Goal: Task Accomplishment & Management: Contribute content

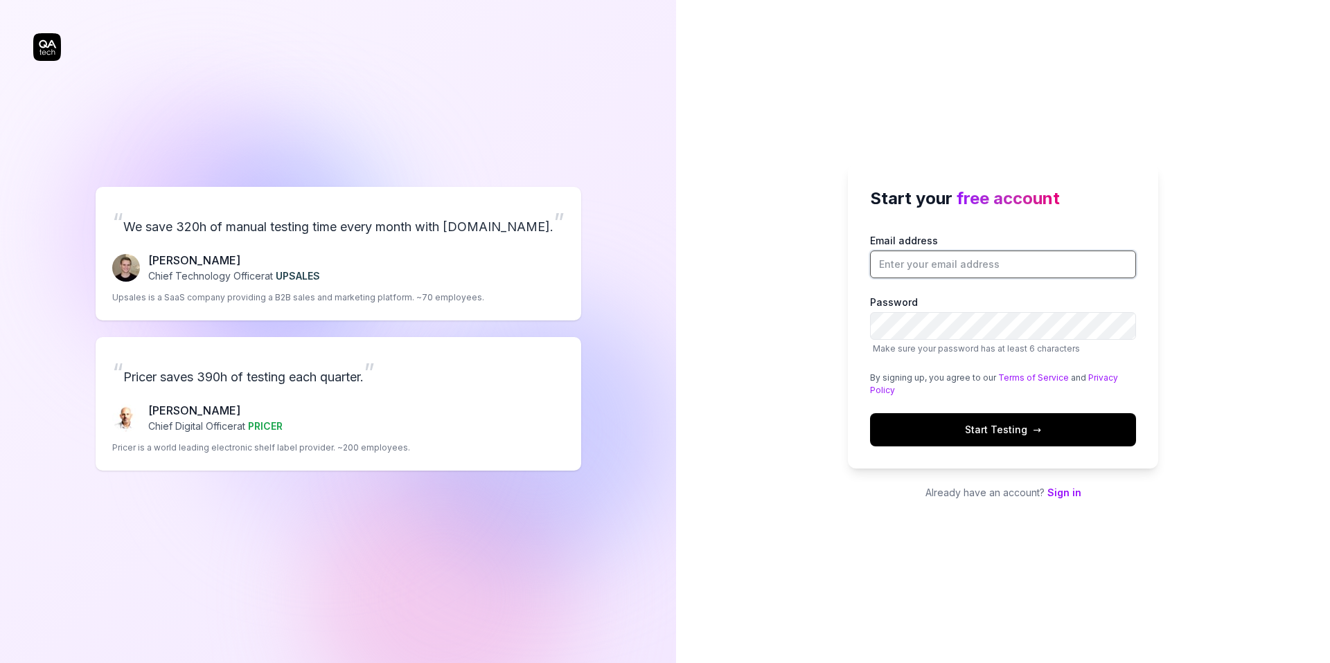
click at [954, 265] on input "Email address" at bounding box center [1003, 265] width 266 height 28
click at [685, 92] on div "Start your free account Email address Password Make sure your password has at l…" at bounding box center [1003, 331] width 654 height 663
click at [983, 271] on input "Email address" at bounding box center [1003, 265] width 266 height 28
type input "[PERSON_NAME][EMAIL_ADDRESS][DOMAIN_NAME]"
click at [937, 343] on span "Make sure your password has at least 6 characters" at bounding box center [1003, 349] width 266 height 12
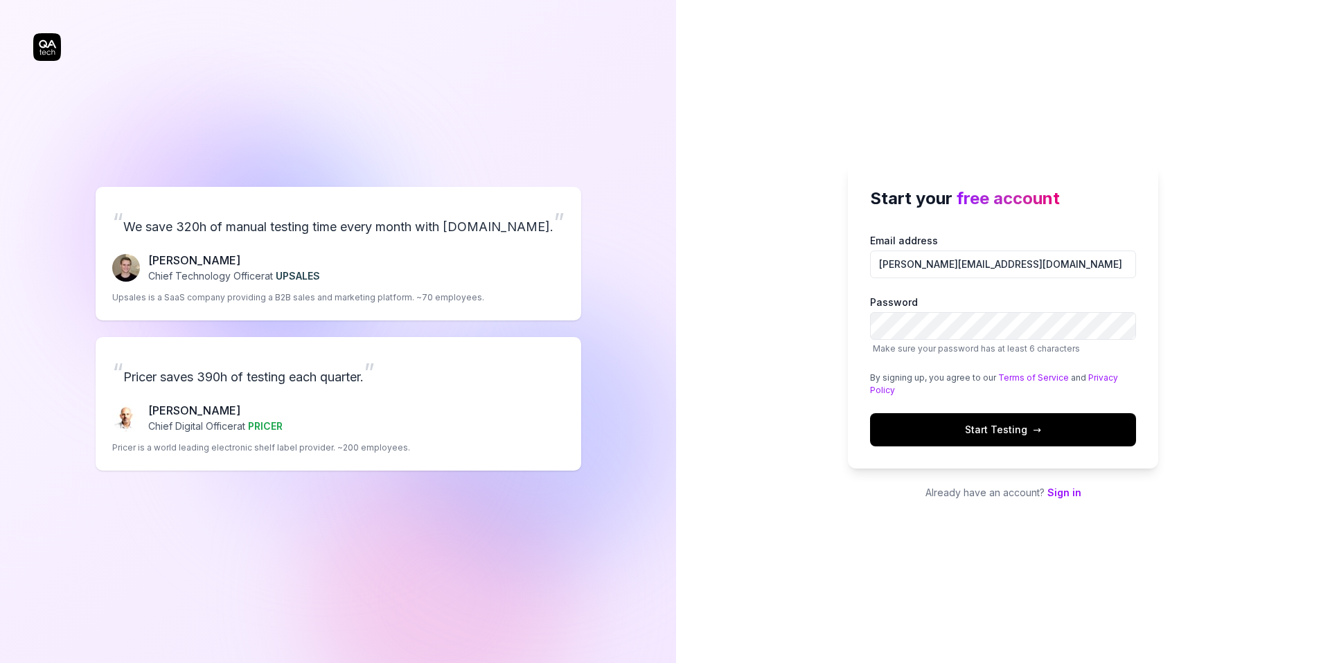
click at [52, 46] on div "“ We save 320h of manual testing time every month with [DOMAIN_NAME]. ” [PERSON…" at bounding box center [337, 329] width 609 height 603
click at [49, 47] on div "“ We save 320h of manual testing time every month with [DOMAIN_NAME]. ” [PERSON…" at bounding box center [337, 329] width 609 height 603
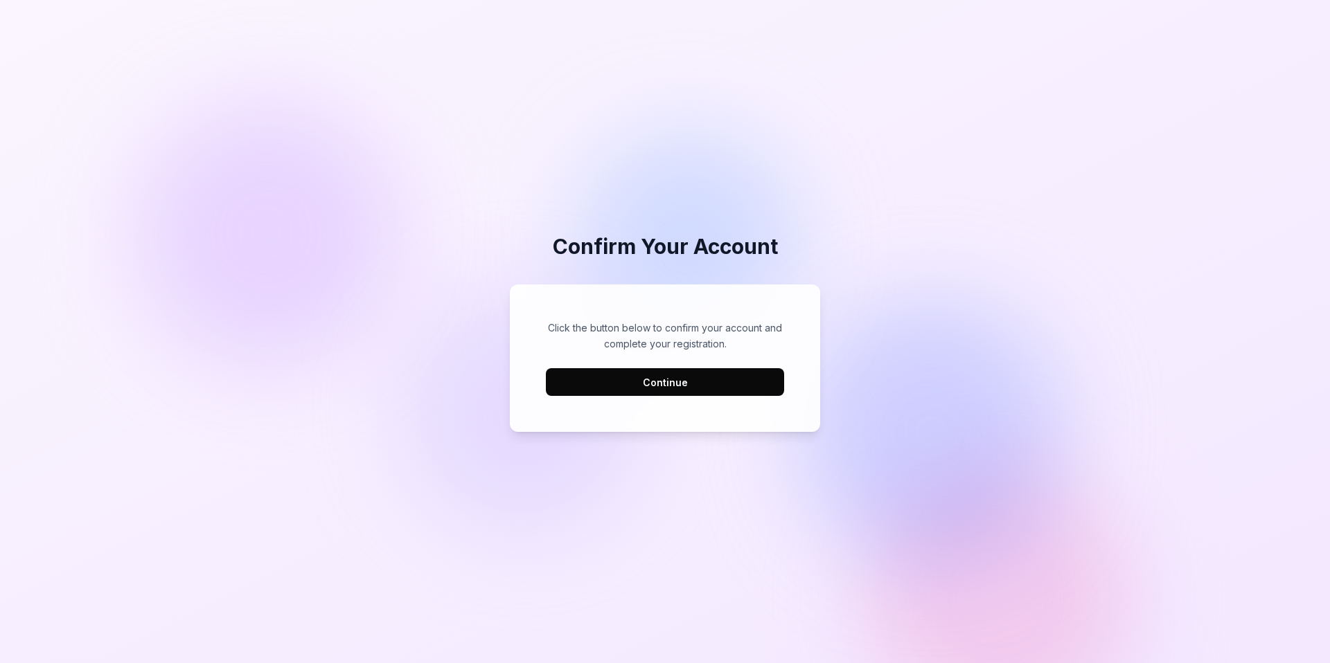
click at [670, 387] on button "Continue" at bounding box center [665, 382] width 238 height 28
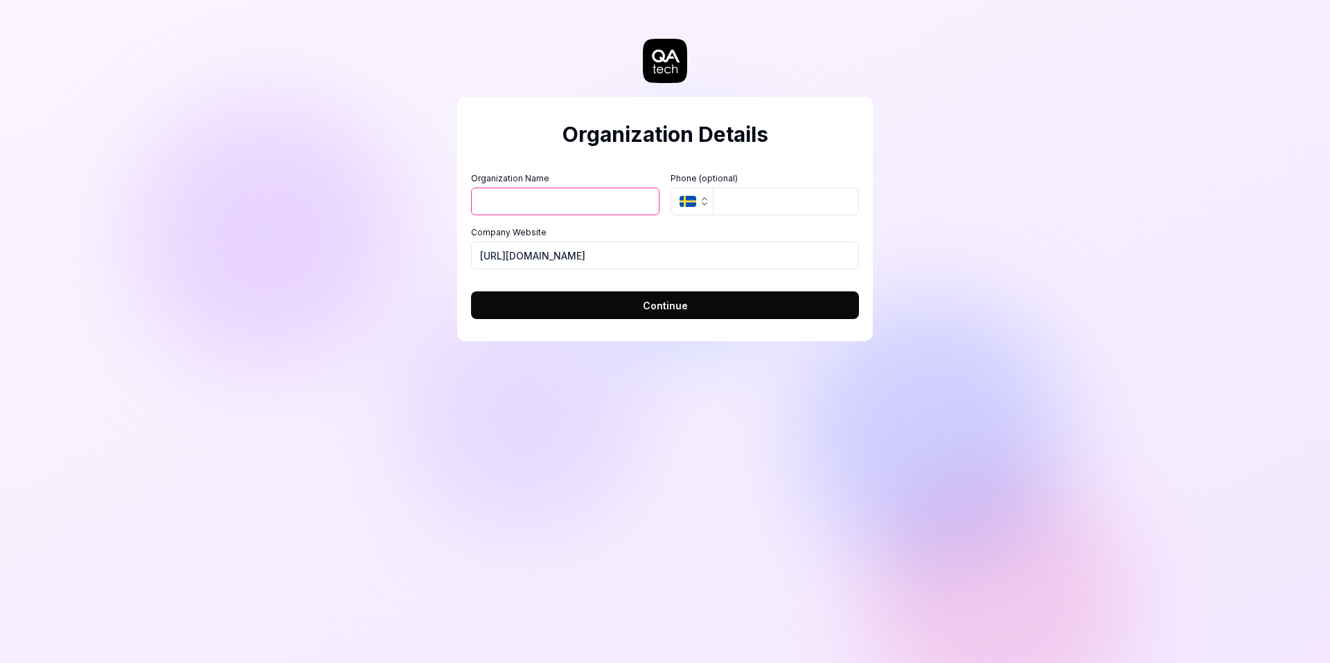
click at [555, 202] on input "Organization Name" at bounding box center [565, 202] width 188 height 28
click at [730, 197] on input "tel" at bounding box center [786, 202] width 146 height 28
click at [551, 204] on input "Organization Name" at bounding box center [565, 202] width 188 height 28
type input "Techtake"
click at [519, 258] on input "https://techtake.de" at bounding box center [665, 256] width 388 height 28
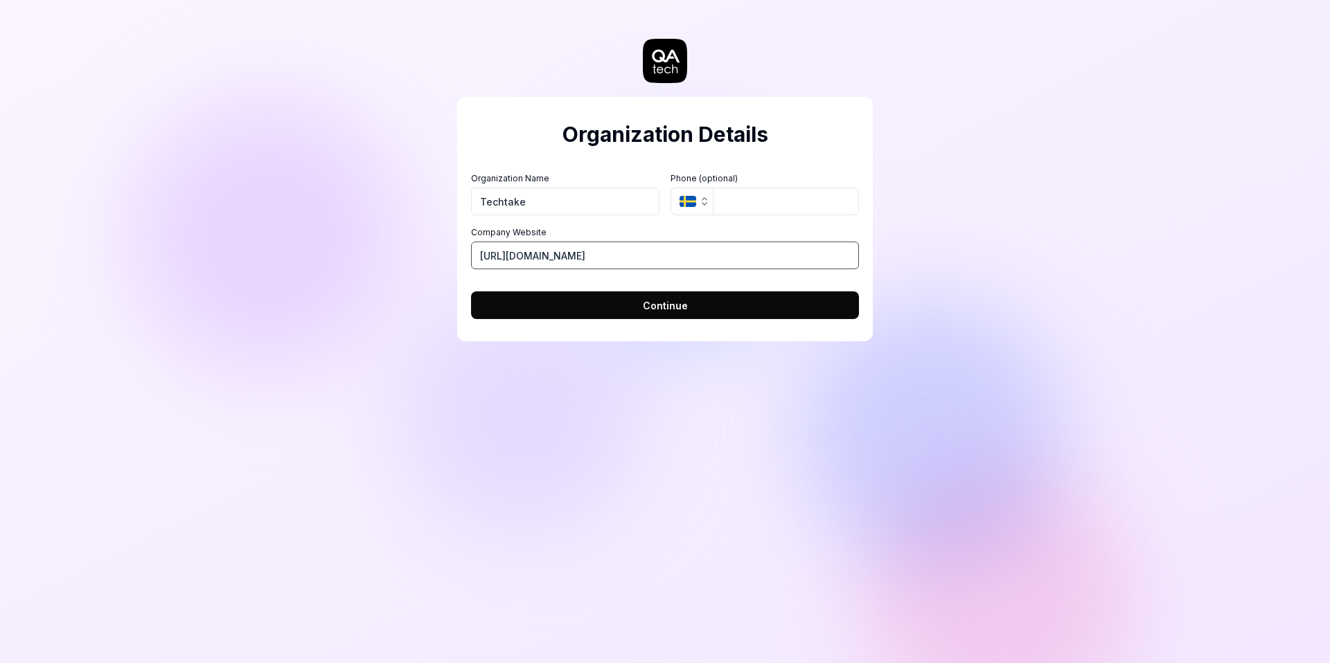
click at [519, 258] on input "https://techtake.de" at bounding box center [665, 256] width 388 height 28
click at [530, 256] on input "https://techtake.de" at bounding box center [665, 256] width 388 height 28
click at [512, 258] on input "https://techtake.de" at bounding box center [665, 256] width 388 height 28
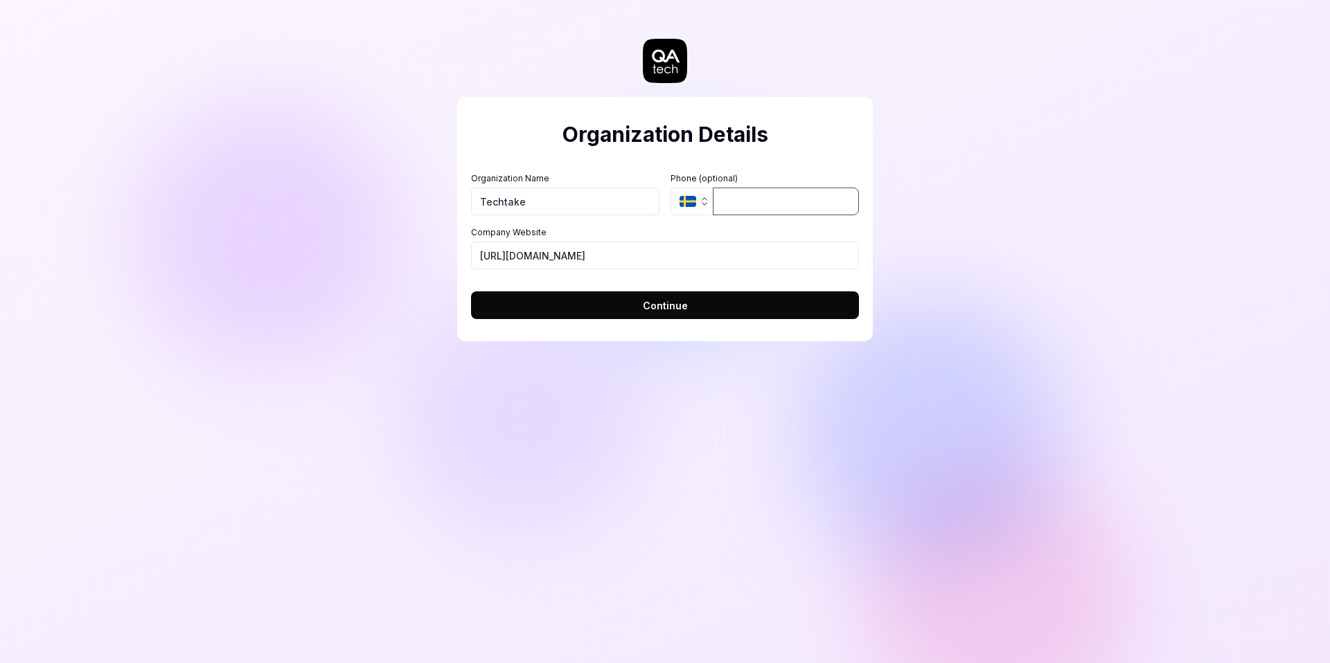
click at [749, 197] on input "tel" at bounding box center [786, 202] width 146 height 28
click at [629, 168] on form "Organization Name Techtake Organization Logo (Square minimum 256x256px) Click t…" at bounding box center [665, 241] width 388 height 155
click at [647, 304] on span "Continue" at bounding box center [665, 305] width 45 height 15
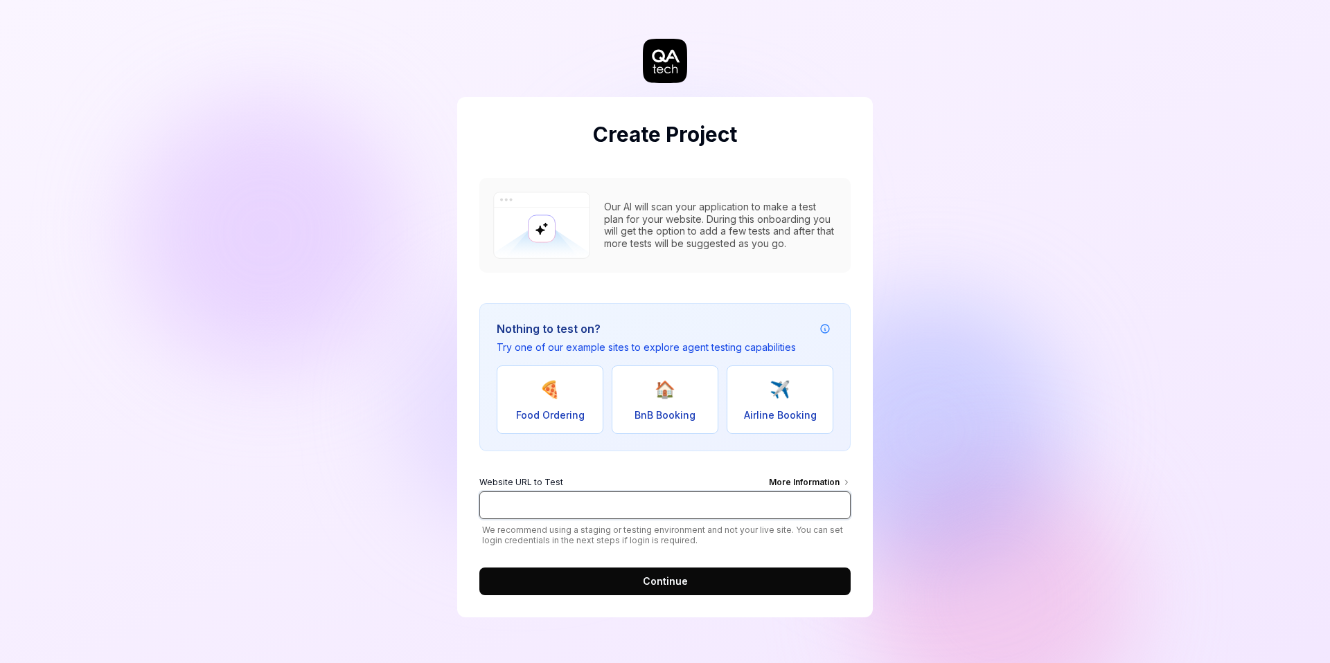
click at [536, 502] on input "Website URL to Test More Information" at bounding box center [664, 506] width 371 height 28
type input "https://techtake.de"
click button "Continue" at bounding box center [664, 582] width 371 height 28
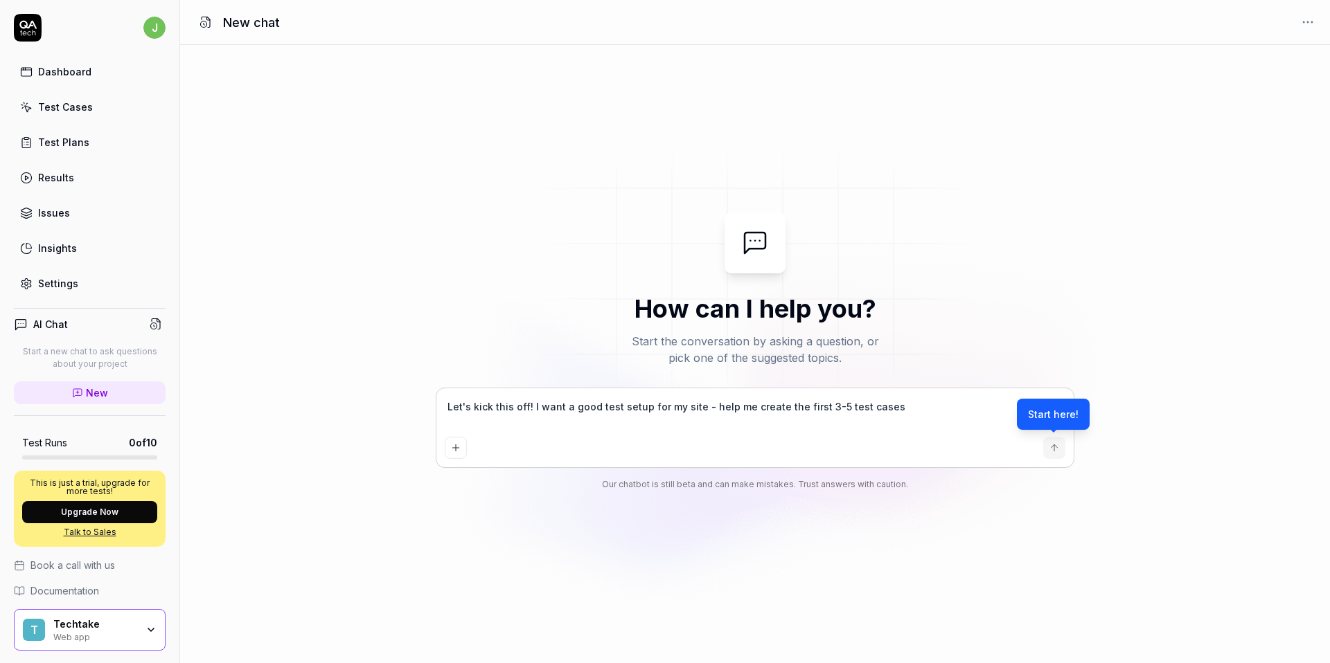
click at [571, 416] on textarea "Let's kick this off! I want a good test setup for my site - help me create the …" at bounding box center [755, 414] width 621 height 35
click at [344, 201] on div "How can I help you? Start the conversation by asking a question, or pick one of…" at bounding box center [755, 354] width 1150 height 618
click at [621, 389] on div "Let's kick this off! I want a good test setup for my site - help me create the …" at bounding box center [754, 428] width 637 height 79
click at [620, 389] on div "Let's kick this off! I want a good test setup for my site - help me create the …" at bounding box center [754, 428] width 637 height 79
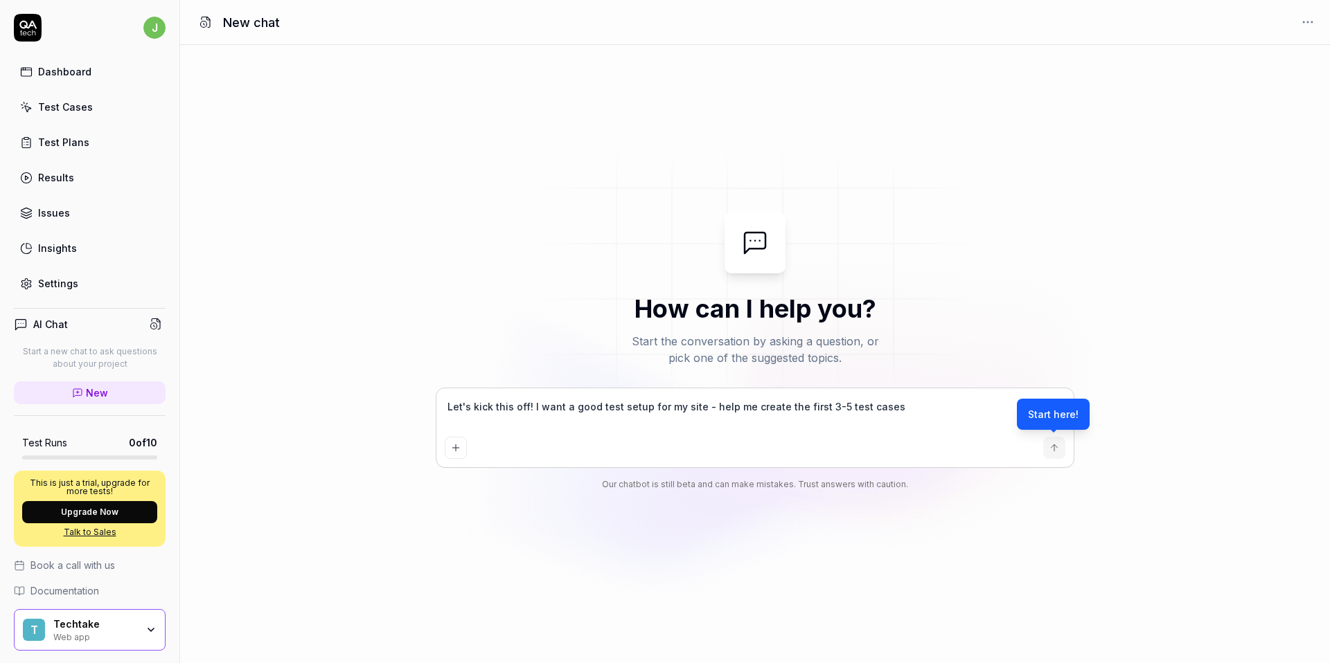
click at [395, 248] on div "How can I help you? Start the conversation by asking a question, or pick one of…" at bounding box center [755, 355] width 1150 height 284
click at [68, 112] on div "Test Cases" at bounding box center [65, 107] width 55 height 15
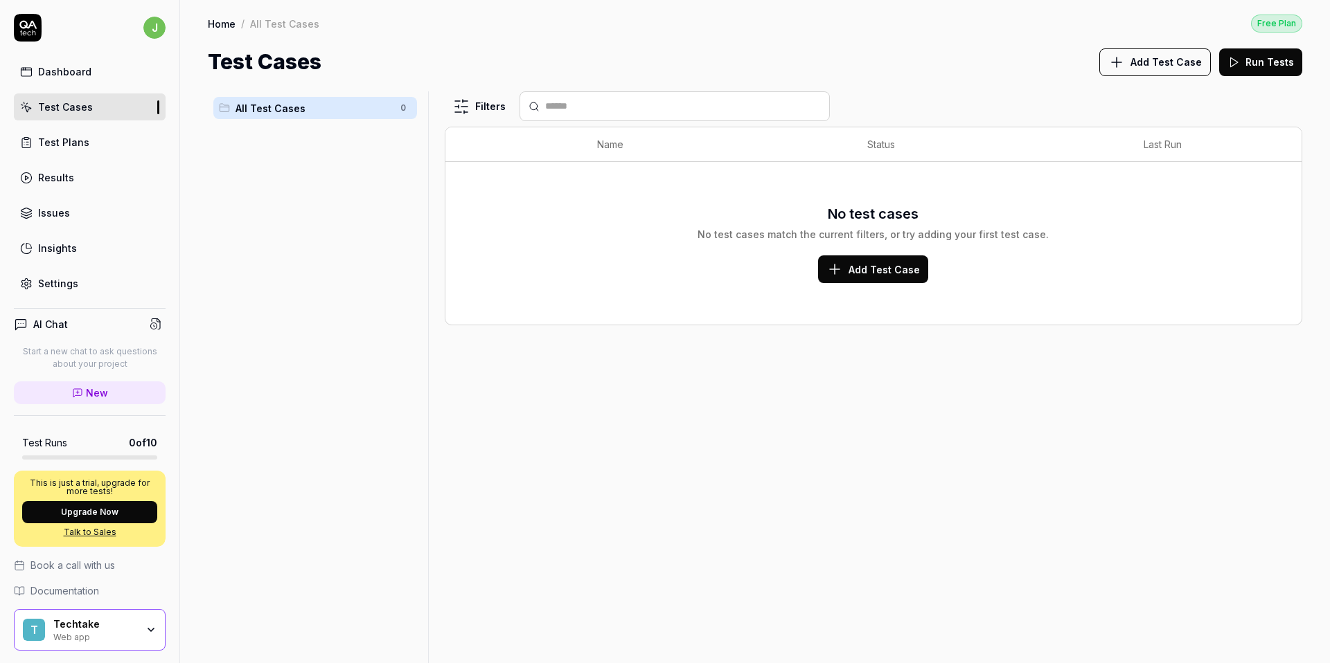
click at [69, 145] on div "Test Plans" at bounding box center [63, 142] width 51 height 15
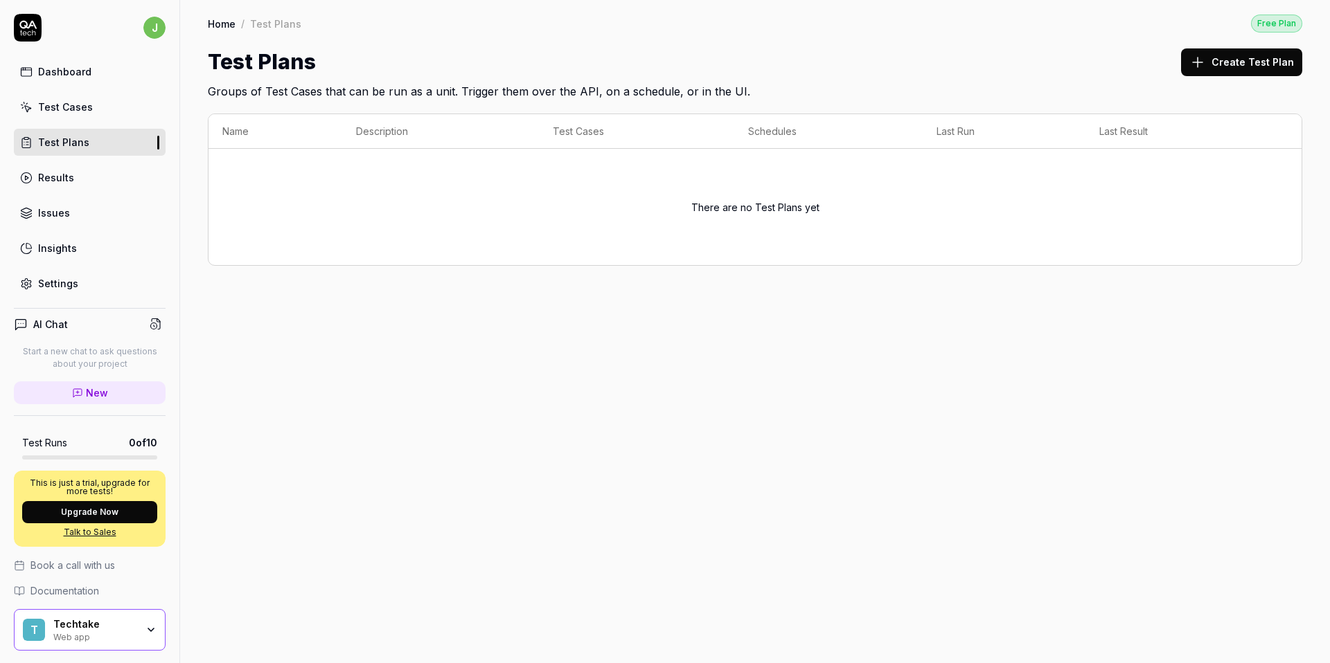
click at [69, 170] on div "Results" at bounding box center [56, 177] width 36 height 15
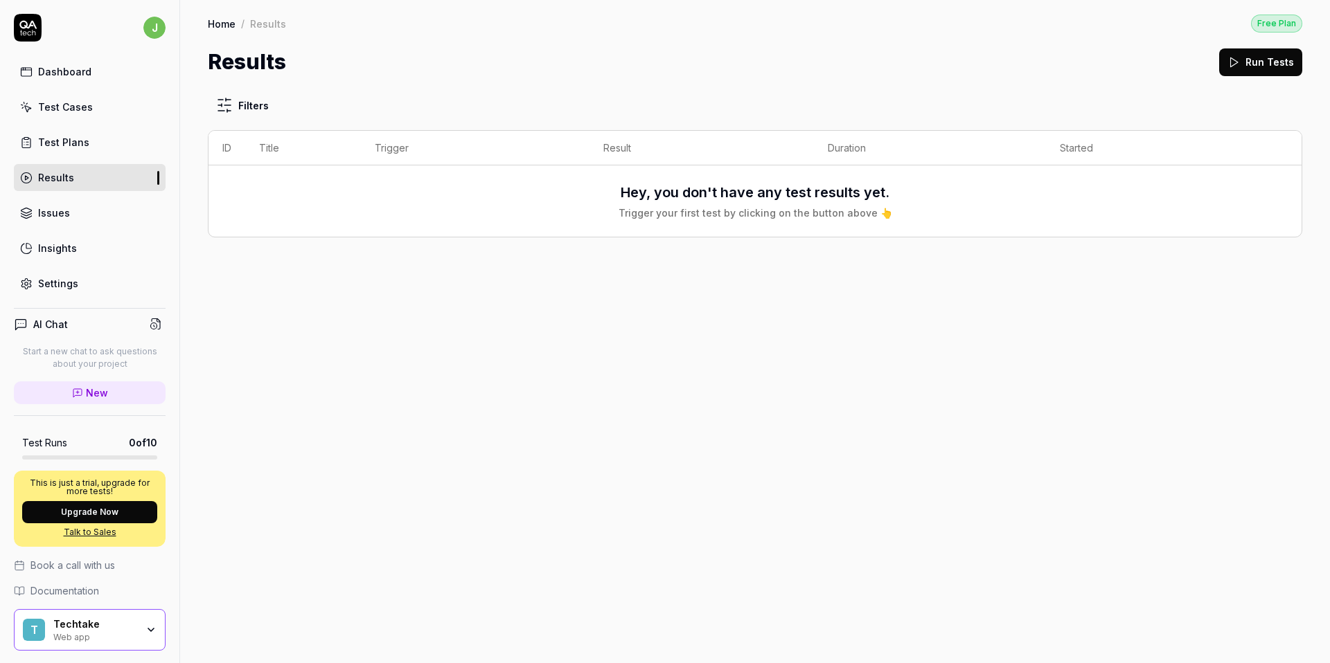
click at [105, 220] on link "Issues" at bounding box center [90, 212] width 152 height 27
click at [84, 251] on link "Insights" at bounding box center [90, 248] width 152 height 27
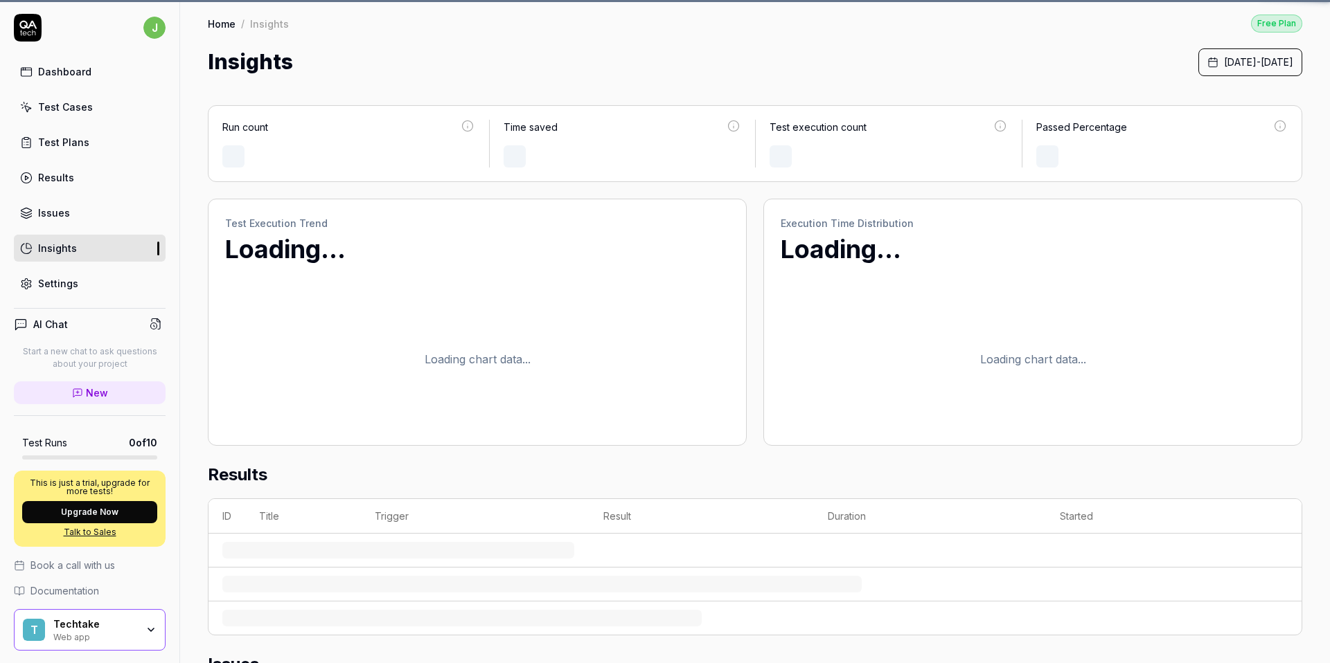
click at [82, 283] on link "Settings" at bounding box center [90, 283] width 152 height 27
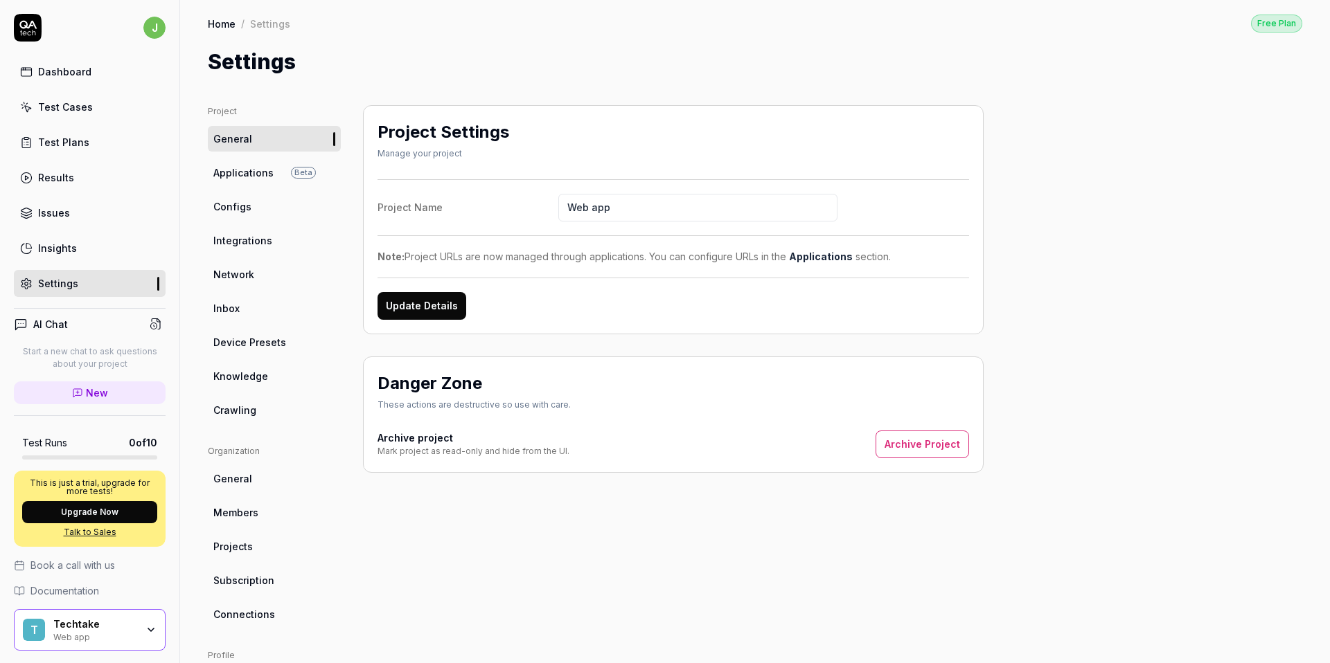
click at [53, 66] on div "Dashboard" at bounding box center [64, 71] width 53 height 15
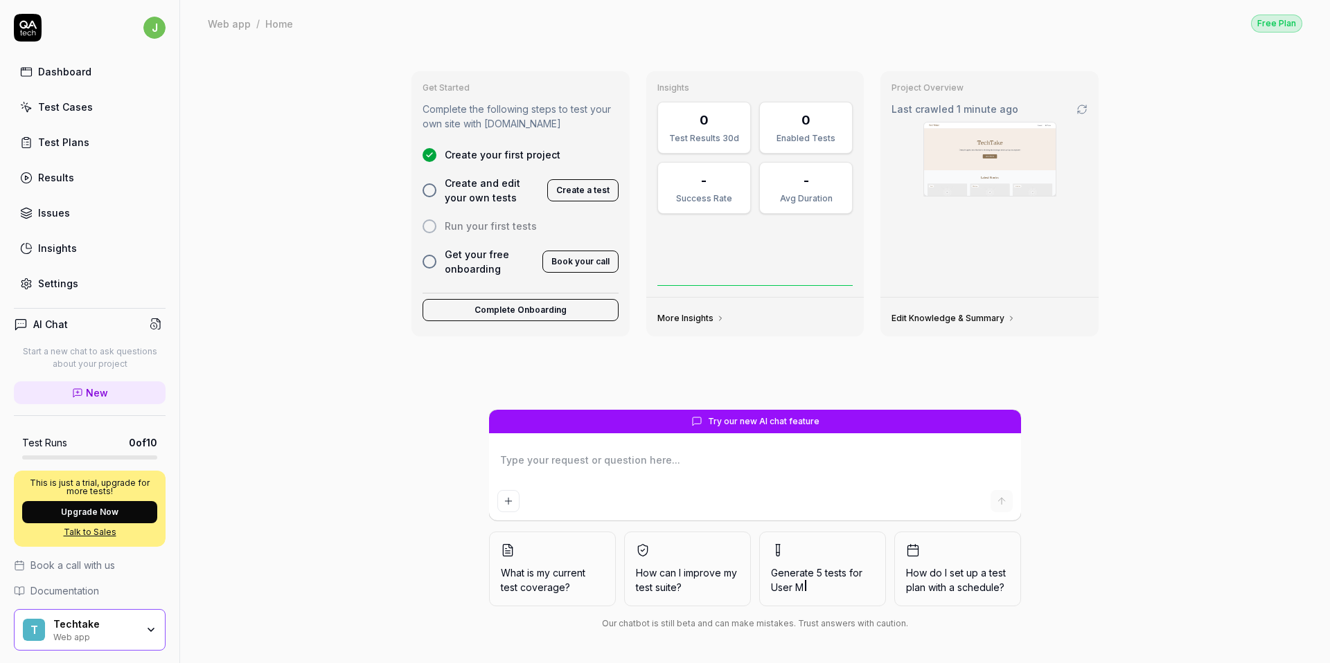
click at [323, 210] on div "Get Started Complete the following steps to test your own site with QA.tech Cre…" at bounding box center [755, 354] width 1150 height 617
click at [595, 488] on div at bounding box center [755, 481] width 532 height 79
click at [367, 413] on div "Get Started Complete the following steps to test your own site with QA.tech Cre…" at bounding box center [755, 354] width 1150 height 617
click at [1003, 158] on img at bounding box center [990, 159] width 132 height 73
click at [600, 464] on textarea at bounding box center [754, 467] width 515 height 35
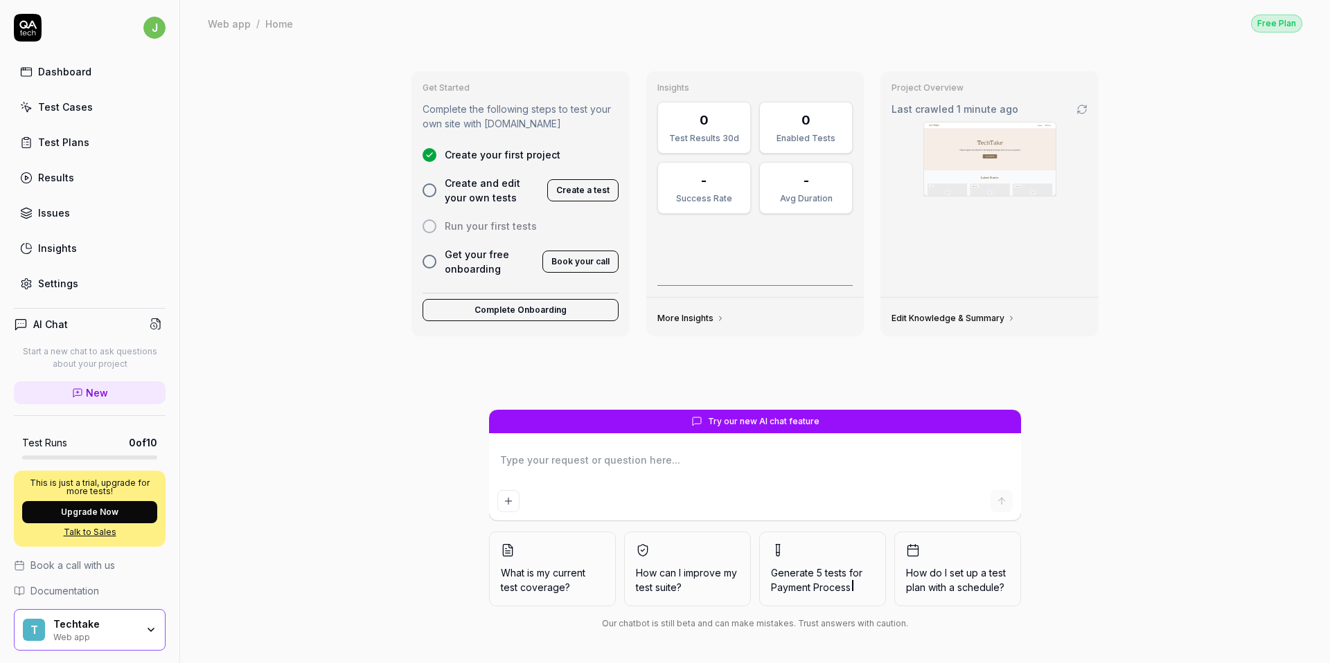
click at [75, 118] on link "Test Cases" at bounding box center [90, 106] width 152 height 27
type textarea "*"
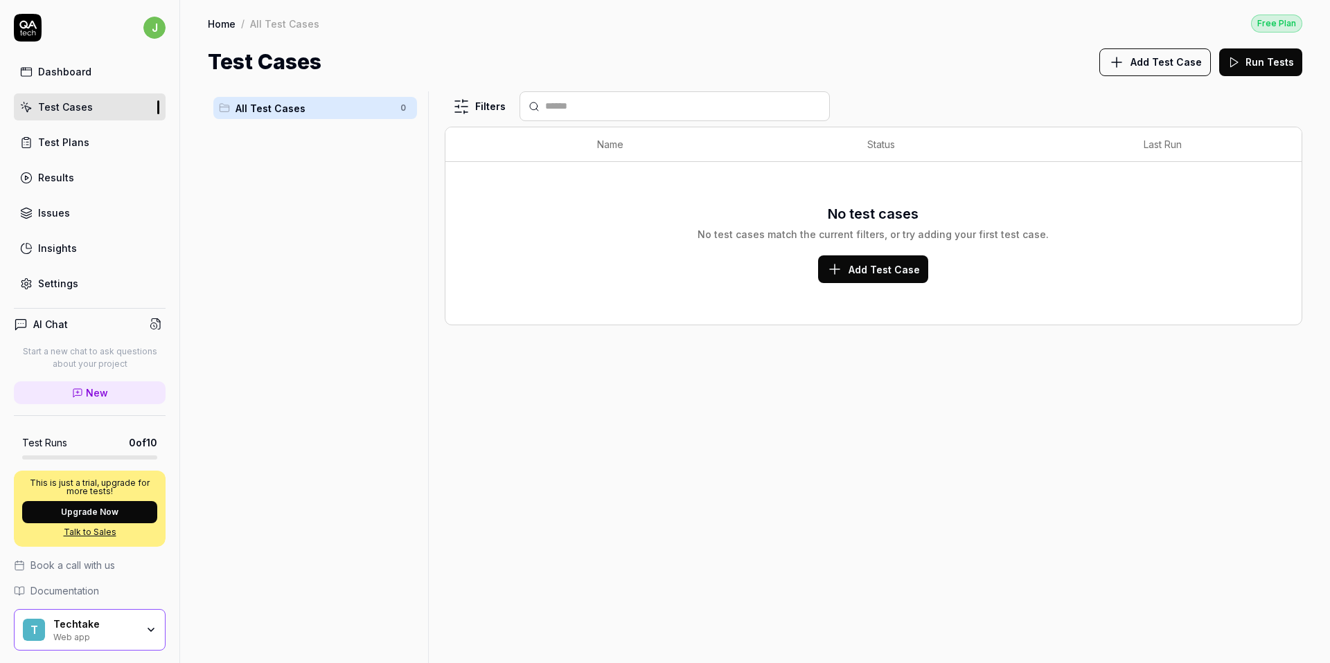
click at [891, 258] on button "Add Test Case" at bounding box center [873, 270] width 110 height 28
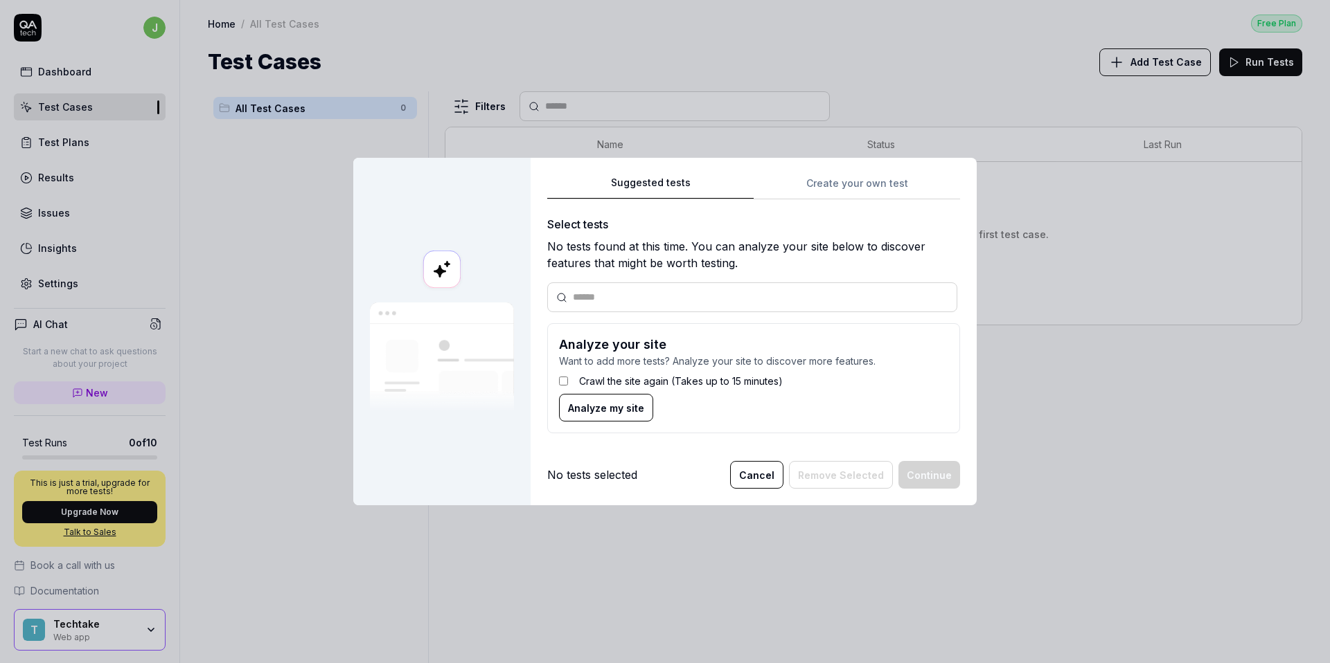
click at [853, 180] on div "Suggested tests Create your own test Select tests No tests found at this time. …" at bounding box center [753, 310] width 413 height 271
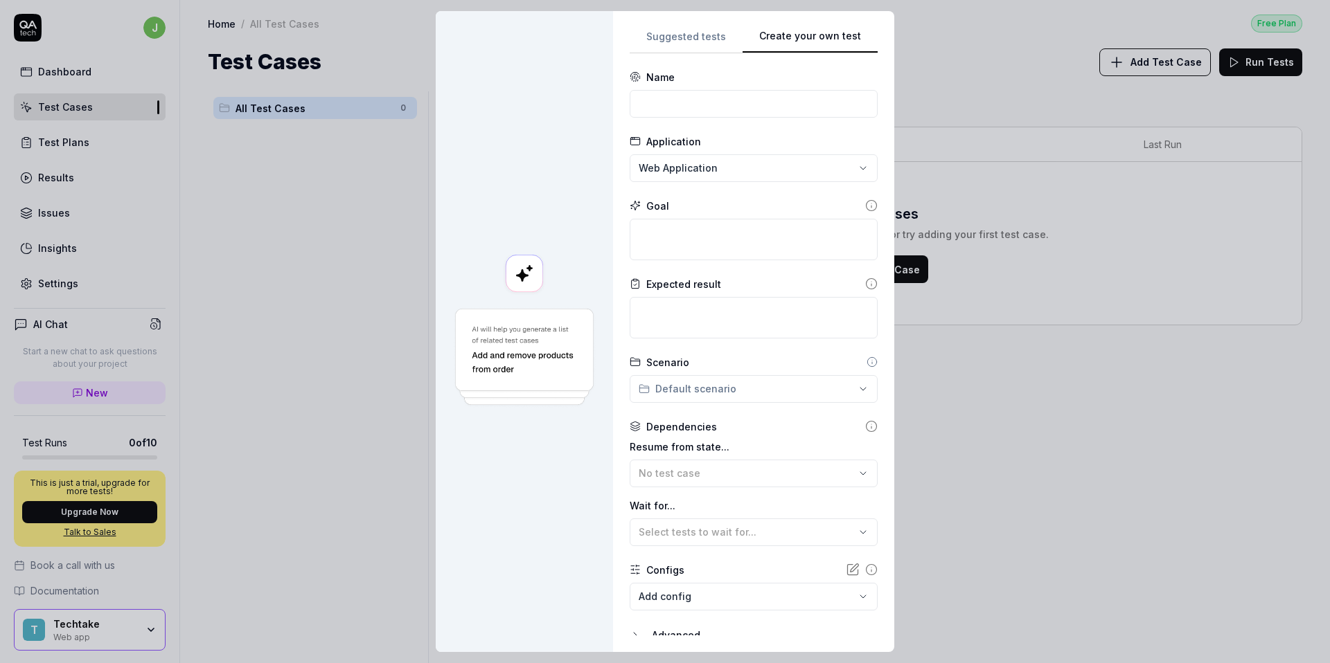
click at [682, 145] on div "Application" at bounding box center [673, 141] width 55 height 15
click at [679, 158] on div "**********" at bounding box center [665, 331] width 1330 height 663
click at [679, 161] on div "**********" at bounding box center [665, 331] width 1330 height 663
click at [680, 102] on input at bounding box center [754, 104] width 248 height 28
type input "Test1"
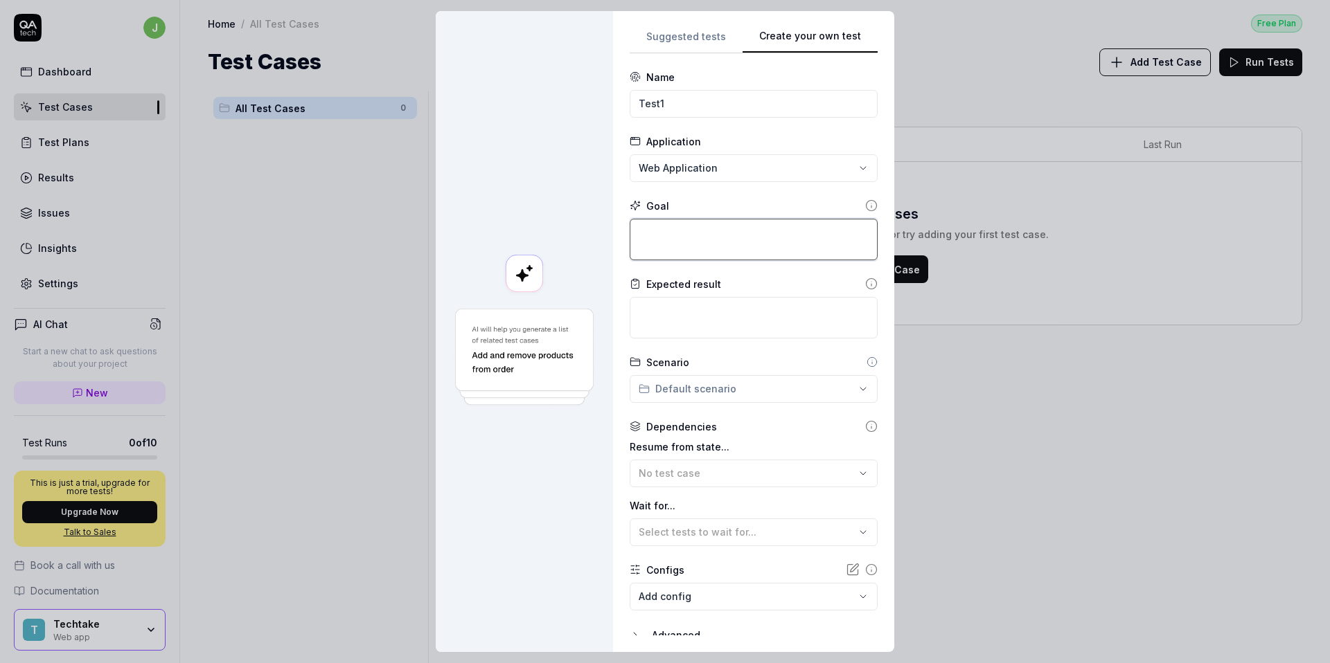
click at [674, 248] on textarea at bounding box center [754, 240] width 248 height 42
click at [692, 328] on textarea at bounding box center [754, 318] width 248 height 42
click at [688, 384] on div "**********" at bounding box center [665, 331] width 1330 height 663
click at [699, 476] on div "**********" at bounding box center [665, 331] width 1330 height 663
click at [698, 472] on div "No test case" at bounding box center [747, 473] width 216 height 15
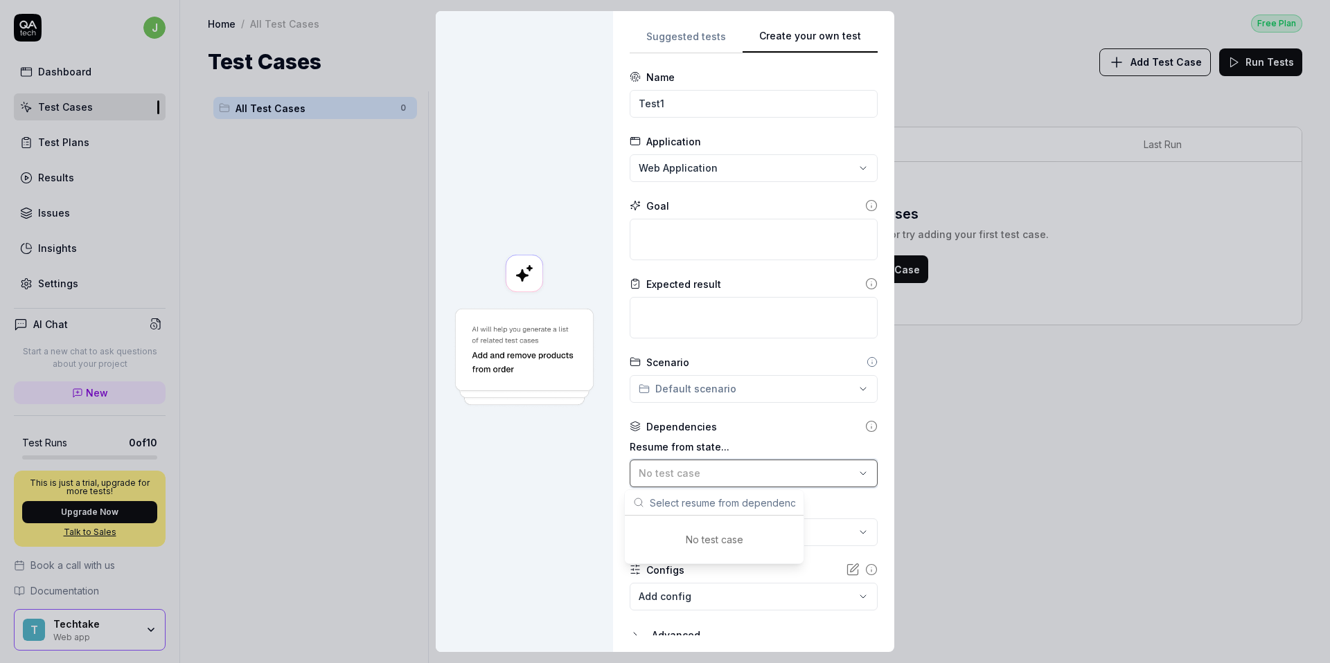
click at [698, 472] on div "No test case" at bounding box center [747, 473] width 216 height 15
click at [694, 536] on span "Select tests to wait for..." at bounding box center [698, 532] width 118 height 12
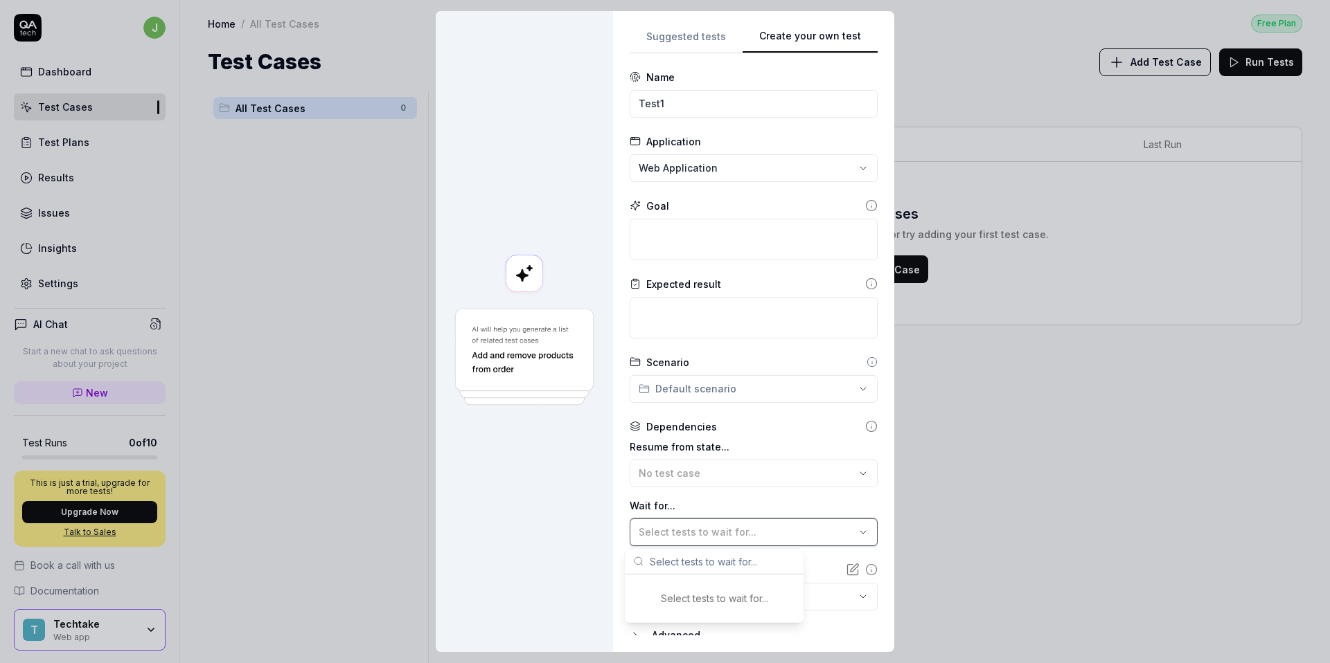
click at [694, 536] on span "Select tests to wait for..." at bounding box center [698, 532] width 118 height 12
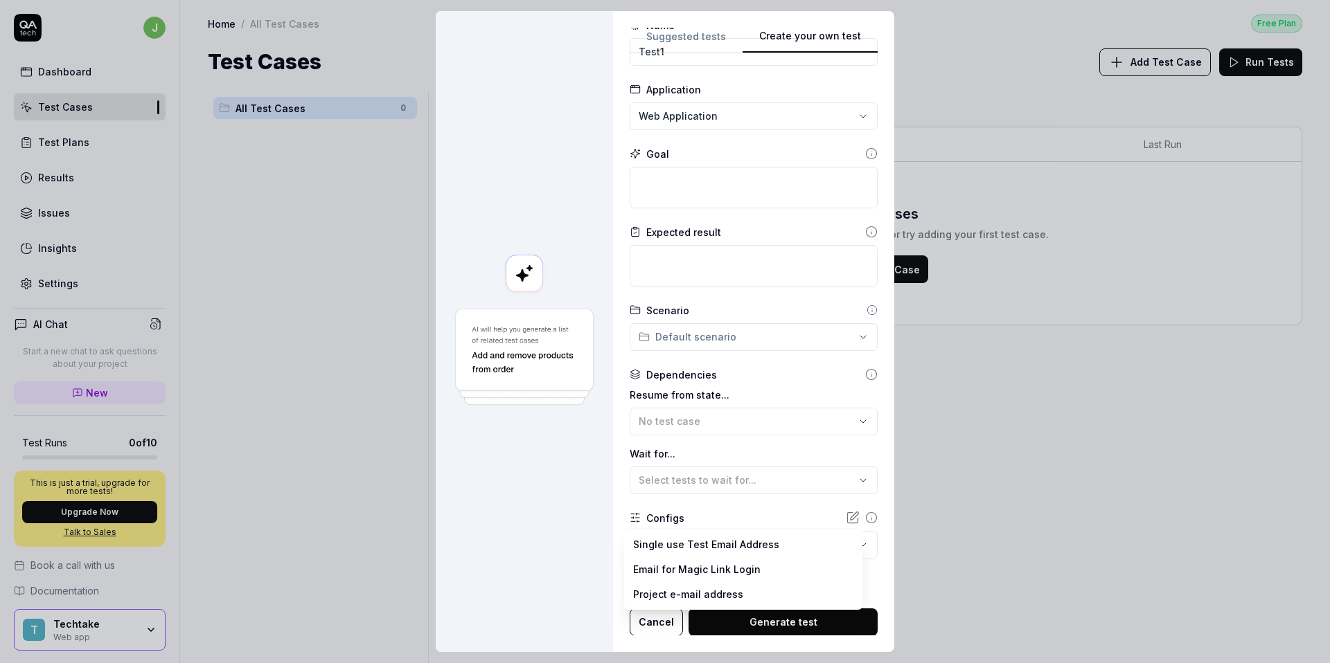
click at [694, 536] on body "j Dashboard Test Cases Test Plans Results Issues Insights Settings AI Chat Star…" at bounding box center [665, 331] width 1330 height 663
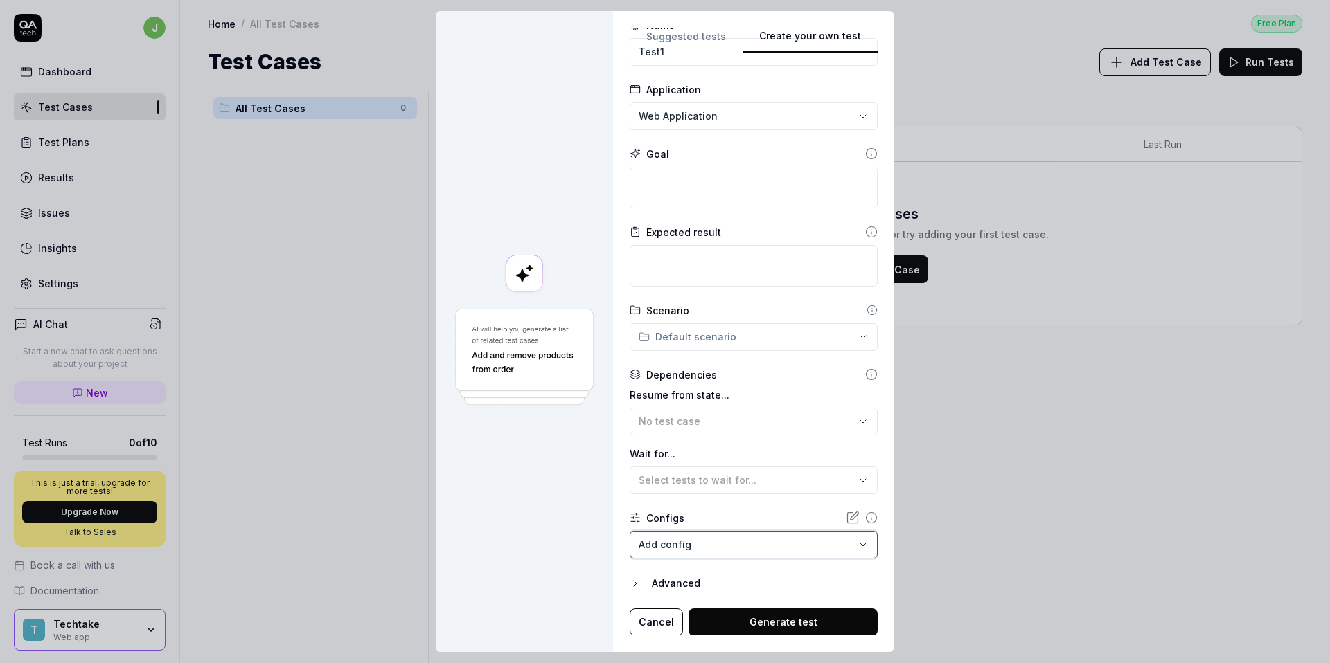
click at [616, 546] on div "**********" at bounding box center [665, 331] width 1330 height 663
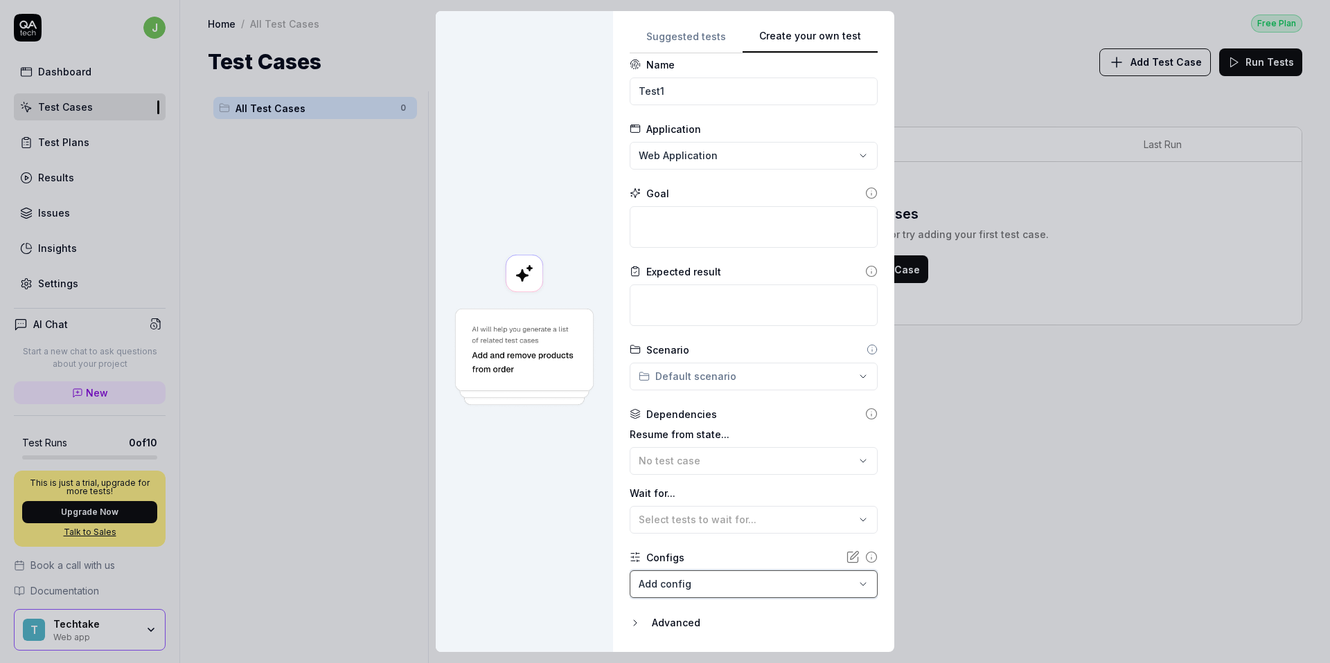
scroll to position [0, 0]
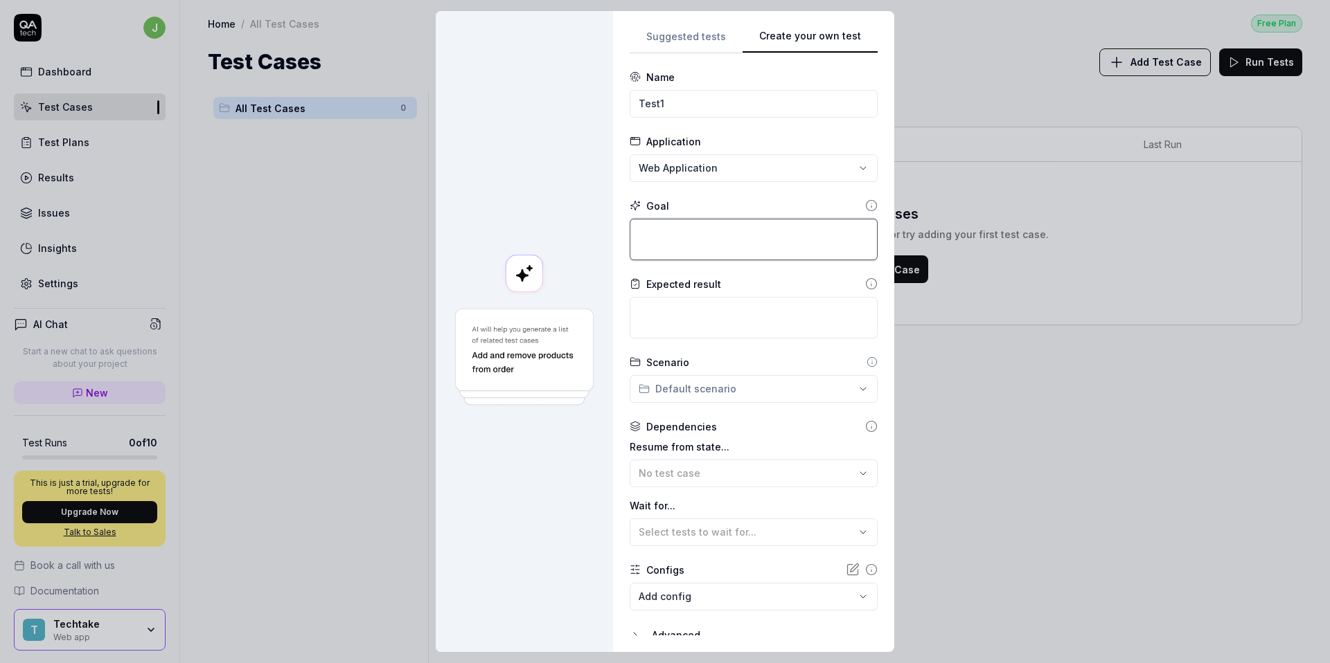
click at [692, 238] on textarea at bounding box center [754, 240] width 248 height 42
type textarea "*"
type textarea "G"
type textarea "*"
type textarea "Go"
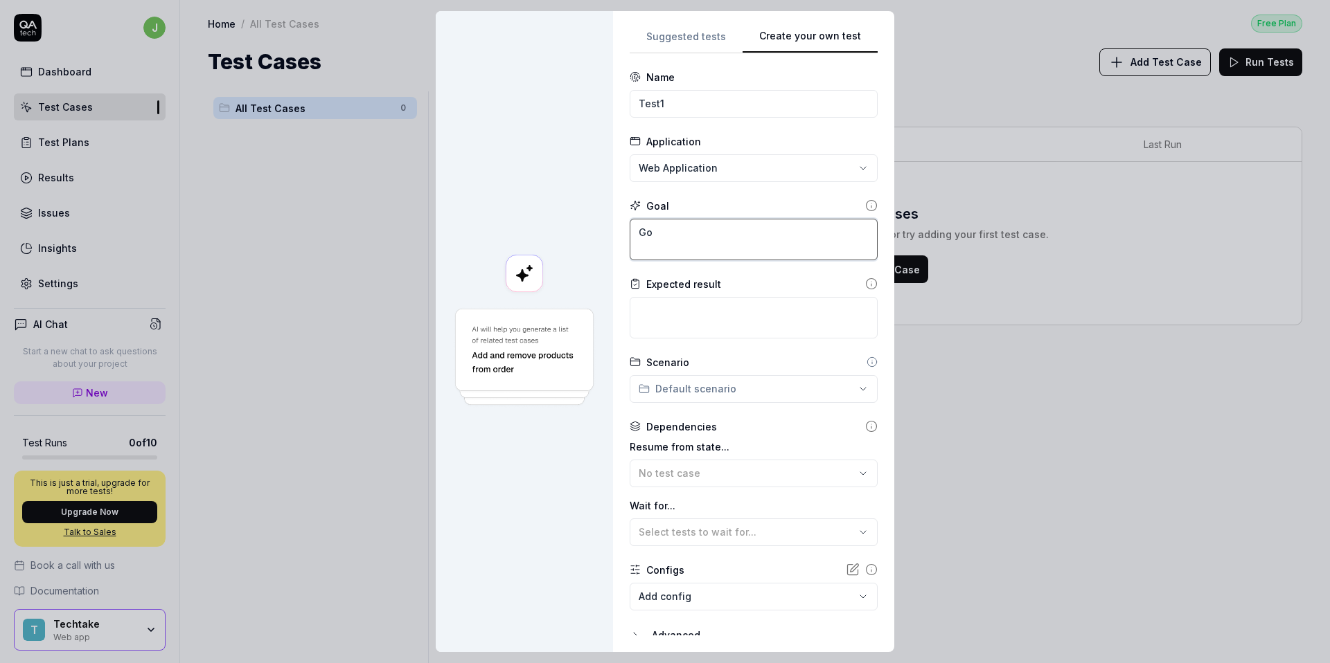
type textarea "*"
type textarea "Go"
type textarea "*"
type textarea "Go t"
type textarea "*"
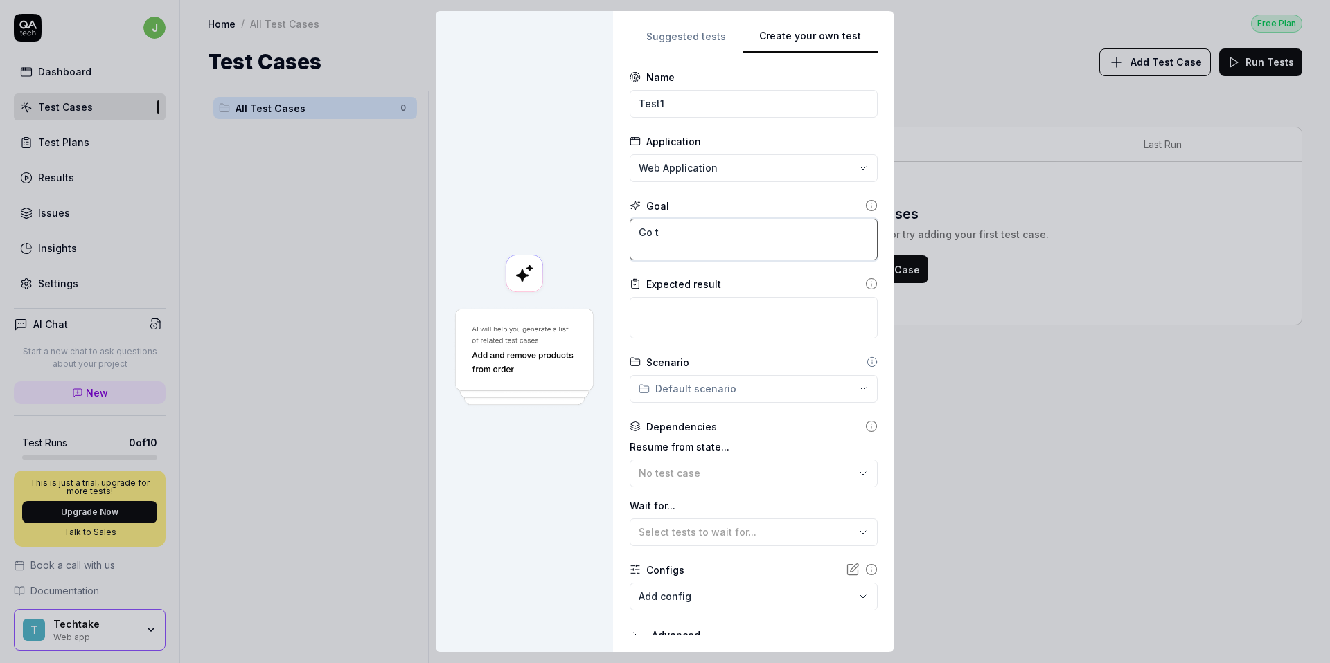
type textarea "Go te"
type textarea "*"
type textarea "Go t"
type textarea "*"
type textarea "Go to"
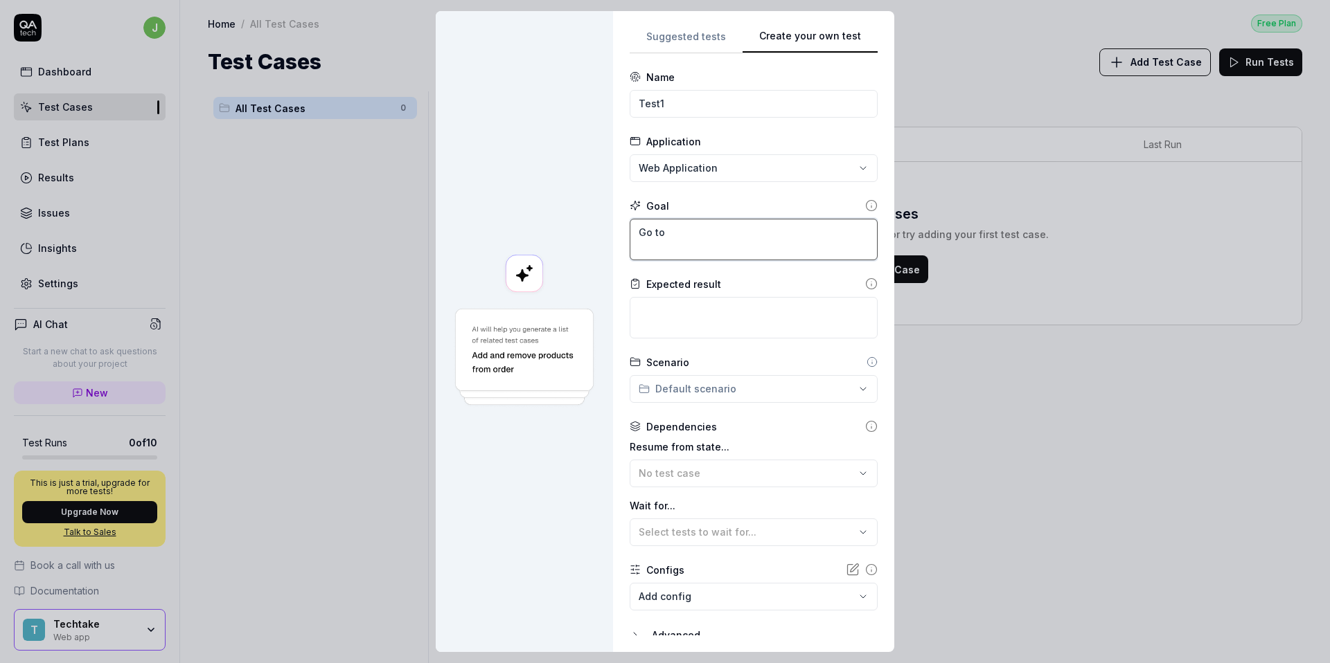
type textarea "*"
type textarea "Go to"
type textarea "*"
type textarea "Go to w"
type textarea "*"
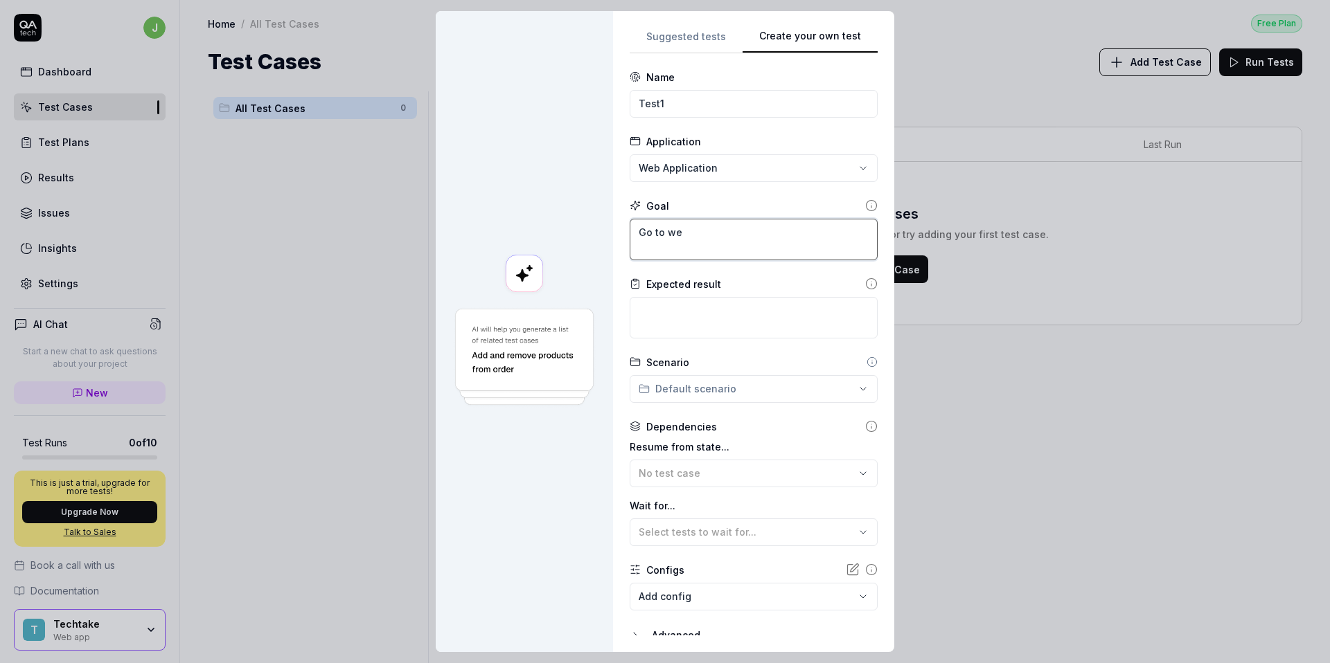
type textarea "Go to web"
type textarea "*"
type textarea "Go to webi"
type textarea "*"
type textarea "Go to webis"
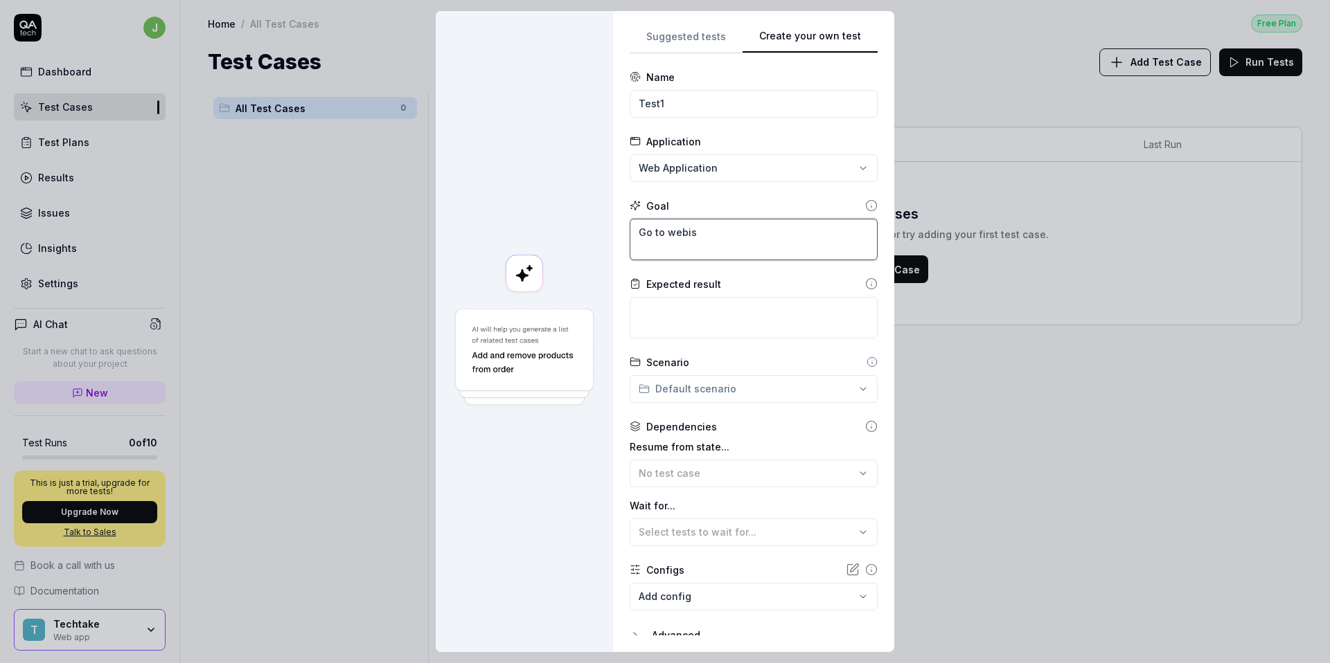
type textarea "*"
type textarea "Go to webist"
type textarea "*"
type textarea "Go to webiste"
type textarea "*"
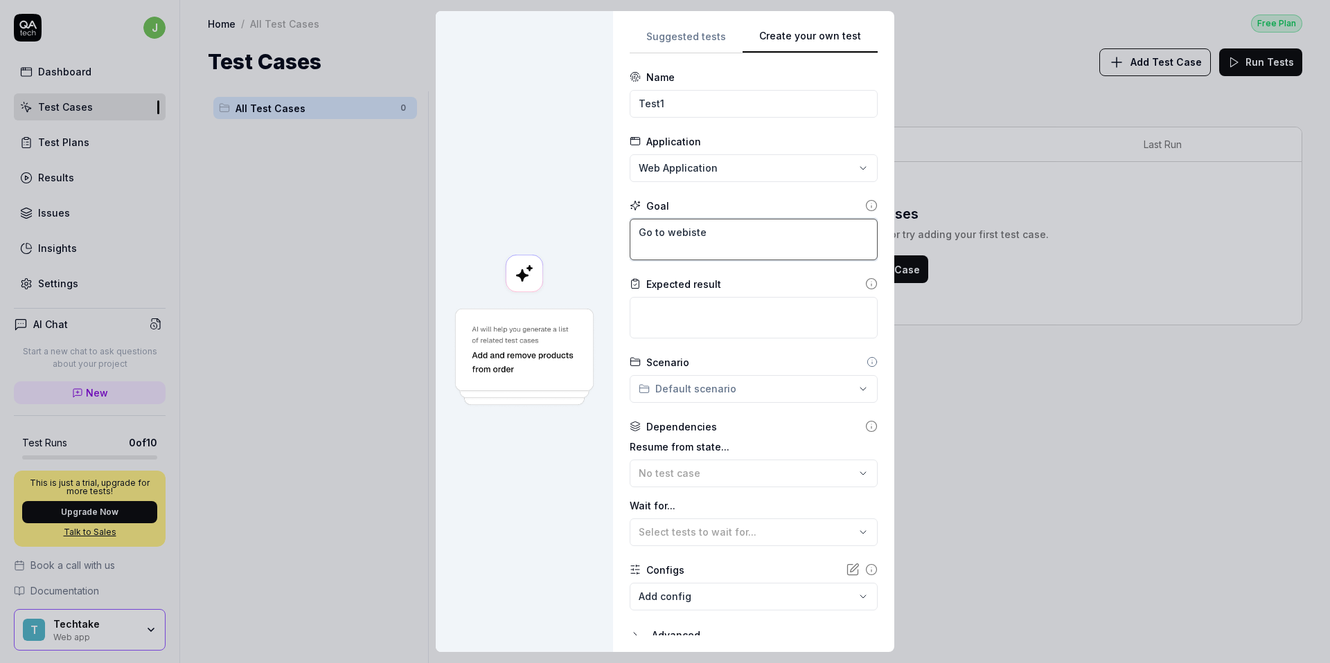
type textarea "Go to webiste"
type textarea "*"
type textarea "Go to webiste"
type textarea "*"
type textarea "Go to webist"
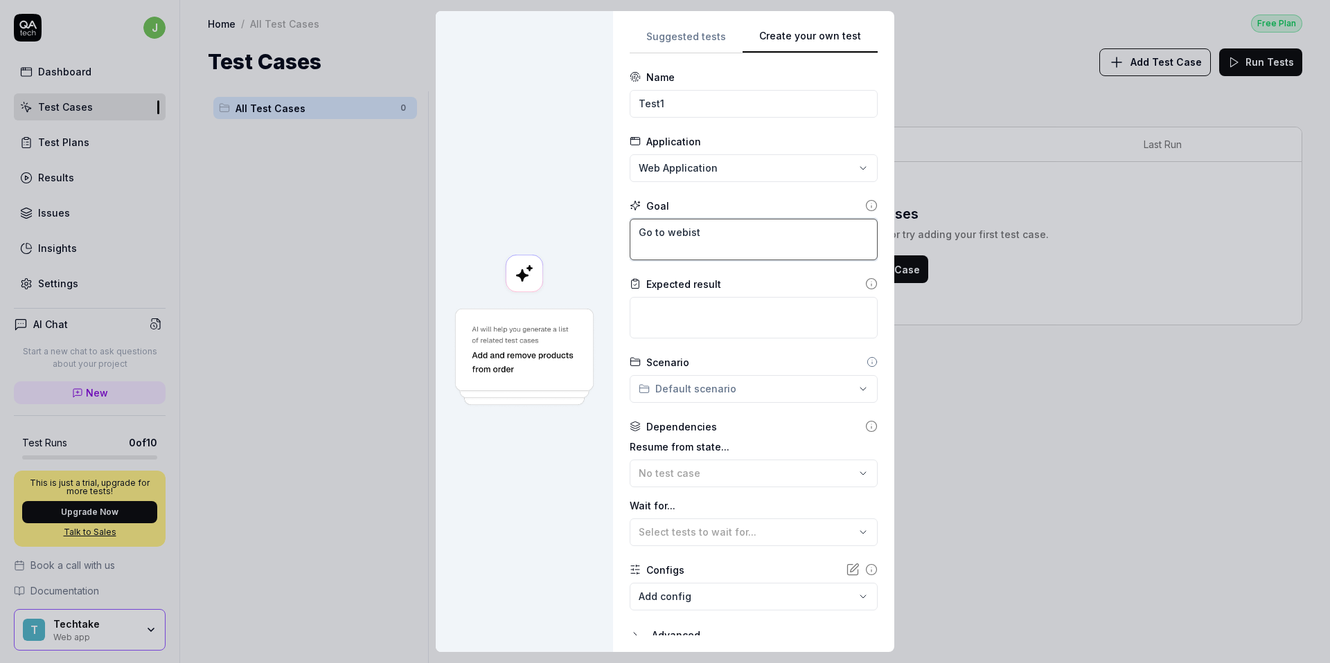
type textarea "*"
type textarea "Go to webis"
type textarea "*"
type textarea "Go to webi"
type textarea "*"
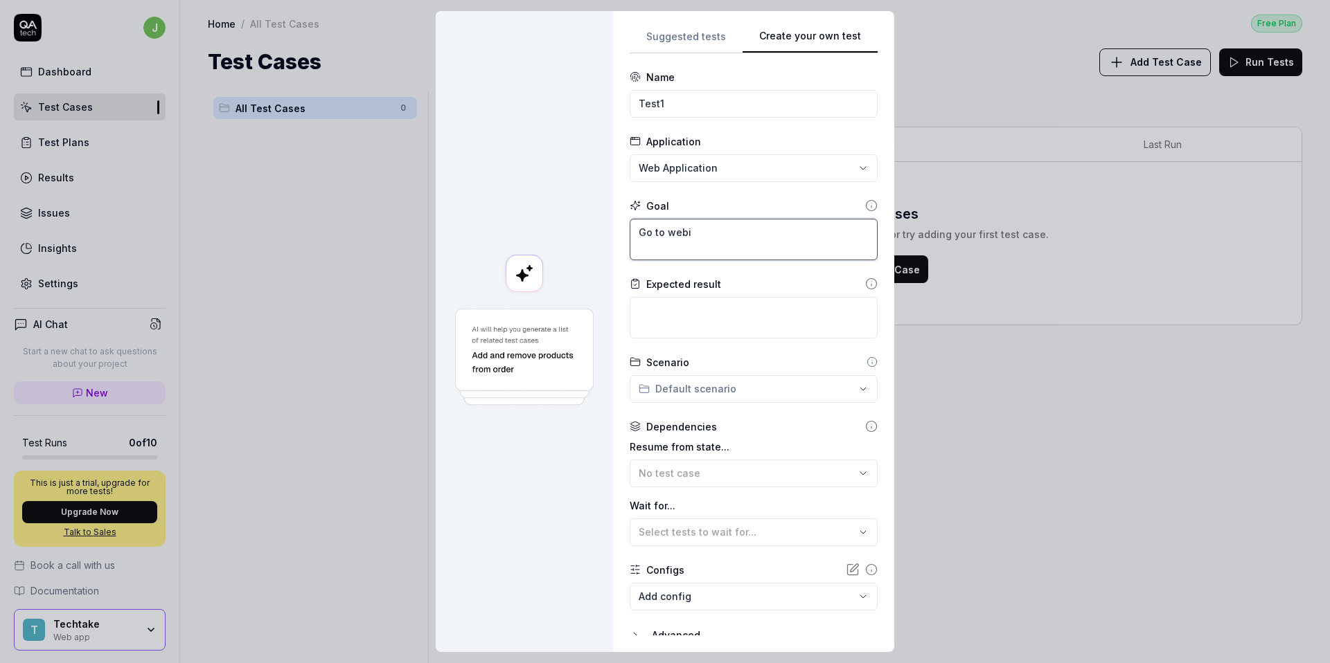
type textarea "Go to web"
type textarea "*"
type textarea "Go to webs"
type textarea "*"
type textarea "Go to websi"
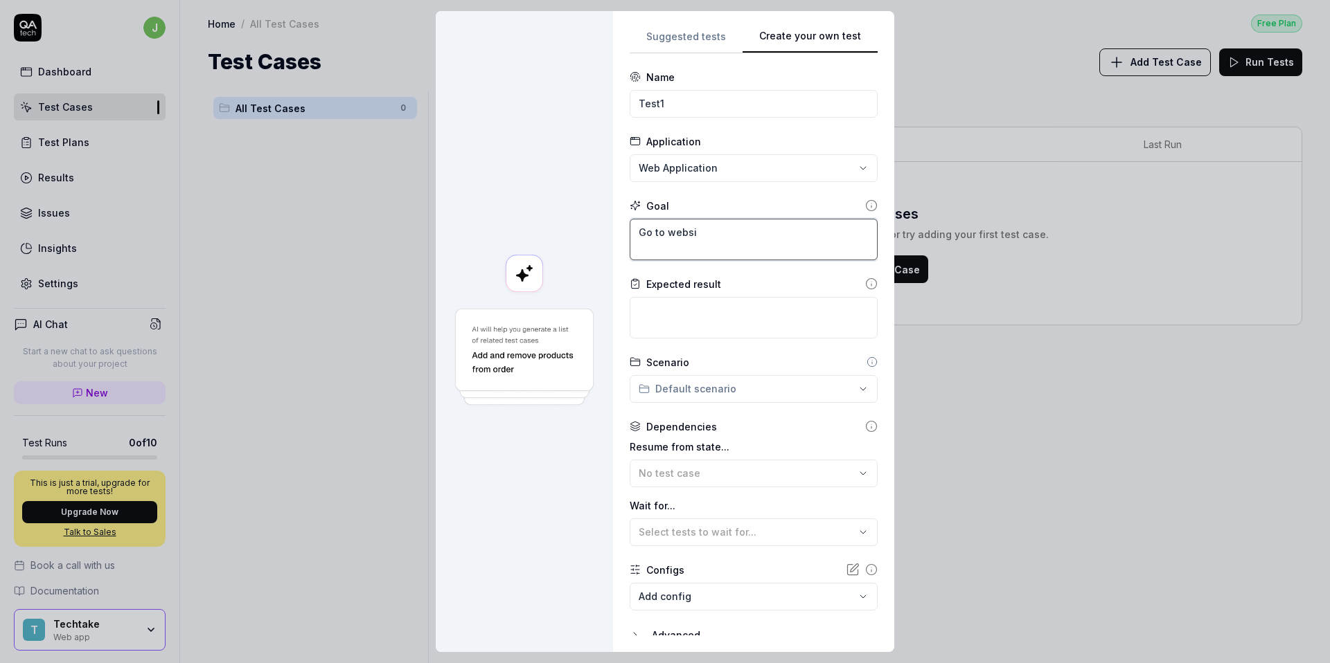
type textarea "*"
type textarea "Go to websit"
type textarea "*"
type textarea "Go to website"
type textarea "*"
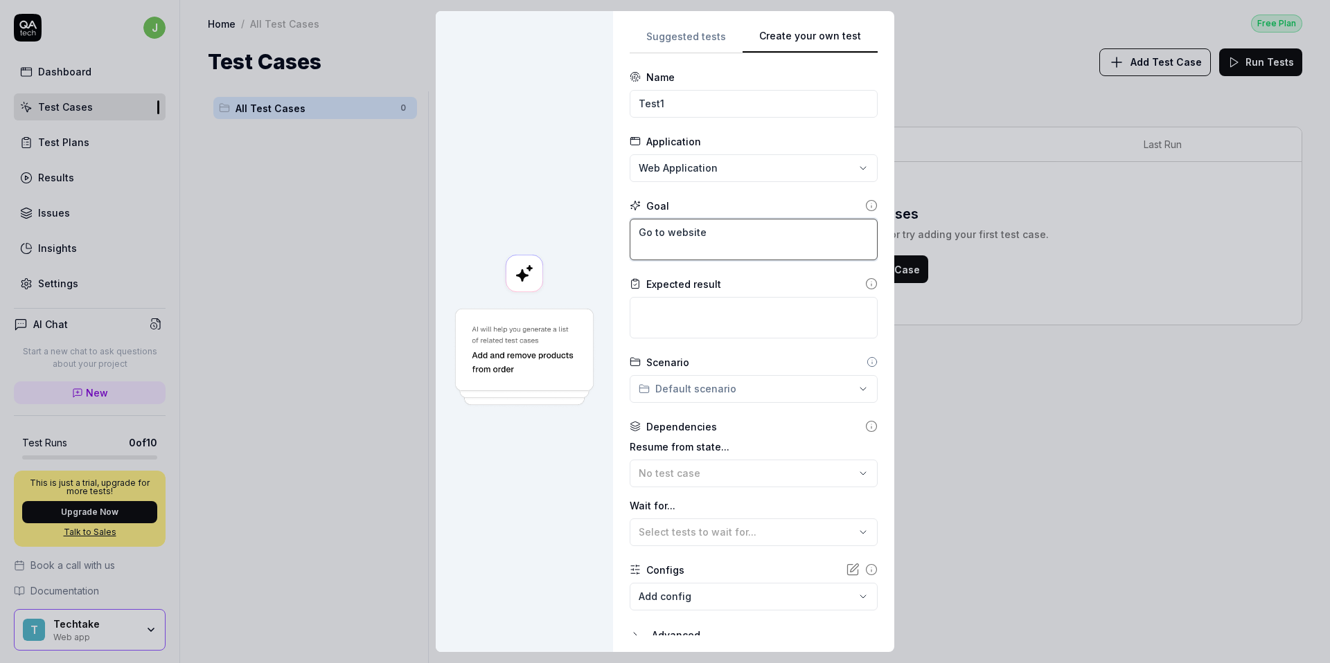
type textarea "Go to website"
type textarea "*"
type textarea "Go to website"
type textarea "*"
type textarea "Go to website."
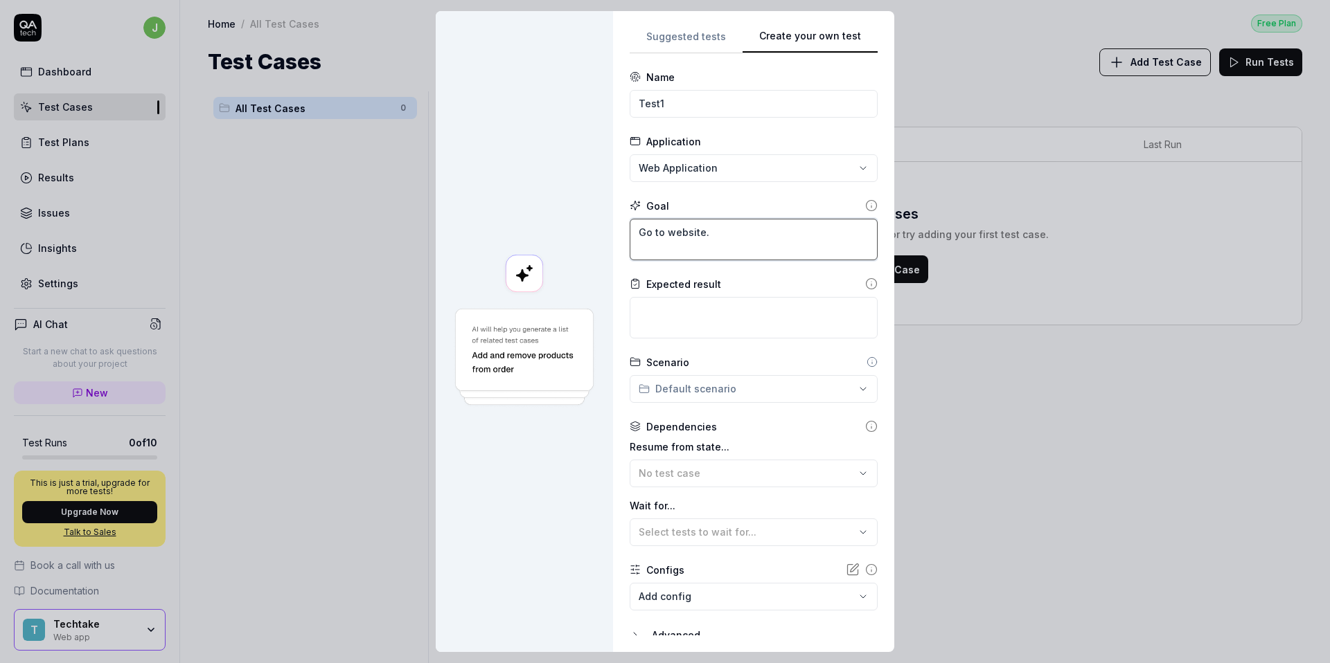
type textarea "*"
type textarea "Go to website."
type textarea "*"
type textarea "Go to website."
type textarea "*"
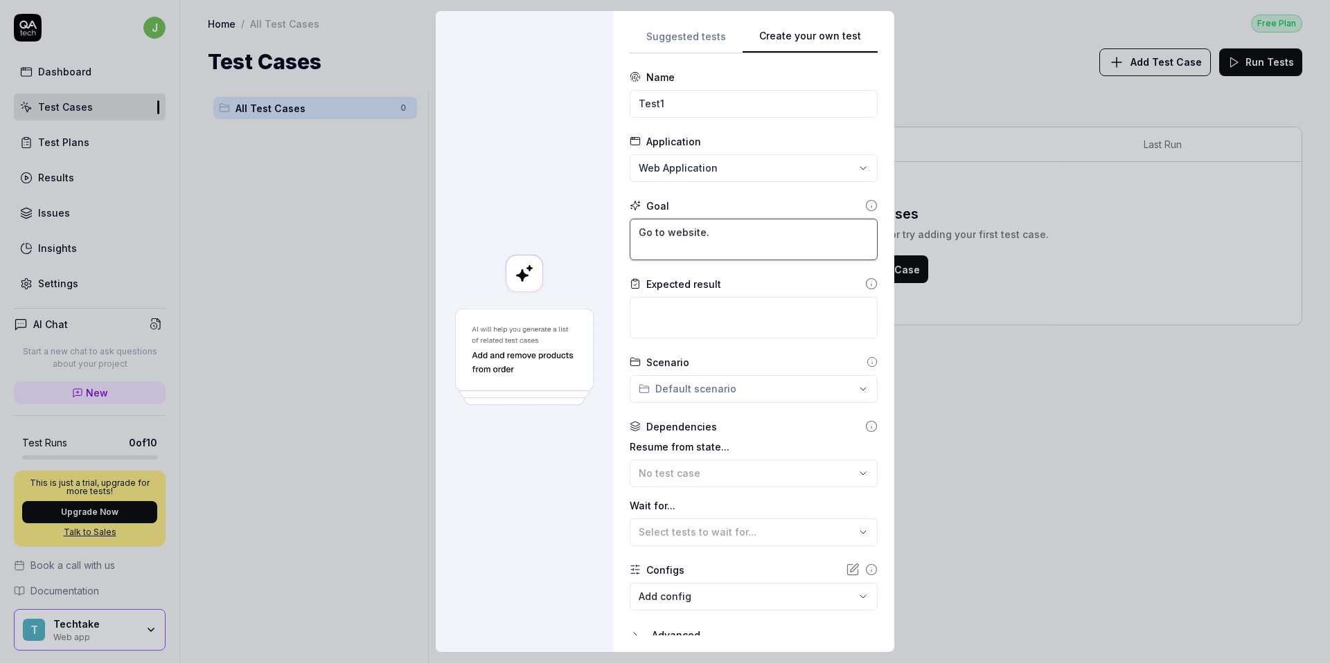
type textarea "Go to website. C"
type textarea "*"
type textarea "Go to website. Ch"
type textarea "*"
type textarea "Go to website. Che"
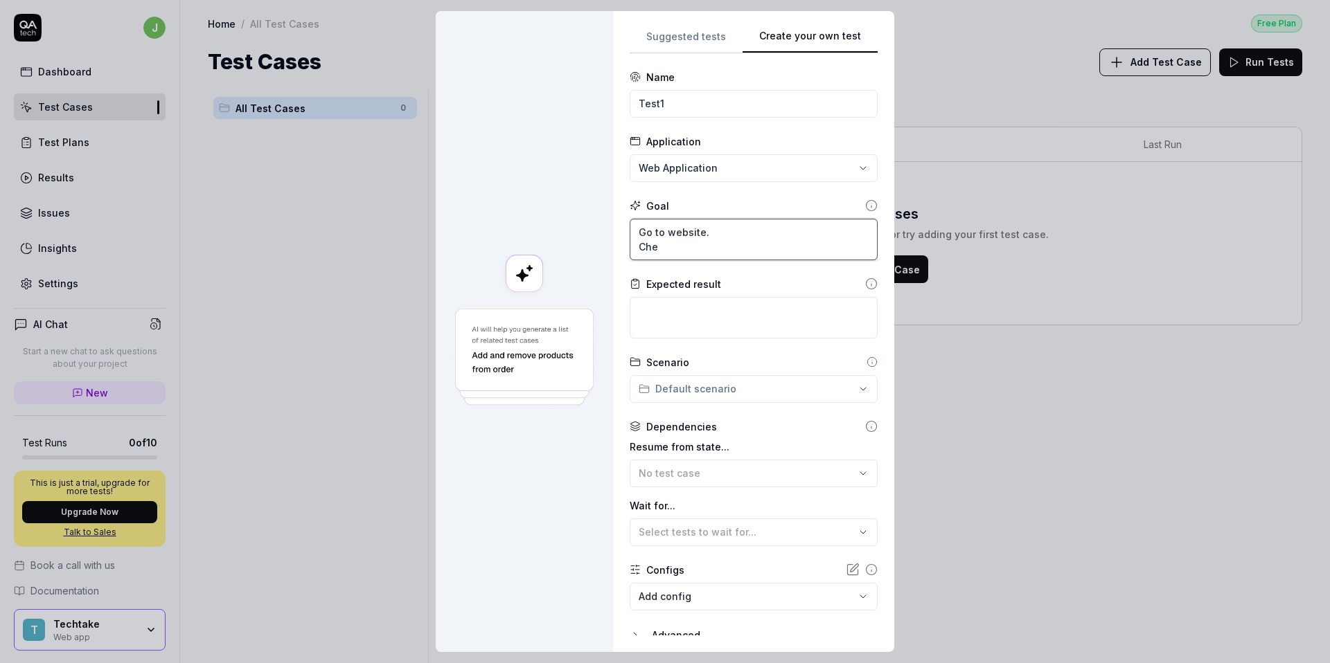
type textarea "*"
type textarea "Go to website. Chec"
type textarea "*"
type textarea "Go to website. Check"
type textarea "*"
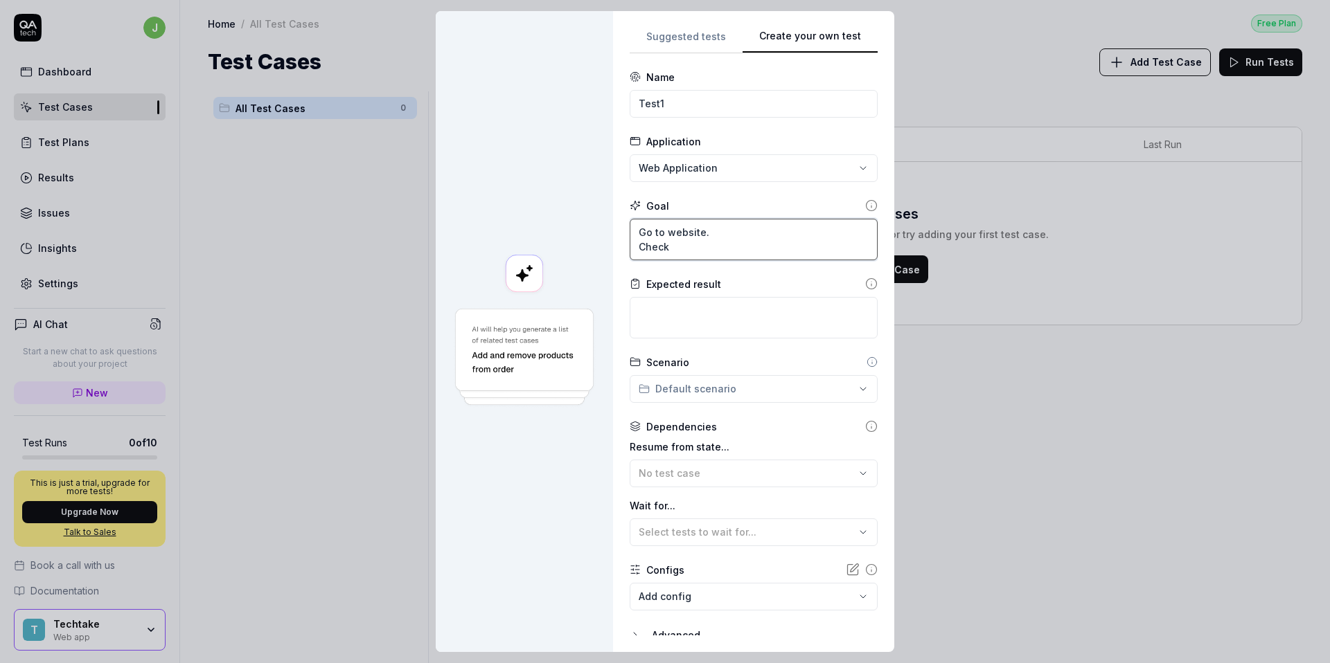
type textarea "Go to website. Check"
type textarea "*"
type textarea "Go to website. Check t"
type textarea "*"
type textarea "Go to website. Check th"
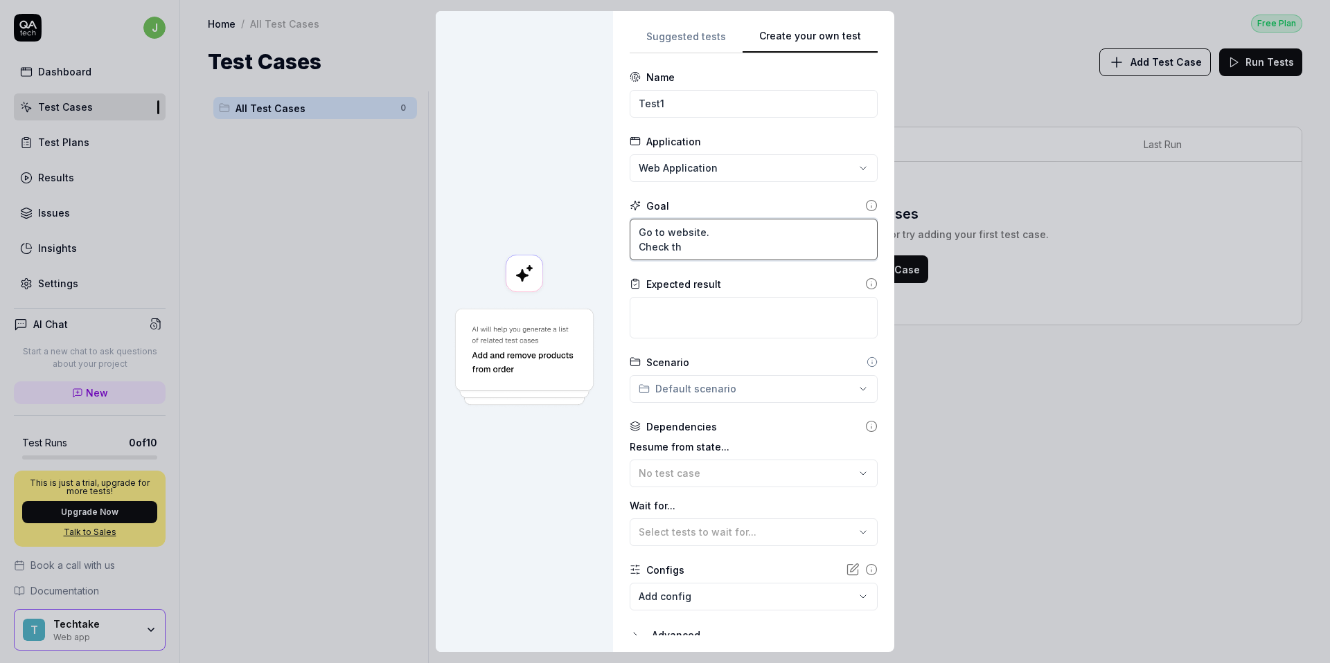
type textarea "*"
type textarea "Go to website. Check tha"
type textarea "*"
type textarea "Go to website. Check that"
type textarea "*"
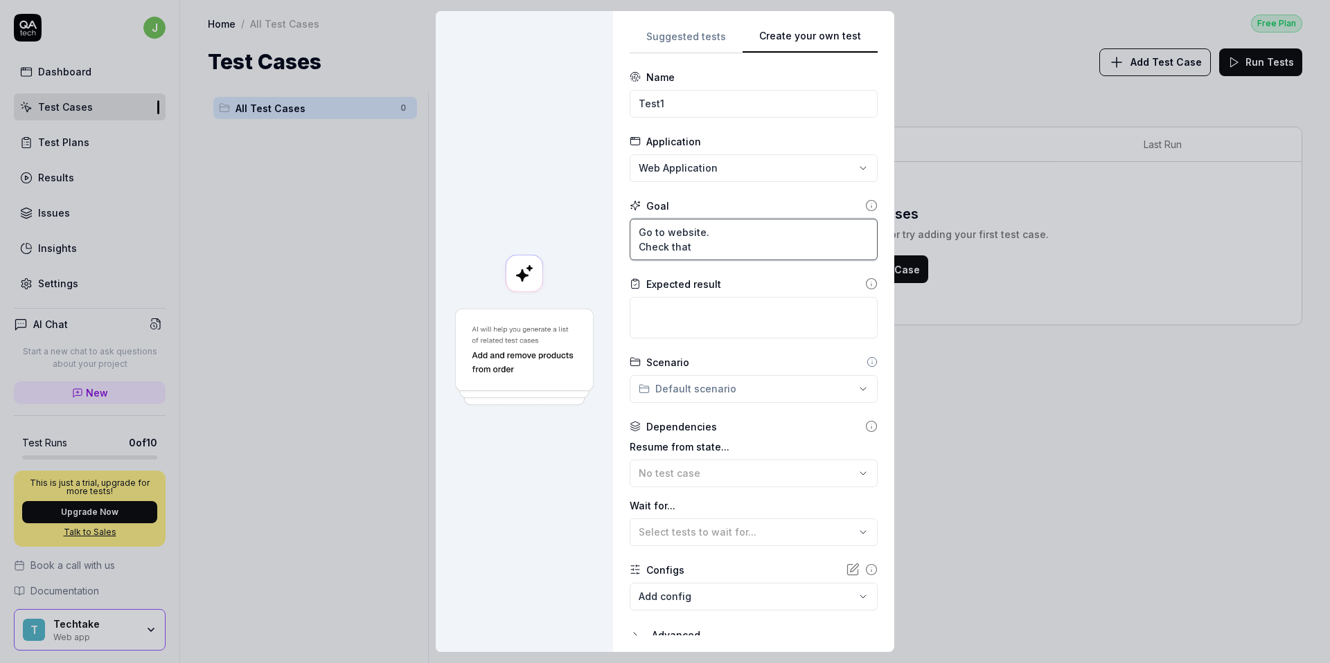
type textarea "Go to website. Check that"
type textarea "*"
type textarea "Go to website. Check that y"
type textarea "*"
type textarea "Go to website. Check that yo"
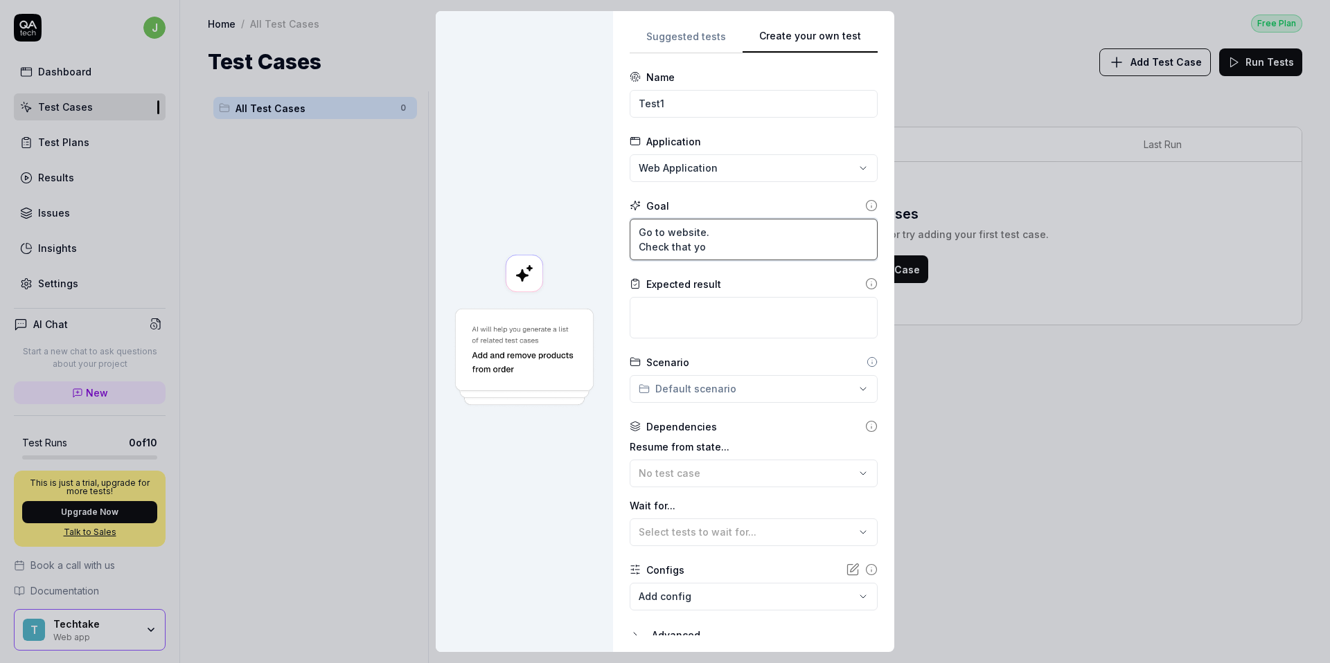
type textarea "*"
type textarea "Go to website. Check that you"
type textarea "*"
type textarea "Go to website. Check that you c"
type textarea "*"
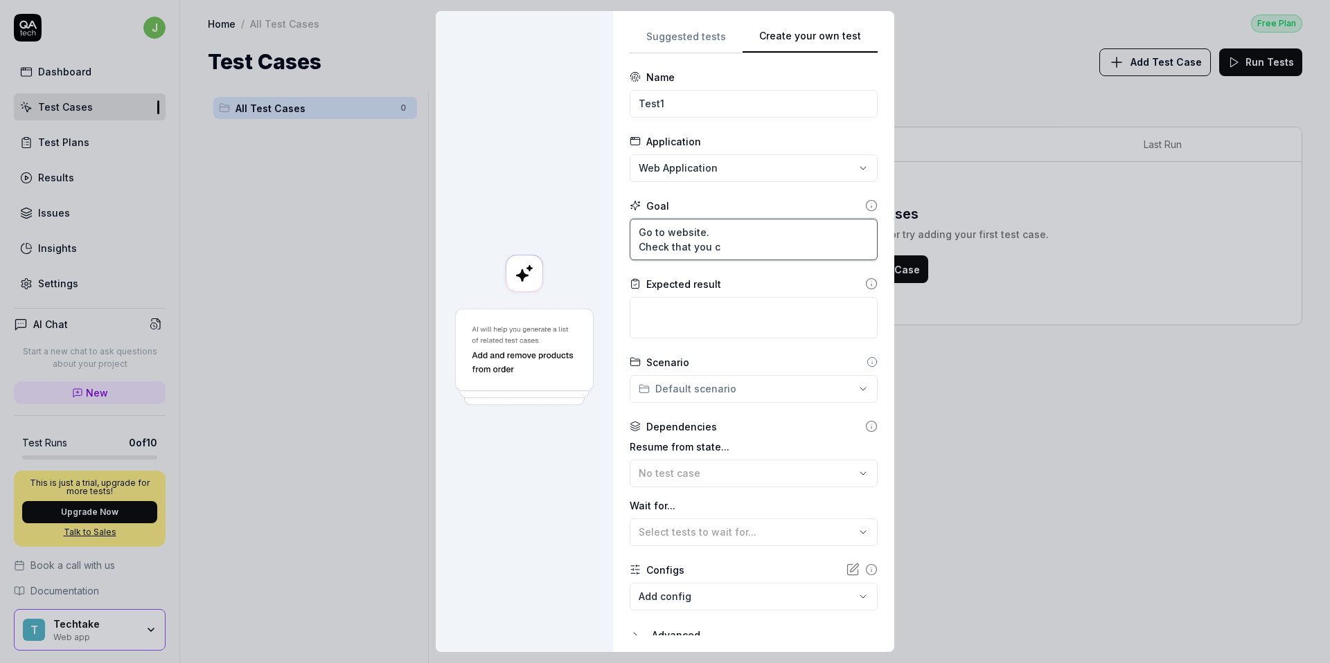
type textarea "Go to website. Check that you ca"
type textarea "*"
type textarea "Go to website. Check that you can"
type textarea "*"
type textarea "Go to website. Check that you can"
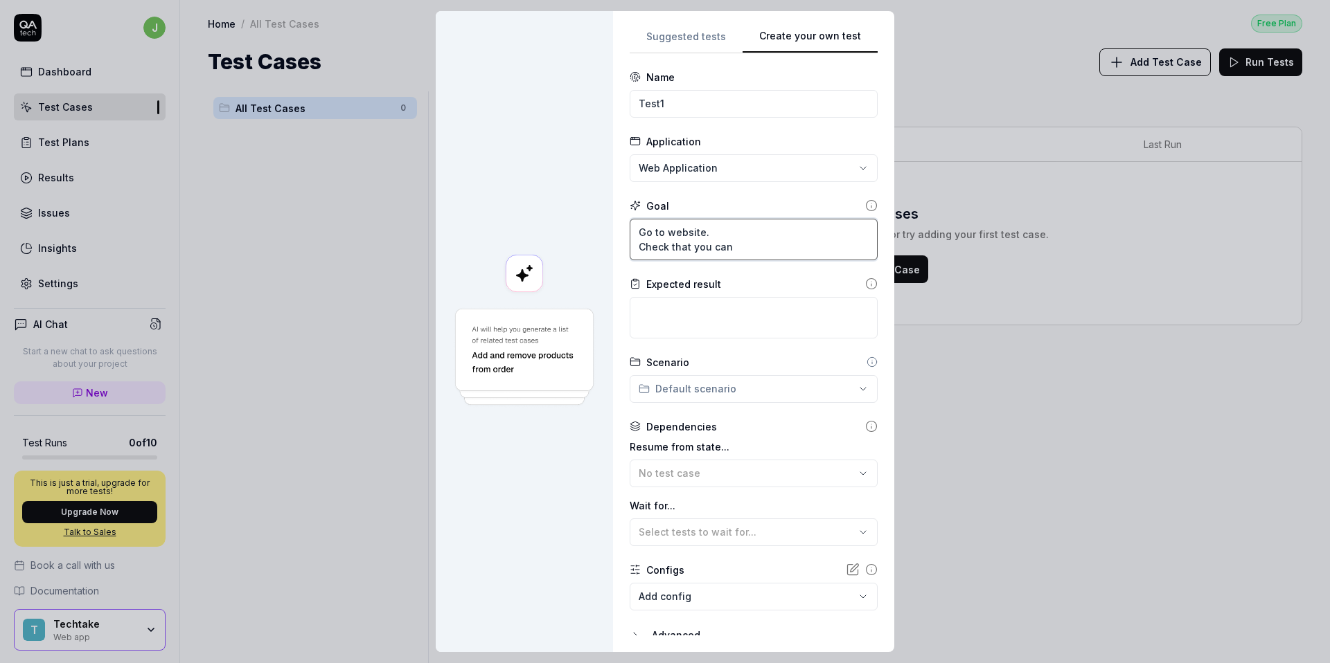
type textarea "*"
type textarea "Go to website. Check that you can c"
type textarea "*"
type textarea "Go to website. Check that you can cl"
type textarea "*"
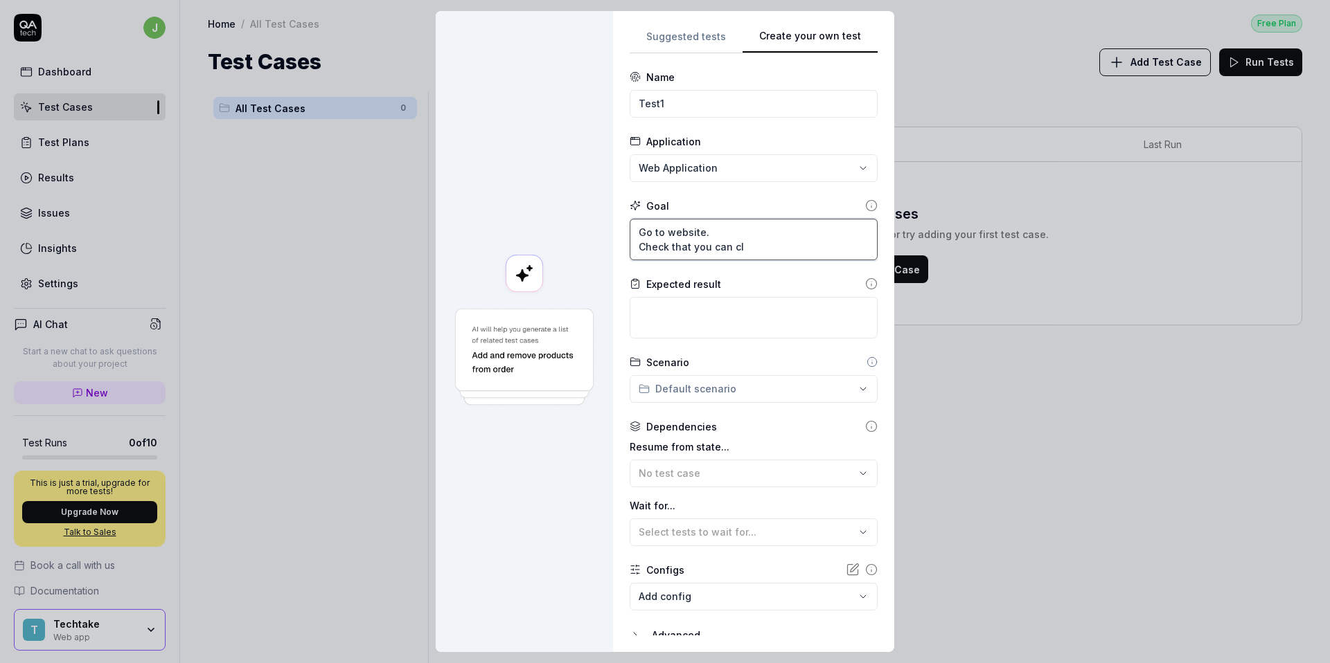
type textarea "Go to website. Check that you can cli"
type textarea "*"
type textarea "Go to website. Check that you can clic"
type textarea "*"
type textarea "Go to website. Check that you can click"
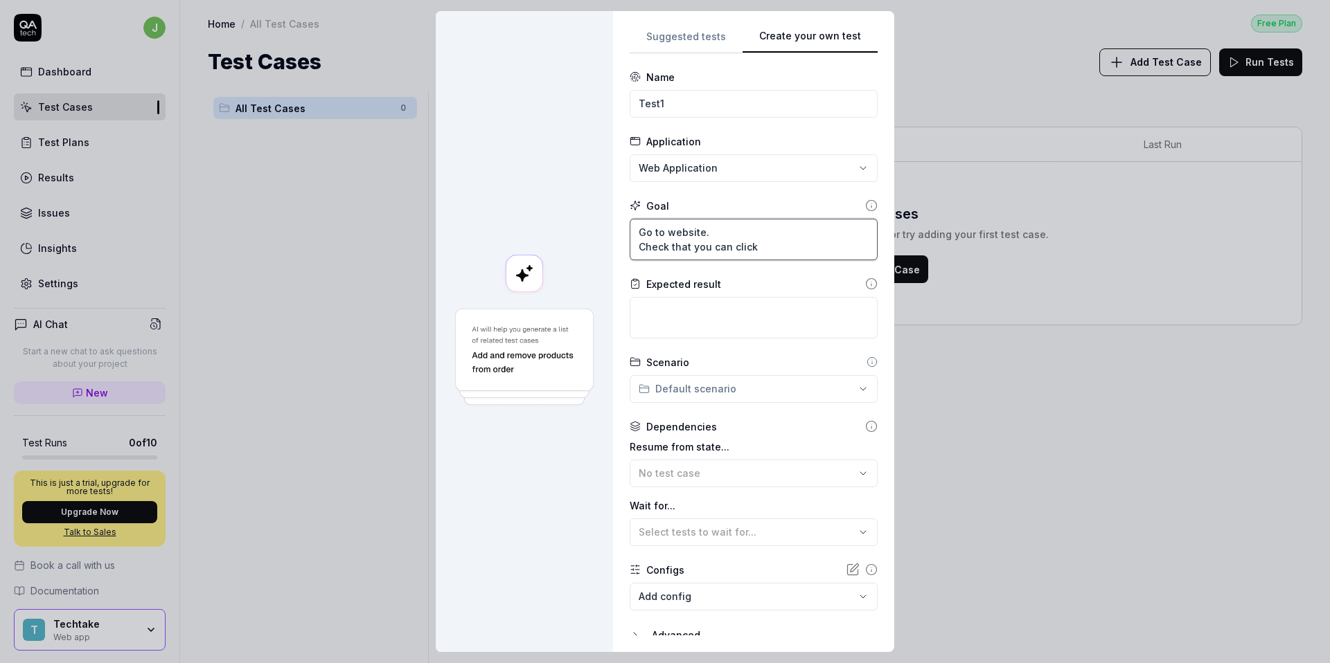
type textarea "*"
type textarea "Go to website. Check that you can click o"
type textarea "*"
type textarea "Go to website. Check that you can click on"
type textarea "*"
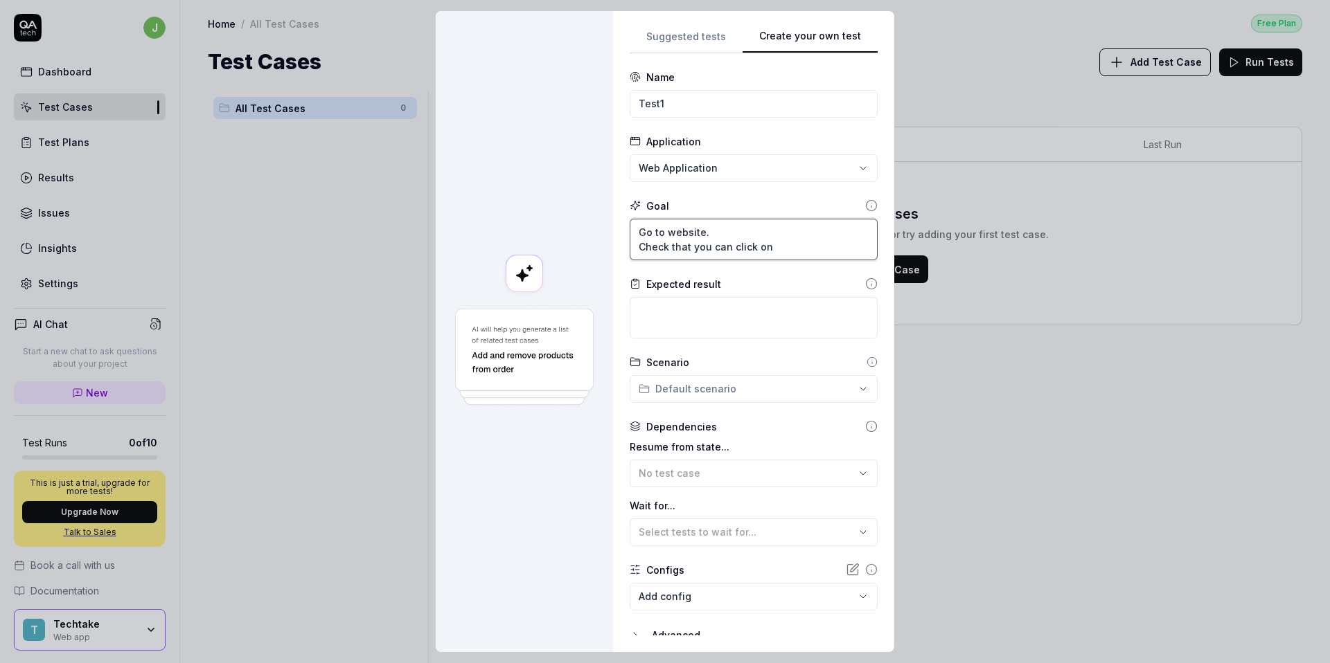
type textarea "Go to website. Check that you can click on"
type textarea "*"
type textarea "Go to website. Check that you can click on !"
type textarea "*"
type textarea "Go to website. Check that you can click on"
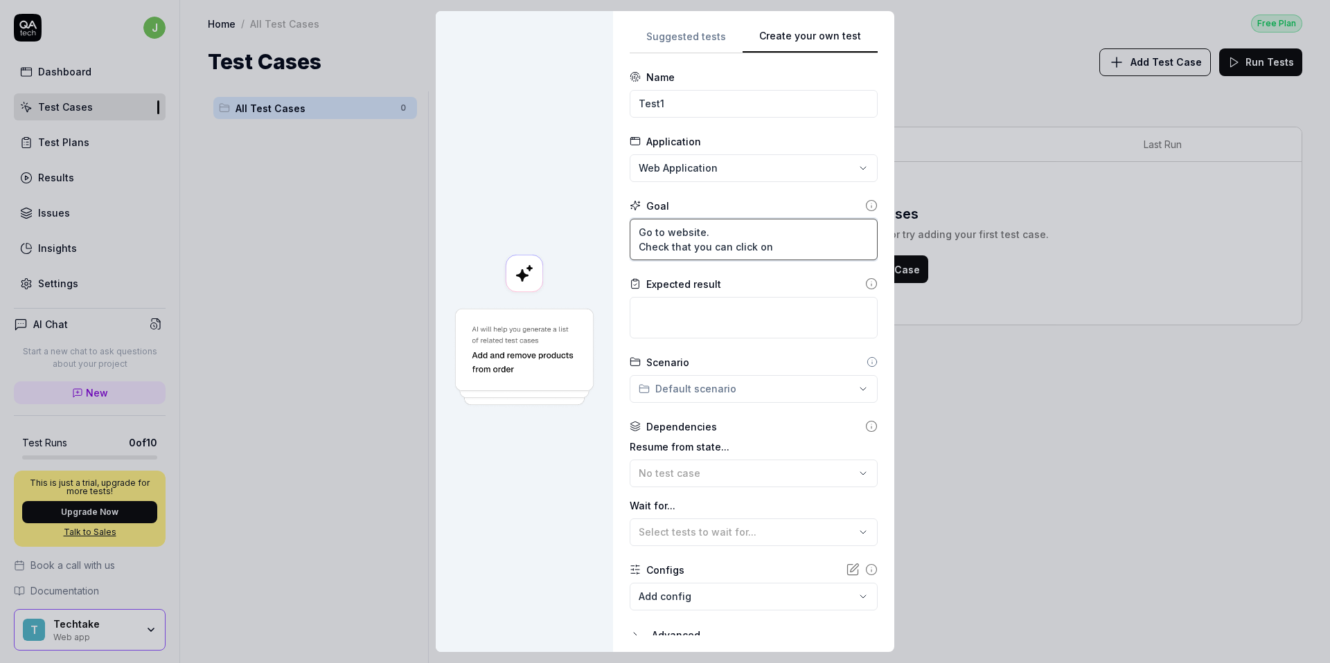
type textarea "*"
type textarea "Go to website. Check that you can click on ""
type textarea "*"
type textarea "Go to website. Check that you can click on "a"
type textarea "*"
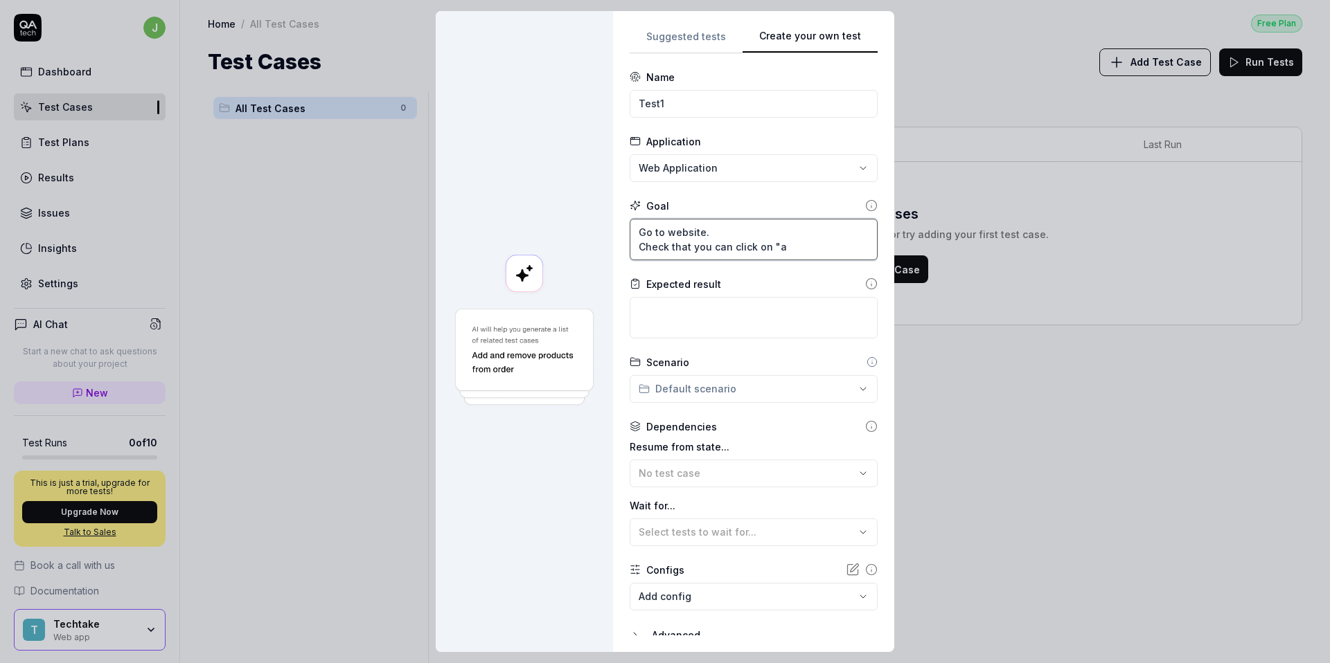
type textarea "Go to website. Check that you can click on "al"
type textarea "*"
type textarea "Go to website. Check that you can click on "all"
type textarea "*"
type textarea "Go to website. Check that you can click on "all"
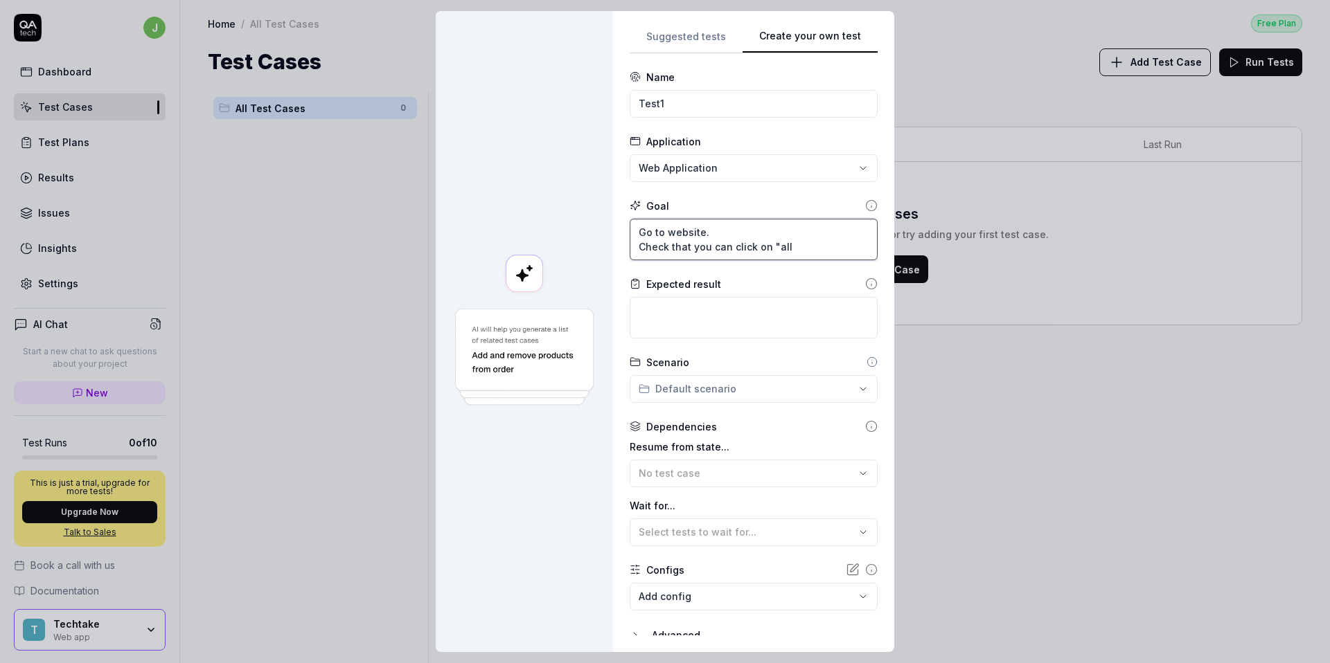
type textarea "*"
type textarea "Go to website. Check that you can click on "all p"
type textarea "*"
type textarea "Go to website. Check that you can click on "all po"
type textarea "*"
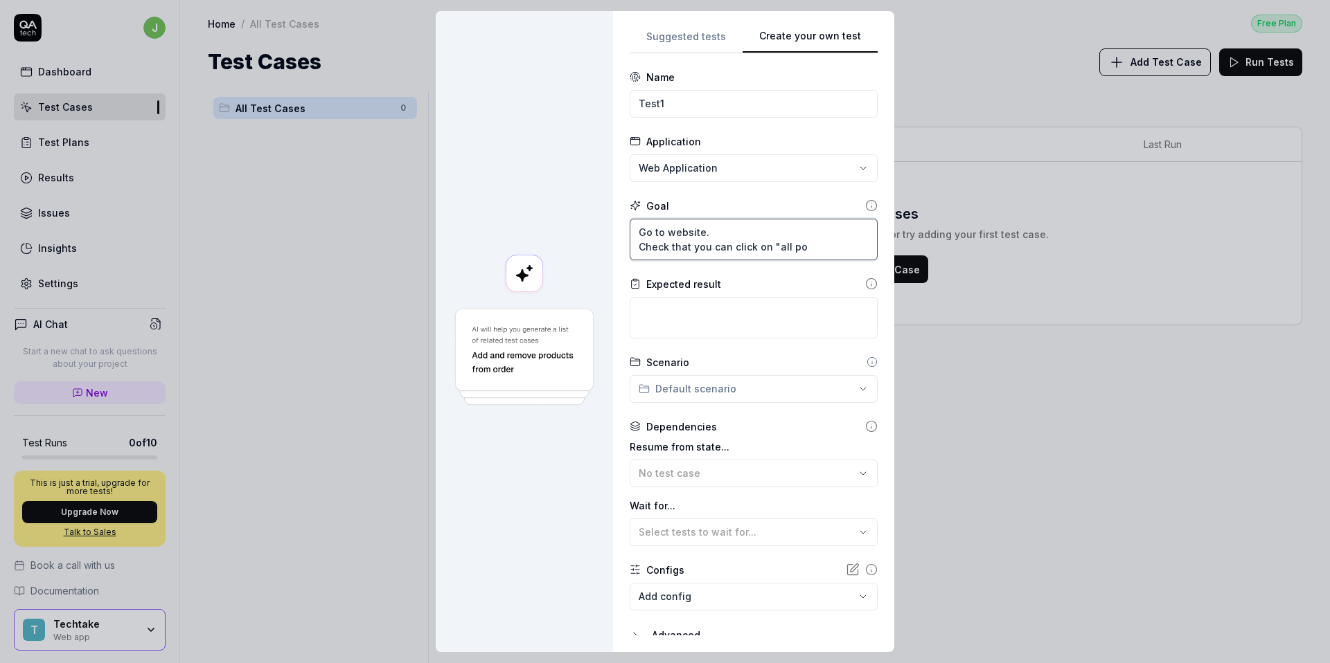
type textarea "Go to website. Check that you can click on "all pos"
type textarea "*"
type textarea "Go to website. Check that you can click on "all post"
type textarea "*"
type textarea "Go to website. Check that you can click on "all posts"
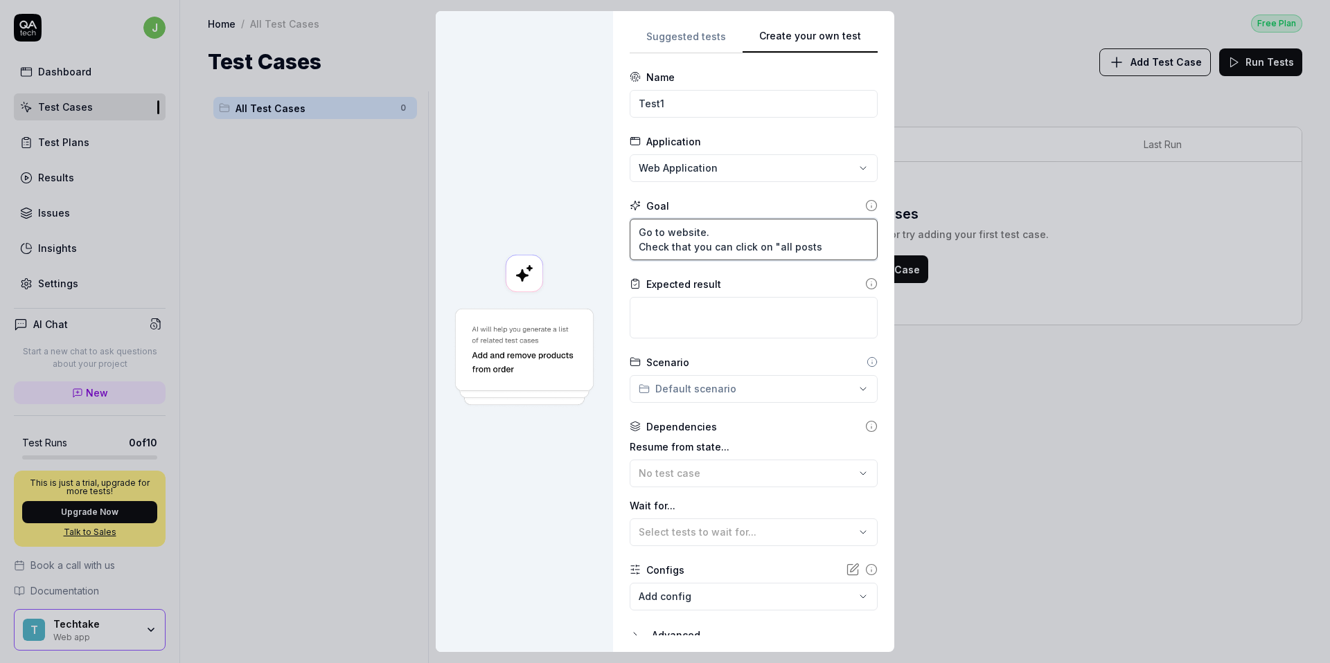
type textarea "*"
type textarea "Go to website. Check that you can click on "all posts"
type textarea "*"
type textarea "Go to website. Check that you can click on "all posts"
type textarea "*"
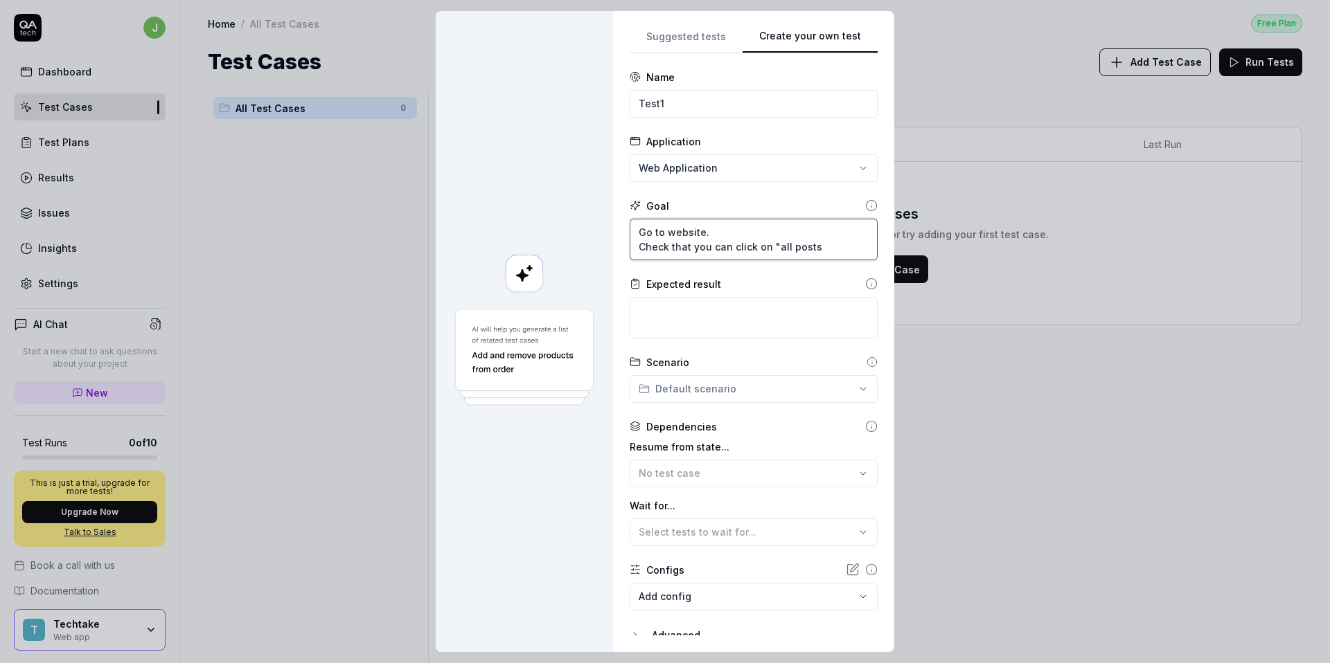
type textarea "Go to website. Check that you can click on "all posts""
type textarea "*"
type textarea "Go to website. Check that you can click on "all posts""
type textarea "*"
type textarea "Go to website. Check that you can click on "all posts" l"
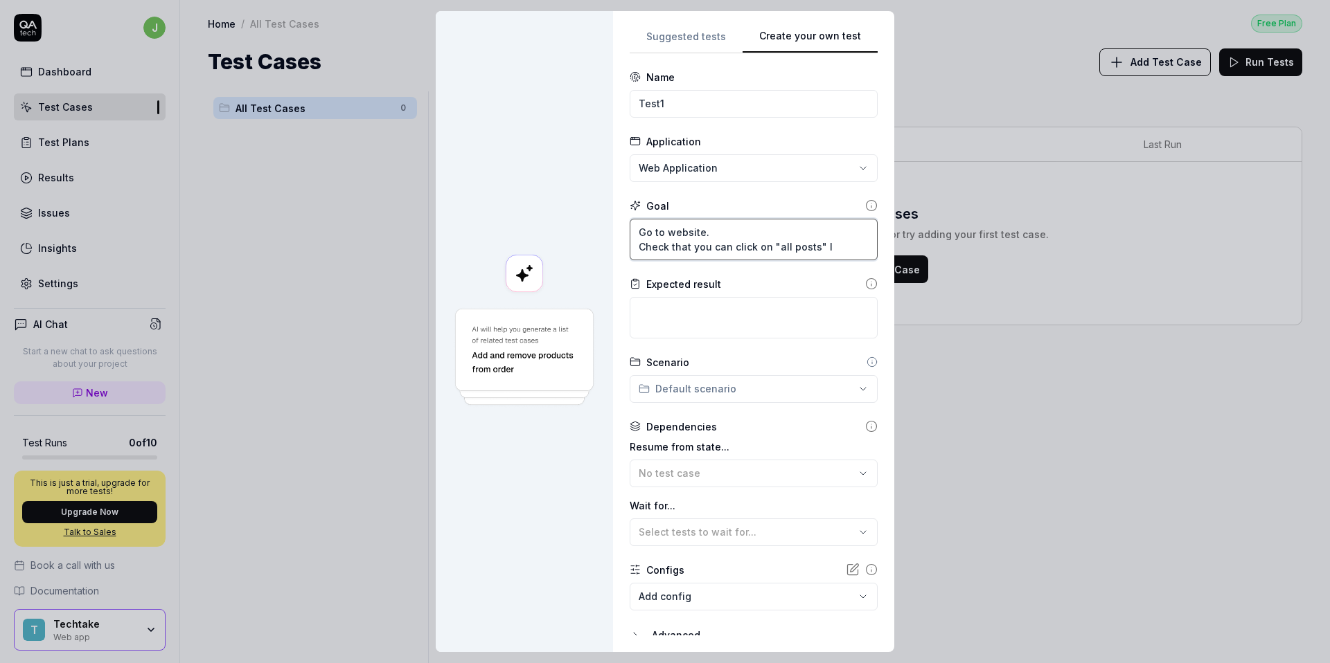
type textarea "*"
type textarea "Go to website. Check that you can click on "all posts" li"
type textarea "*"
type textarea "Go to website. Check that you can click on "all posts" lin"
type textarea "*"
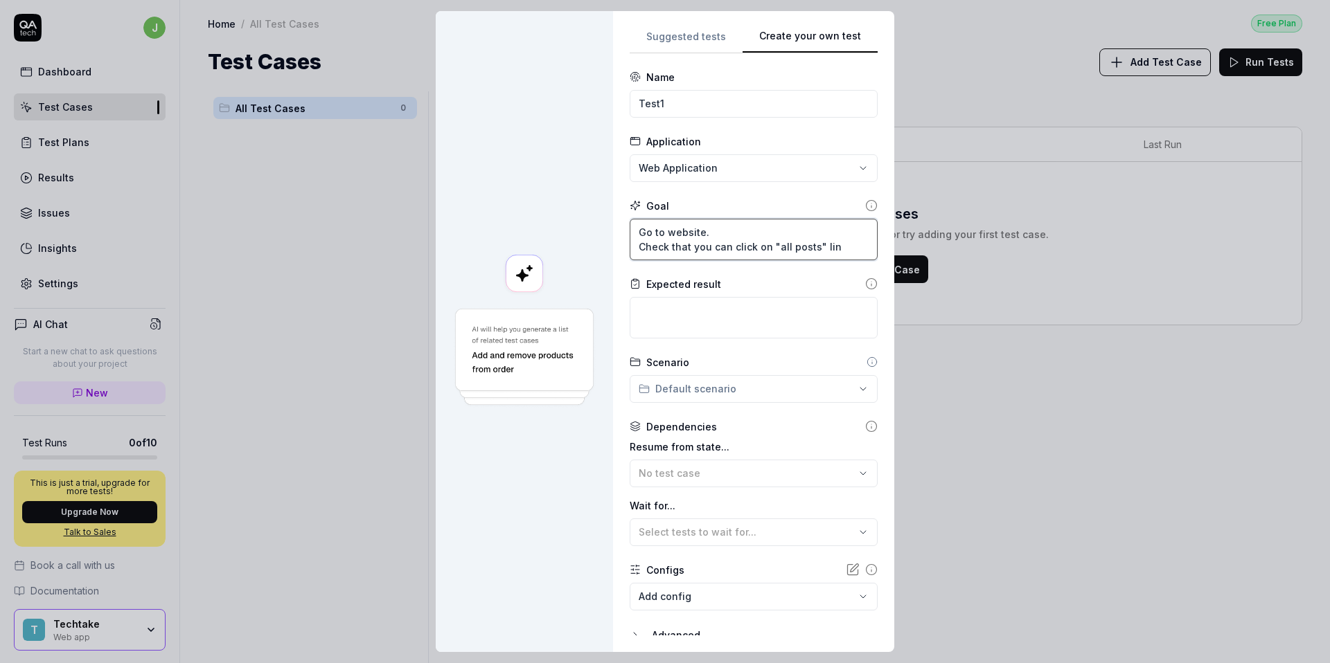
type textarea "Go to website. Check that you can click on "all posts" link"
type textarea "*"
type textarea "Go to website. Check that you can click on "all posts" link"
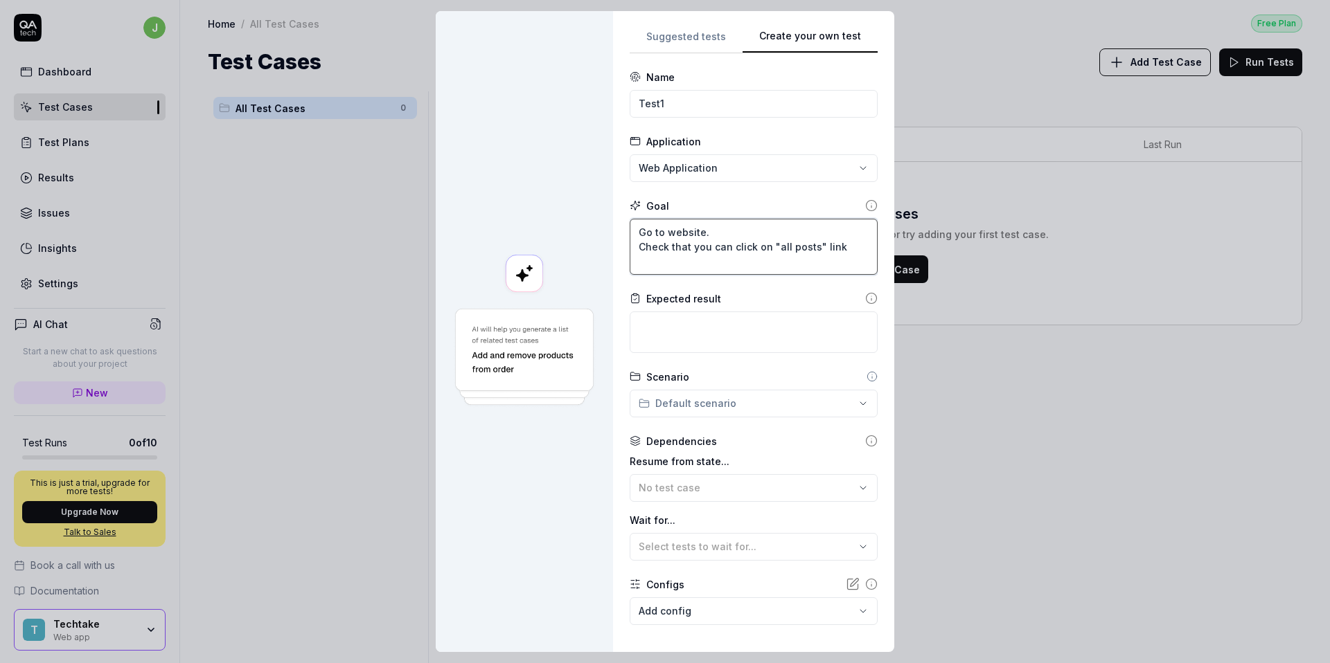
type textarea "*"
type textarea "Go to website. Check that you can click on "all posts" link C"
type textarea "*"
type textarea "Go to website. Check that you can click on "all posts" link Ch"
type textarea "*"
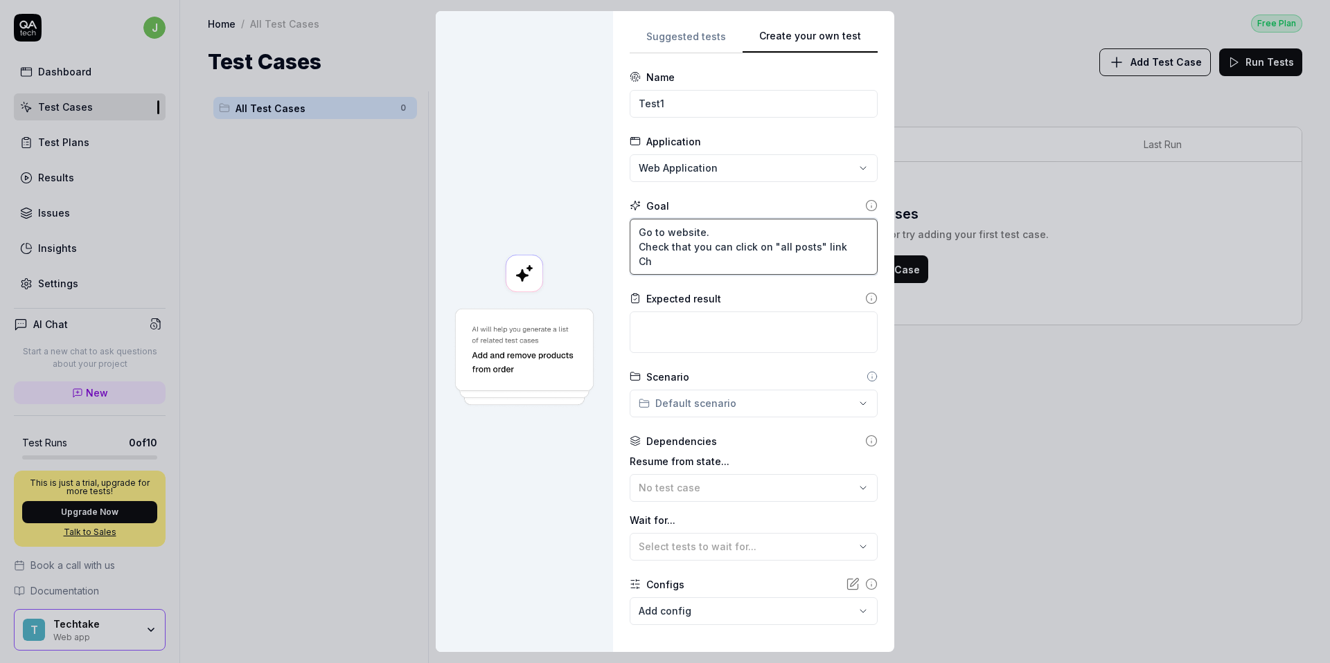
type textarea "Go to website. Check that you can click on "all posts" link Che"
type textarea "*"
type textarea "Go to website. Check that you can click on "all posts" link Chec"
type textarea "*"
type textarea "Go to website. Check that you can click on "all posts" link Check"
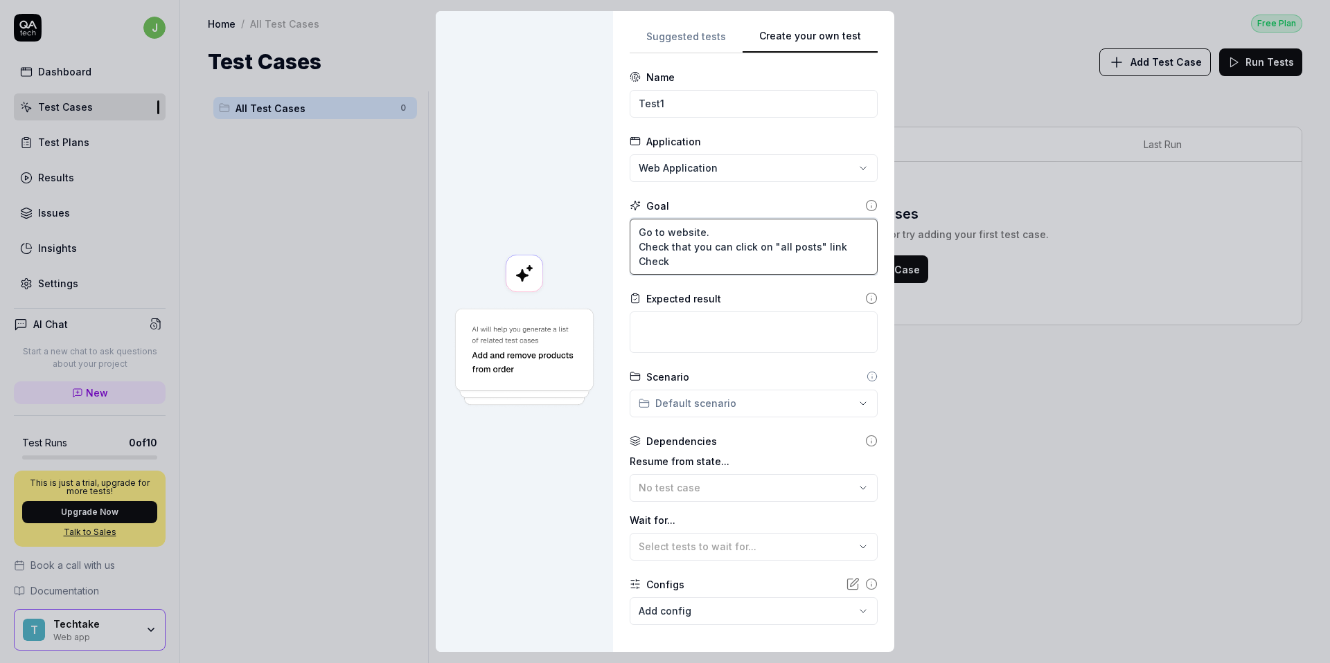
type textarea "*"
type textarea "Go to website. Check that you can click on "all posts" link Check"
type textarea "*"
type textarea "Go to website. Check that you can click on "all posts" link Check t"
type textarea "*"
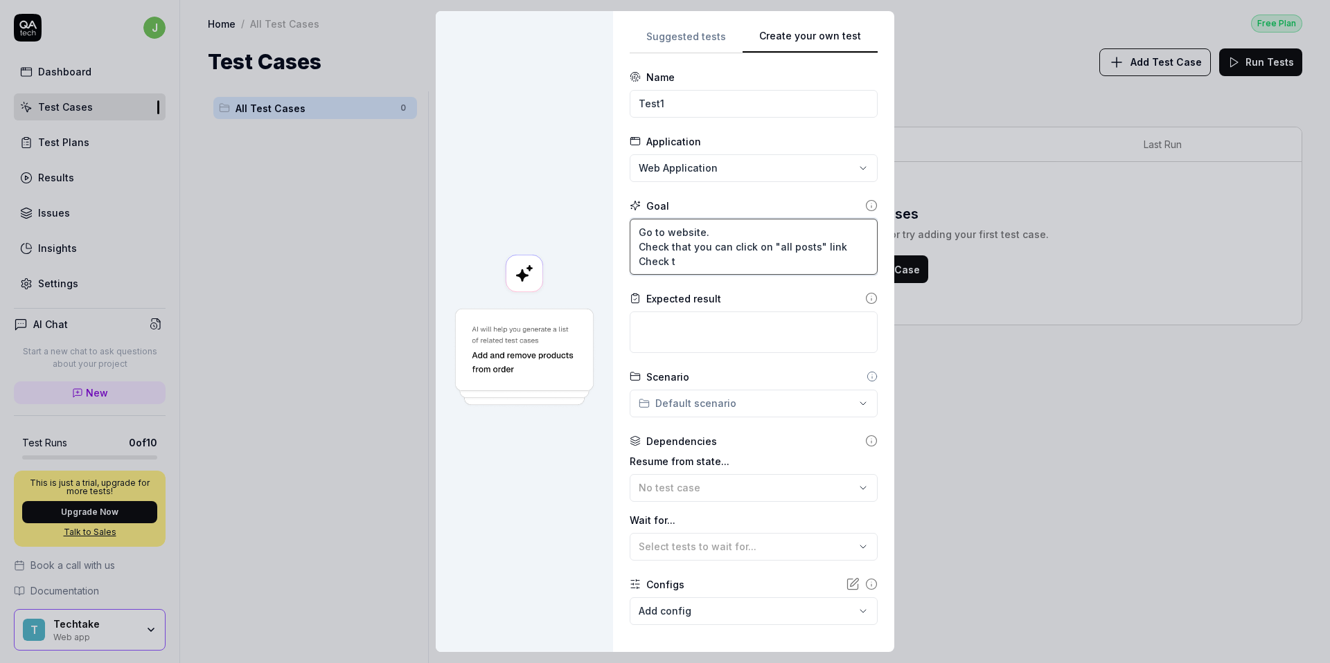
type textarea "Go to website. Check that you can click on "all posts" link Check th"
type textarea "*"
type textarea "Go to website. Check that you can click on "all posts" link Check that"
type textarea "*"
type textarea "Go to website. Check that you can click on "all posts" link Check that"
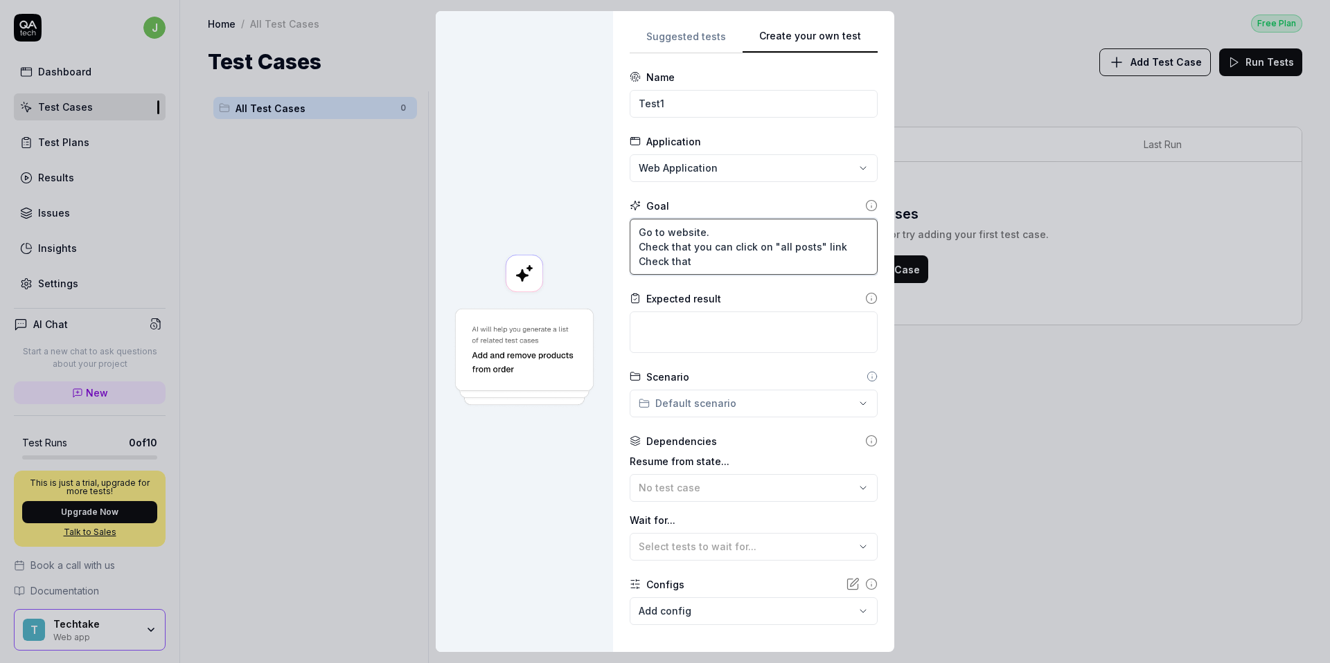
type textarea "*"
type textarea "Go to website. Check that you can click on "all posts" link Check that y"
type textarea "*"
type textarea "Go to website. Check that you can click on "all posts" link Check that yo"
type textarea "*"
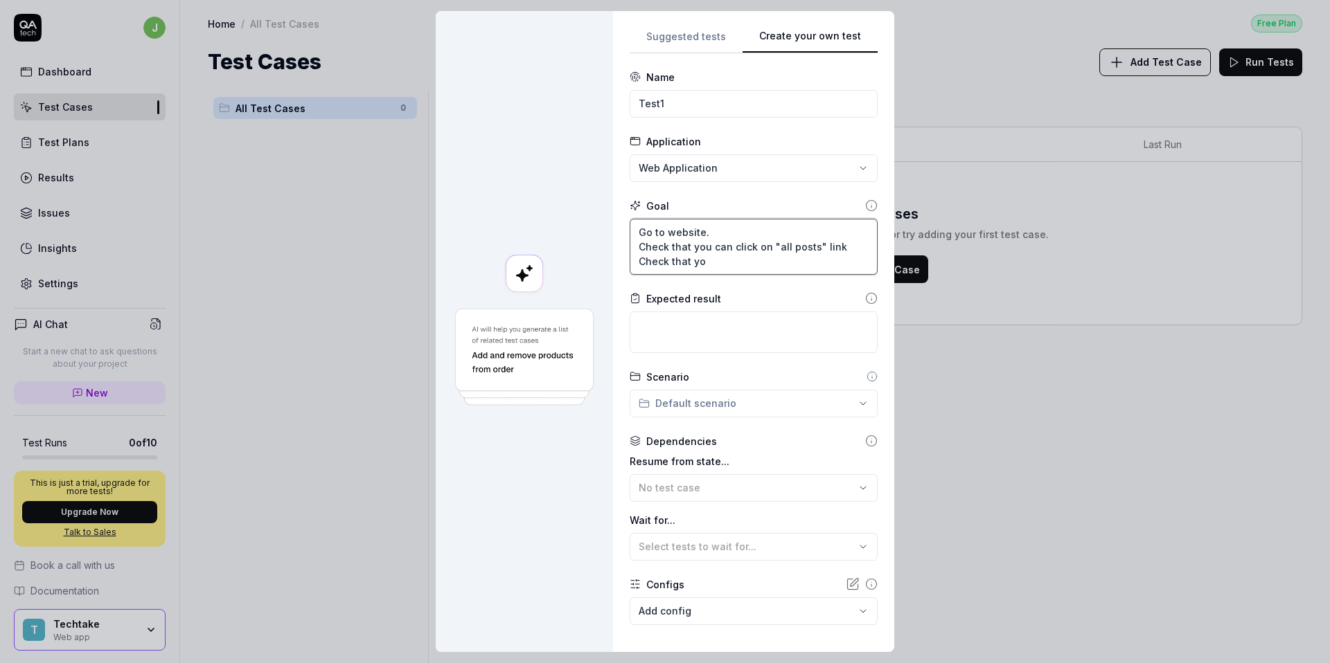
type textarea "Go to website. Check that you can click on "all posts" link Check that you"
type textarea "*"
type textarea "Go to website. Check that you can click on "all posts" link Check that you"
type textarea "*"
type textarea "Go to website. Check that you can click on "all posts" link Check that you c"
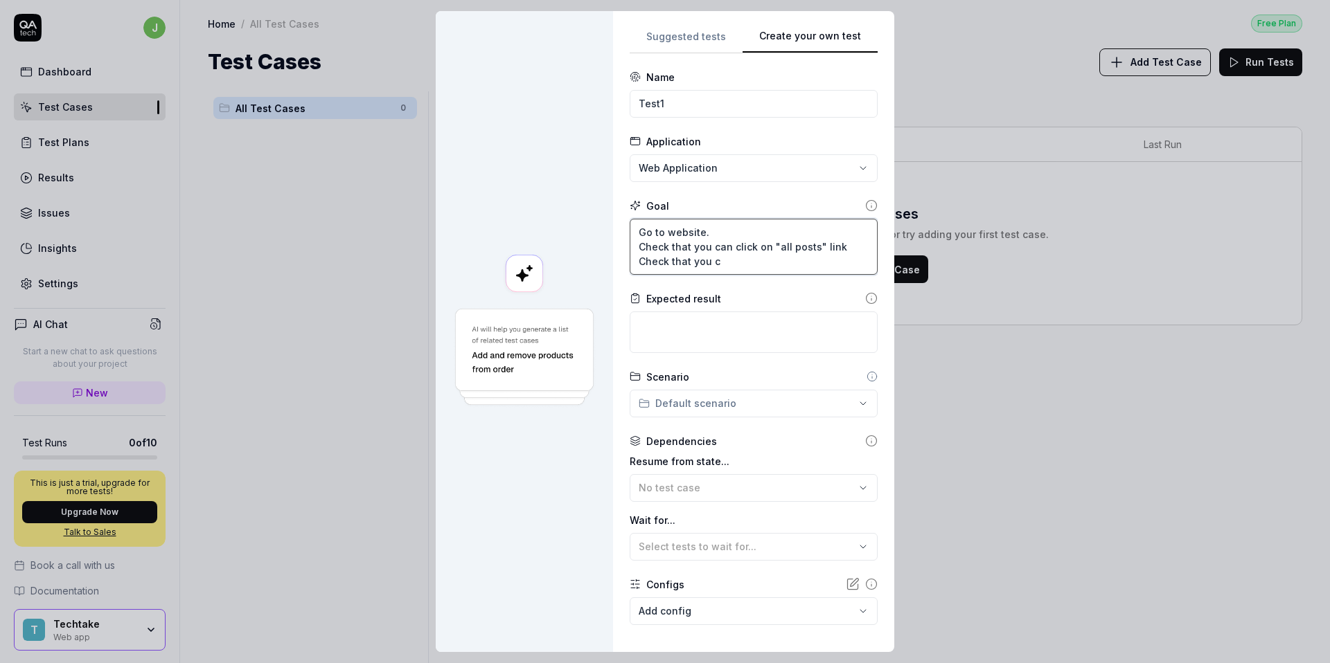
type textarea "*"
type textarea "Go to website. Check that you can click on "all posts" link Check that you"
type textarea "*"
type textarea "Go to website. Check that you can click on "all posts" link Check that you"
type textarea "*"
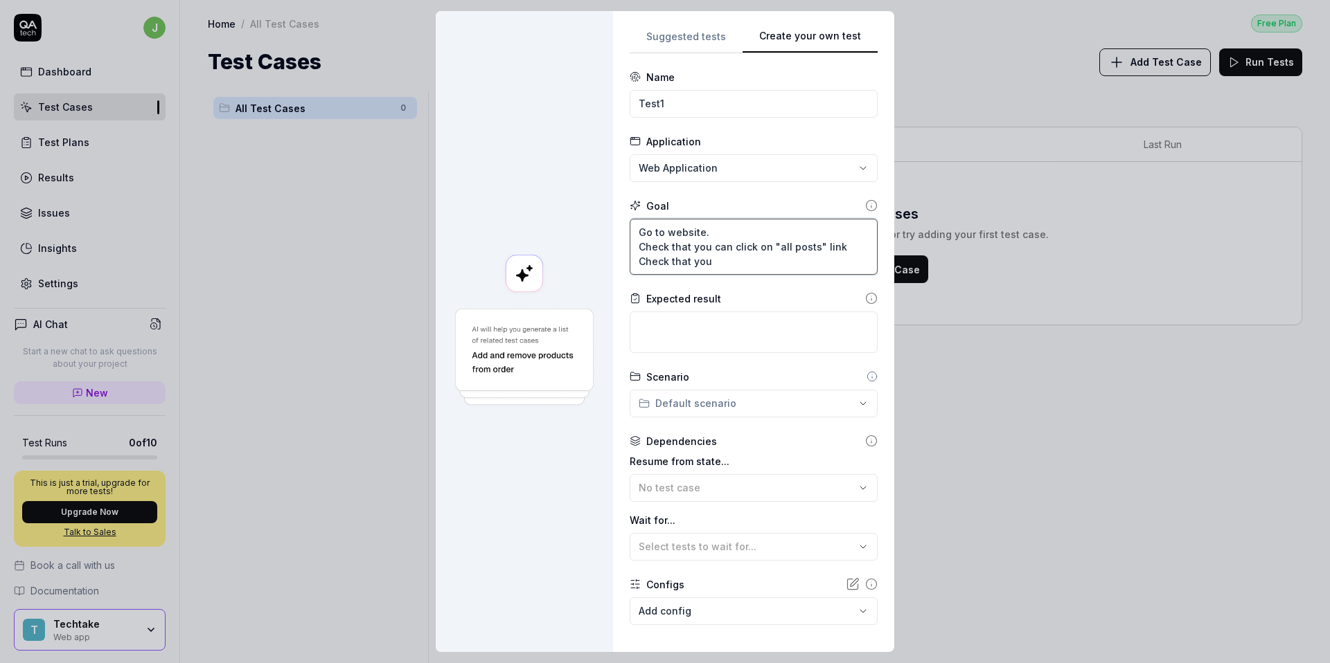
type textarea "Go to website. Check that you can click on "all posts" link Check that yo"
type textarea "*"
type textarea "Go to website. Check that you can click on "all posts" link Check that y"
type textarea "*"
type textarea "Go to website. Check that you can click on "all posts" link Check that"
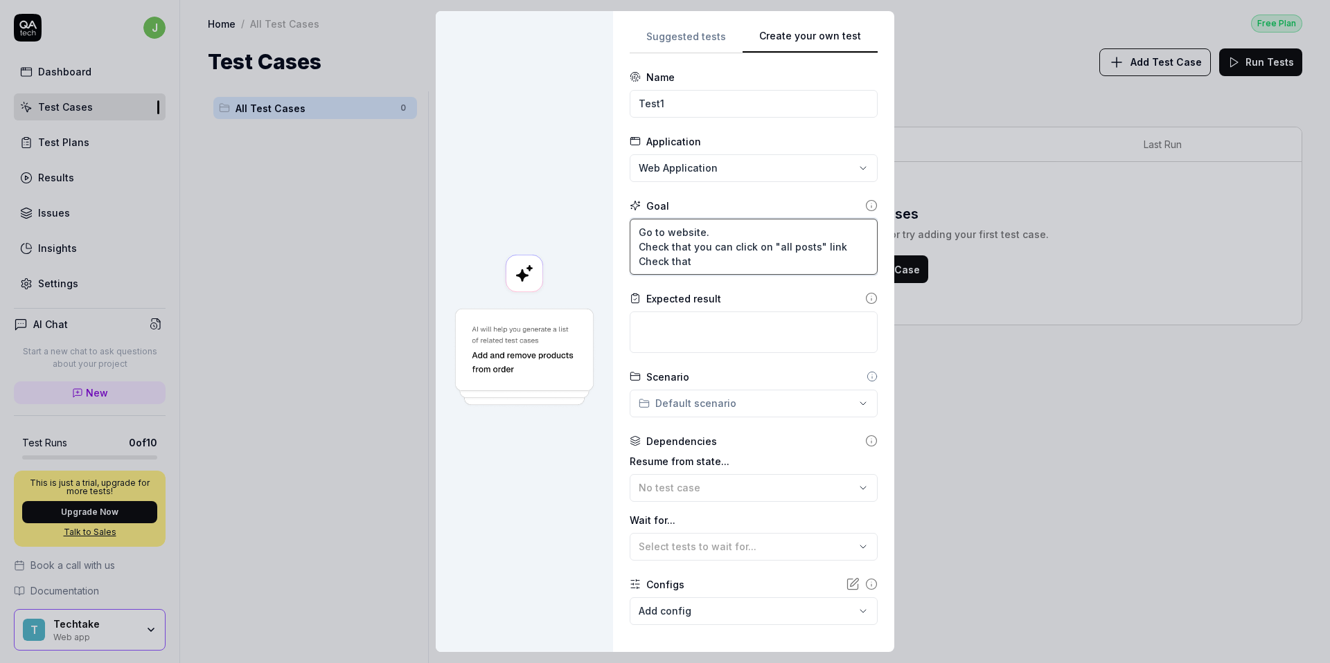
type textarea "*"
type textarea "Go to website. Check that you can click on "all posts" link Check that"
type textarea "*"
click at [696, 265] on textarea "Go to website. Check that you can click on "all posts" link Get to "all posts" …" at bounding box center [754, 247] width 248 height 56
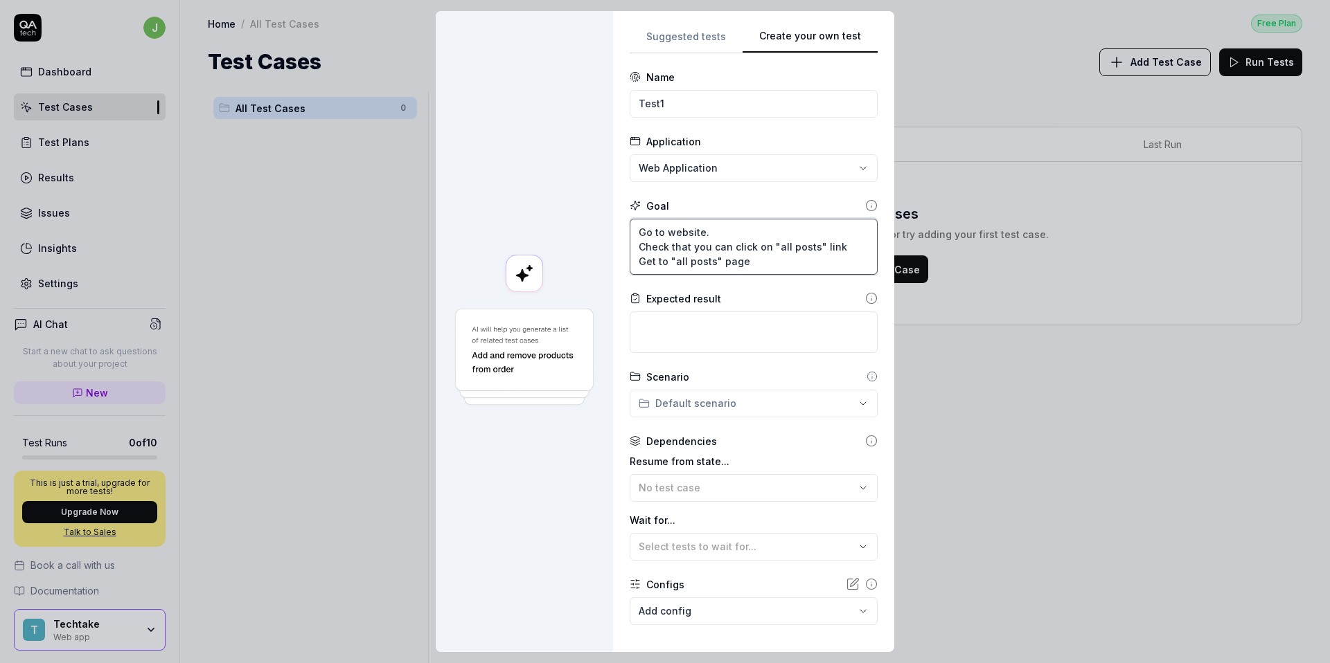
click at [696, 265] on textarea "Go to website. Check that you can click on "all posts" link Get to "all posts" …" at bounding box center [754, 247] width 248 height 56
click at [694, 261] on textarea "Go to website. Check that you can click on "all posts" link Get to "all posts" …" at bounding box center [754, 247] width 248 height 56
drag, startPoint x: 744, startPoint y: 260, endPoint x: 607, endPoint y: 263, distance: 137.2
click at [607, 263] on div "**********" at bounding box center [665, 331] width 458 height 641
click at [677, 321] on textarea at bounding box center [754, 333] width 248 height 42
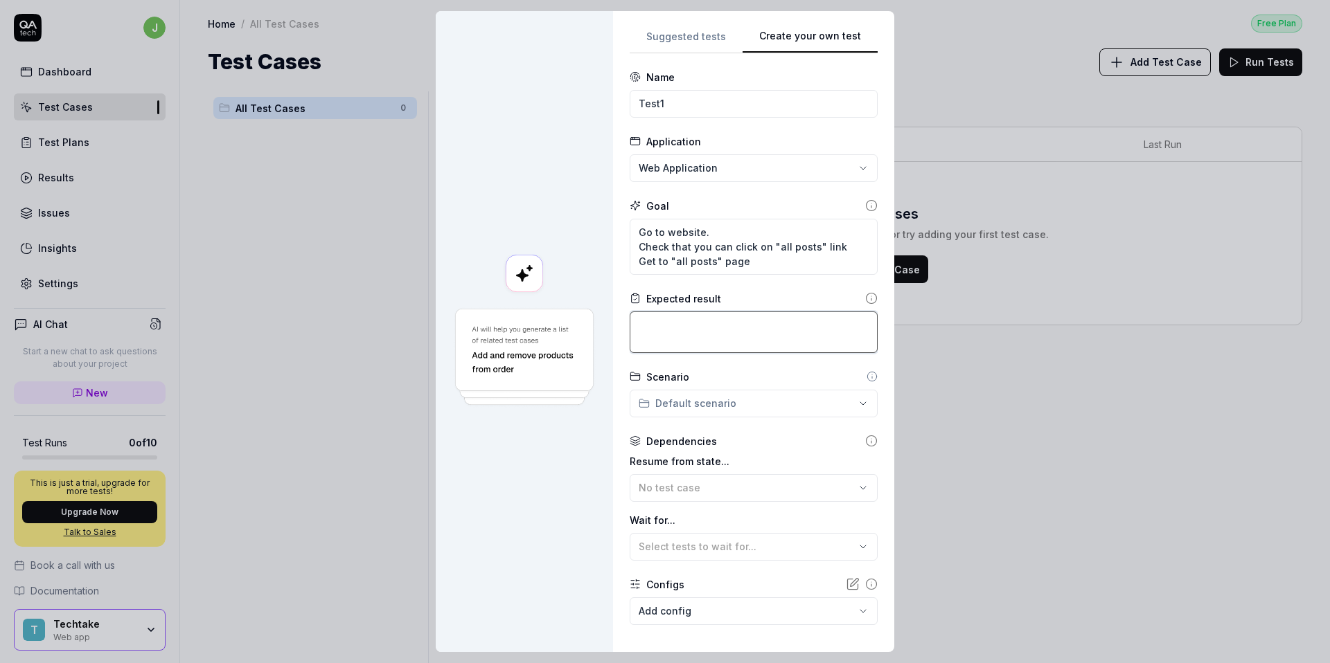
paste textarea "Get to "all posts" page"
click at [728, 411] on div "**********" at bounding box center [665, 331] width 1330 height 663
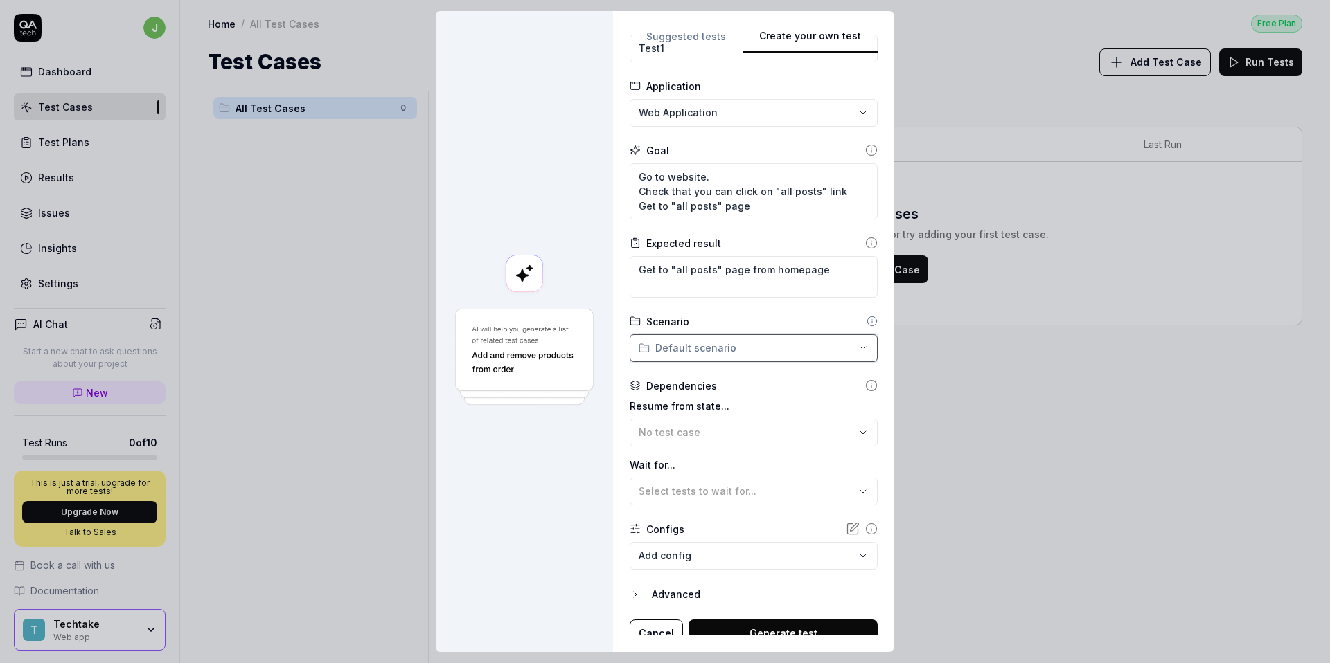
scroll to position [66, 0]
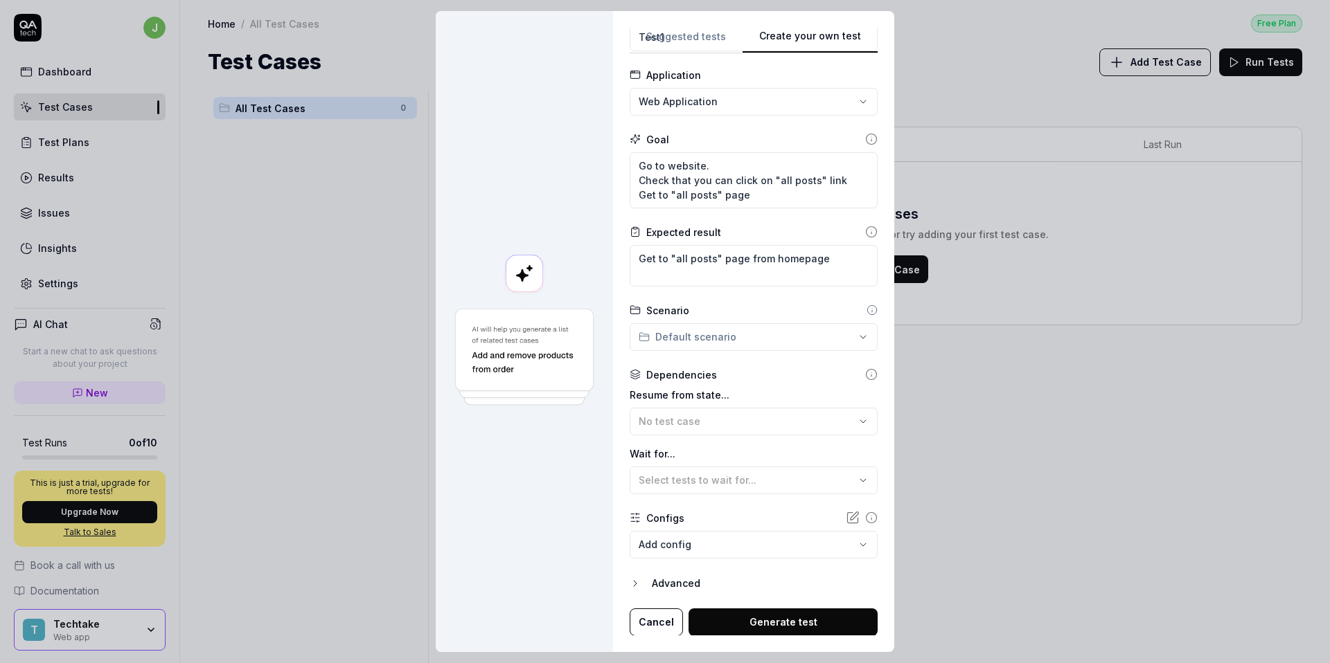
click at [743, 618] on button "Generate test" at bounding box center [782, 623] width 189 height 28
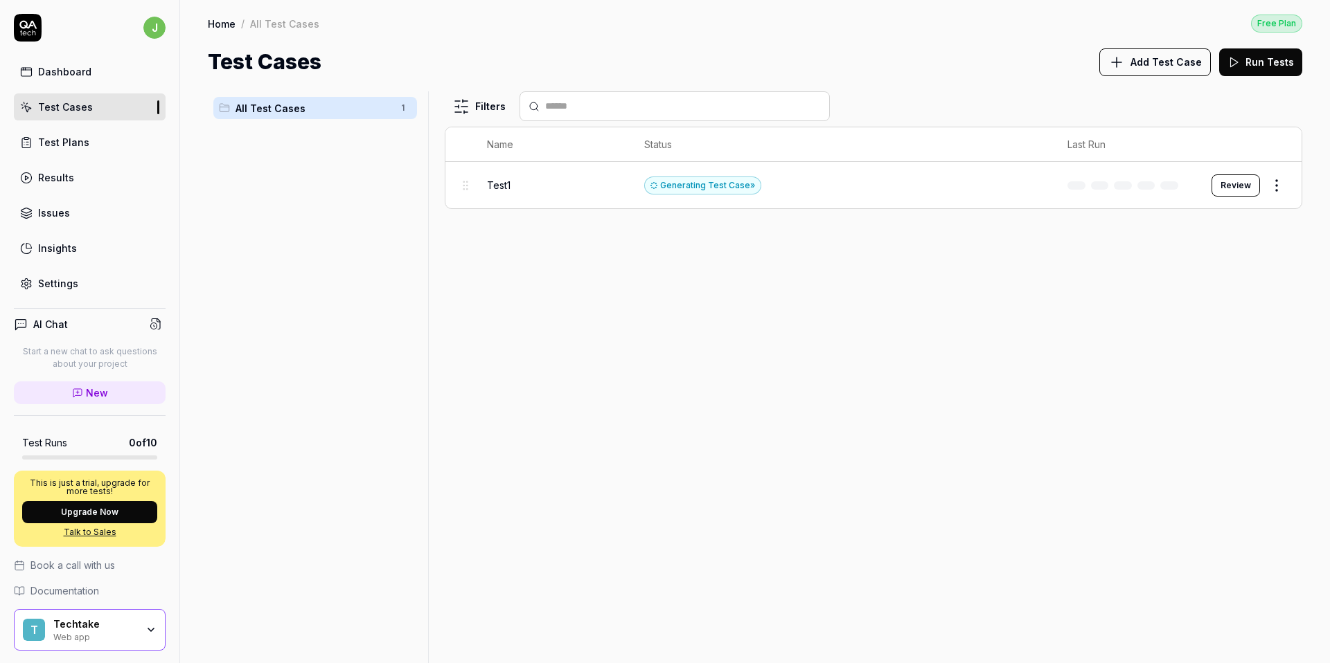
click at [1272, 177] on html "j Dashboard Test Cases Test Plans Results Issues Insights Settings AI Chat Star…" at bounding box center [665, 331] width 1330 height 663
click at [1188, 307] on div "Edit" at bounding box center [1219, 304] width 132 height 30
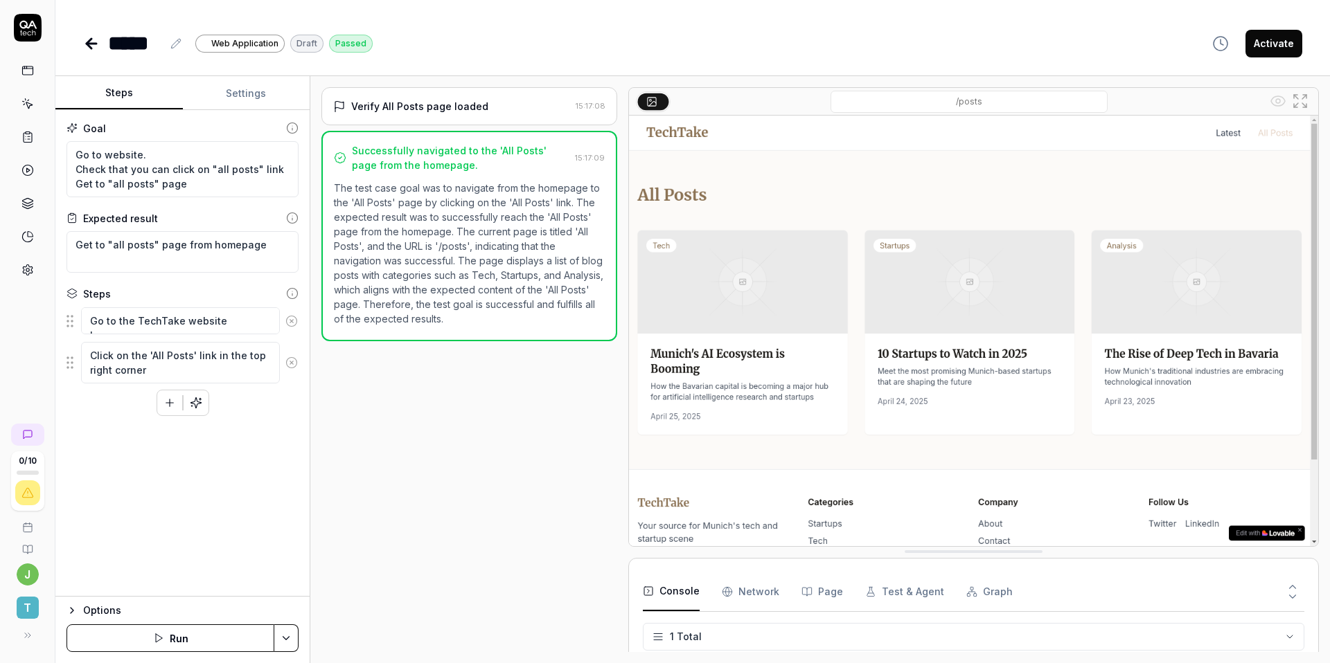
click at [464, 307] on p "The test case goal was to navigate from the homepage to the 'All Posts' page by…" at bounding box center [469, 253] width 271 height 145
click at [453, 435] on div "Verify All Posts page loaded 15:17:08 Successfully navigated to the 'All Posts'…" at bounding box center [469, 369] width 296 height 565
click at [576, 289] on p "The test case goal was to navigate from the homepage to the 'All Posts' page by…" at bounding box center [469, 253] width 271 height 145
click at [559, 387] on div "Verify All Posts page loaded 15:17:08 Successfully navigated to the 'All Posts'…" at bounding box center [469, 369] width 296 height 565
click at [757, 591] on Requests "Network" at bounding box center [750, 592] width 57 height 39
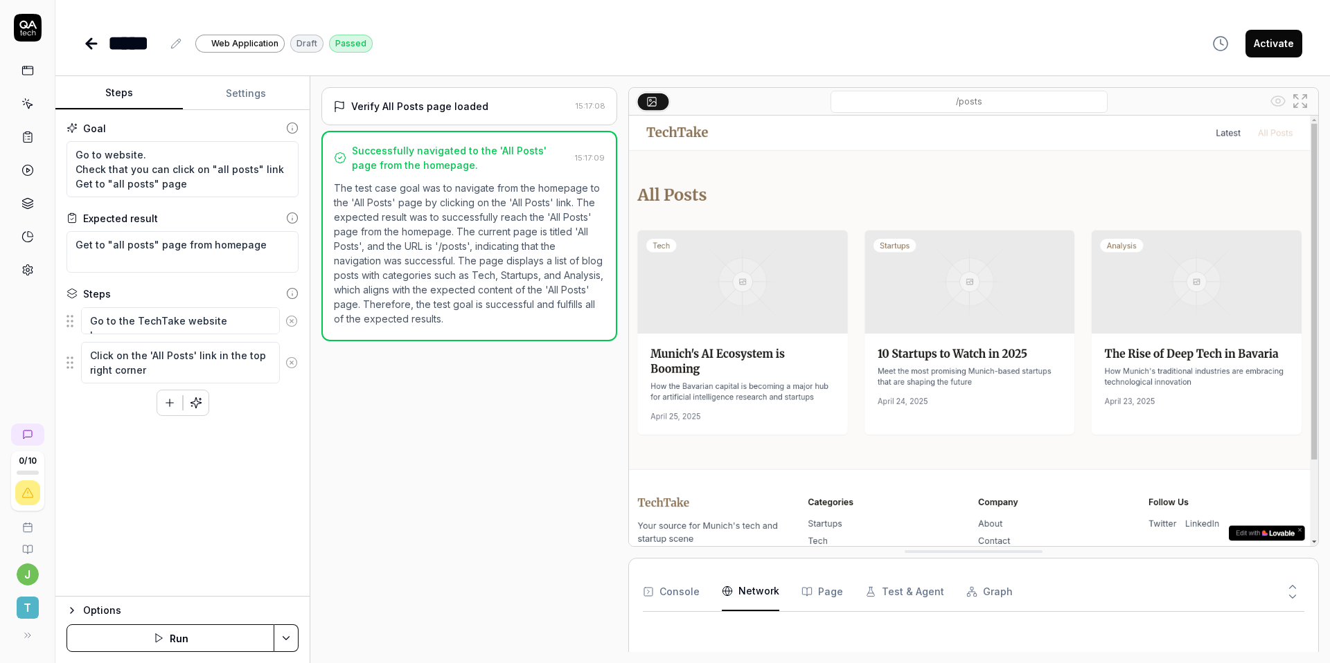
click at [671, 591] on button "Console" at bounding box center [671, 592] width 57 height 39
click at [831, 591] on button "Page" at bounding box center [822, 592] width 42 height 39
click at [893, 594] on button "Test & Agent" at bounding box center [904, 592] width 79 height 39
click at [1008, 587] on div "Console Network Page Test & Agent Graph" at bounding box center [973, 592] width 661 height 39
click at [675, 582] on button "Console" at bounding box center [671, 592] width 57 height 39
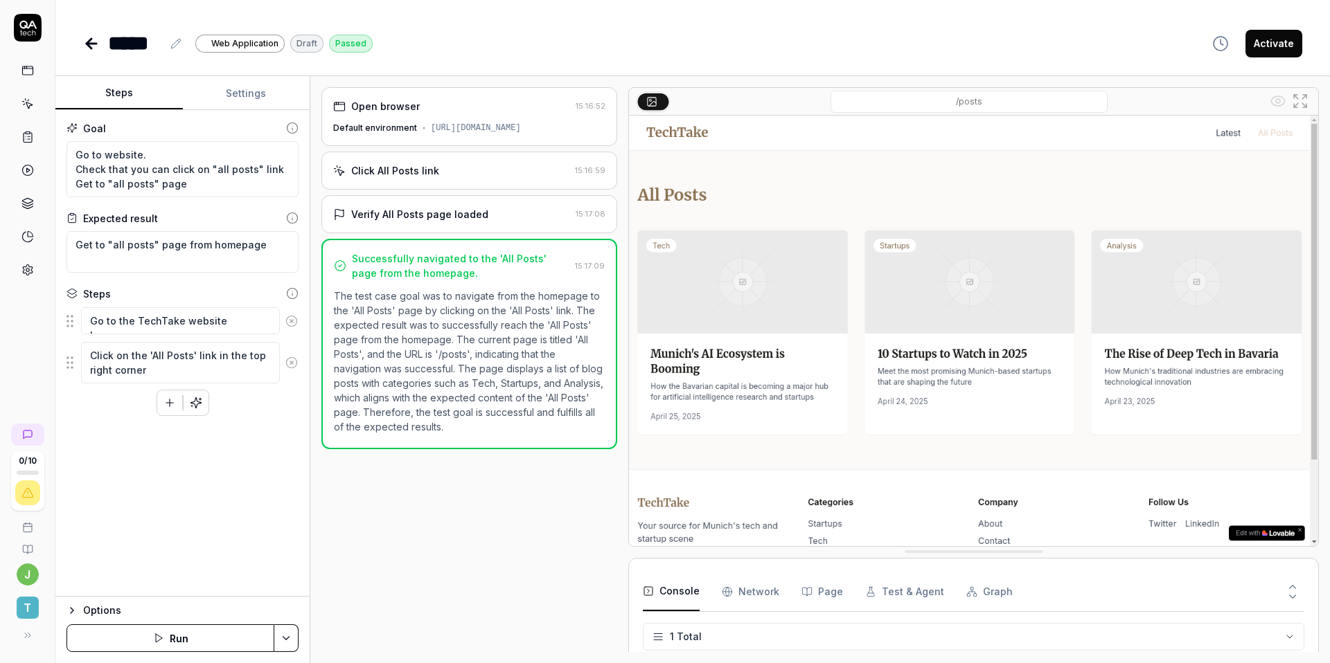
click at [650, 98] on icon at bounding box center [651, 101] width 11 height 11
click at [665, 102] on button at bounding box center [653, 101] width 31 height 17
click at [1267, 43] on button "Activate" at bounding box center [1273, 44] width 57 height 28
click at [465, 42] on div "***** Web Application Active Passed Convert to draft" at bounding box center [692, 43] width 1219 height 31
click at [663, 100] on button at bounding box center [653, 101] width 31 height 17
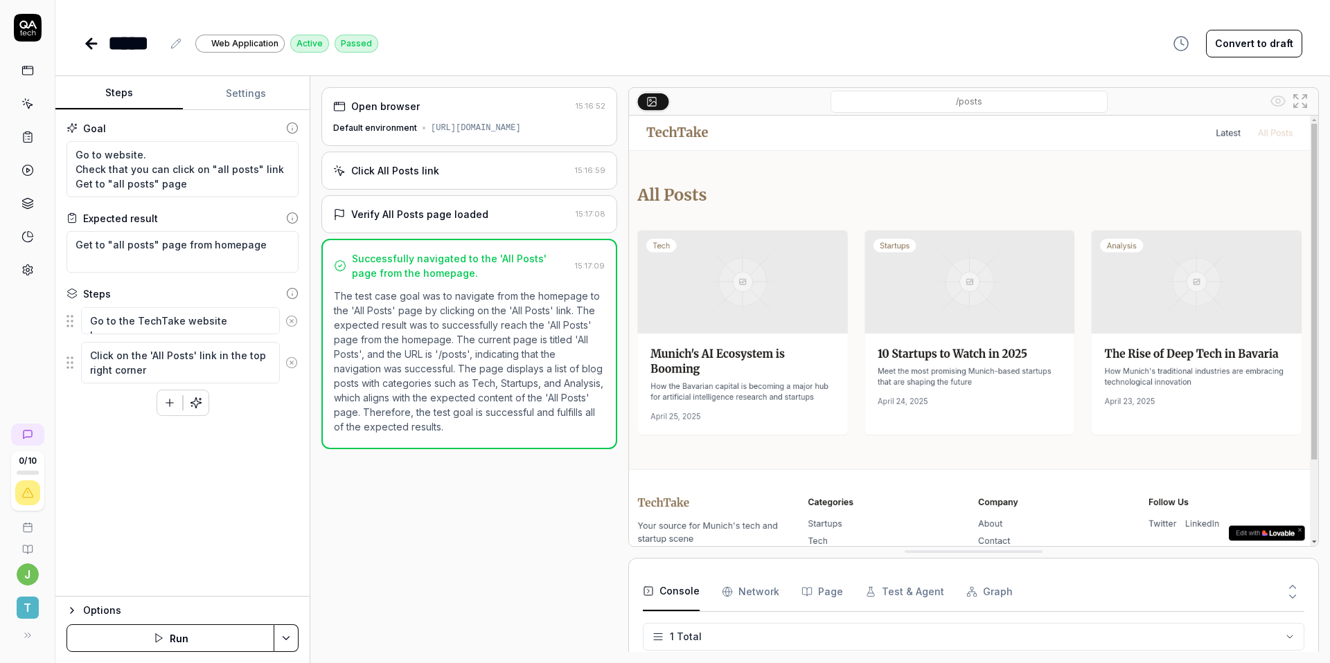
click at [803, 284] on img at bounding box center [973, 331] width 689 height 431
click at [902, 595] on button "Test & Agent" at bounding box center [904, 592] width 79 height 39
click at [978, 587] on button "Graph" at bounding box center [989, 592] width 46 height 39
click at [916, 589] on button "Test & Agent" at bounding box center [904, 592] width 79 height 39
click at [801, 598] on button "Page" at bounding box center [822, 592] width 42 height 39
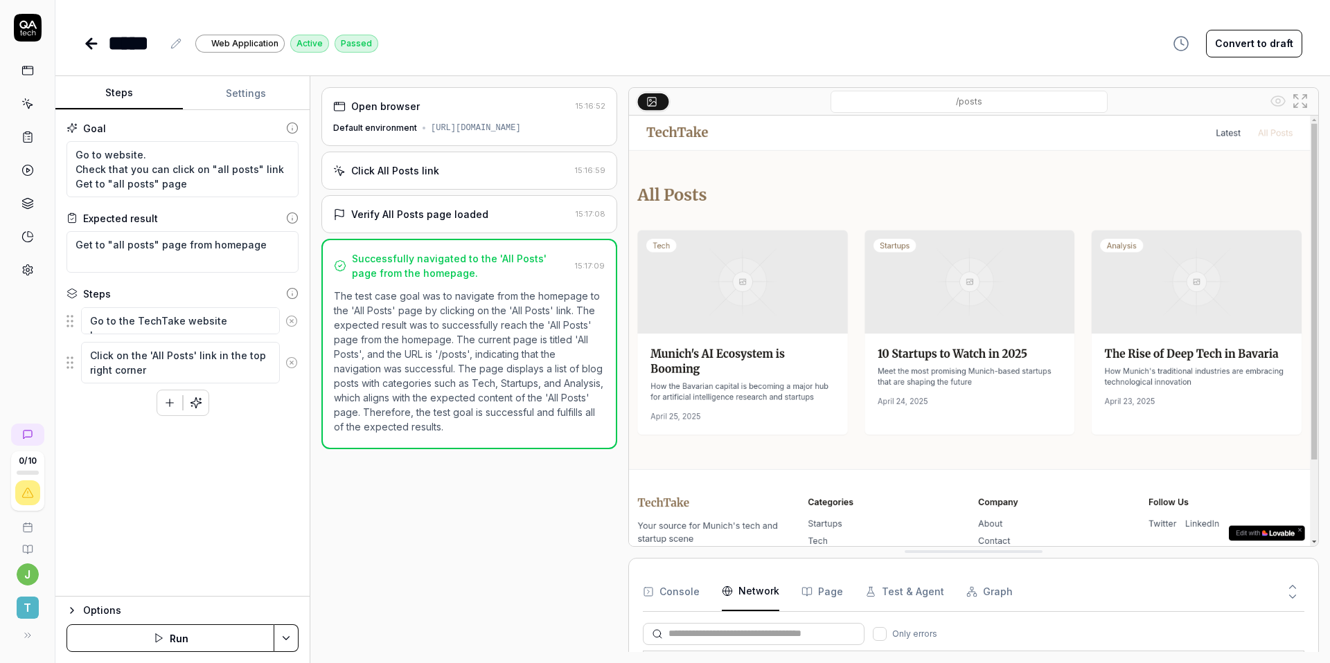
click at [756, 598] on Requests "Network" at bounding box center [750, 592] width 57 height 39
click at [883, 588] on button "Test & Agent" at bounding box center [904, 592] width 79 height 39
click at [818, 591] on button "Page" at bounding box center [822, 592] width 42 height 39
click at [754, 594] on Requests "Network" at bounding box center [750, 592] width 57 height 39
click at [663, 582] on button "Console" at bounding box center [671, 592] width 57 height 39
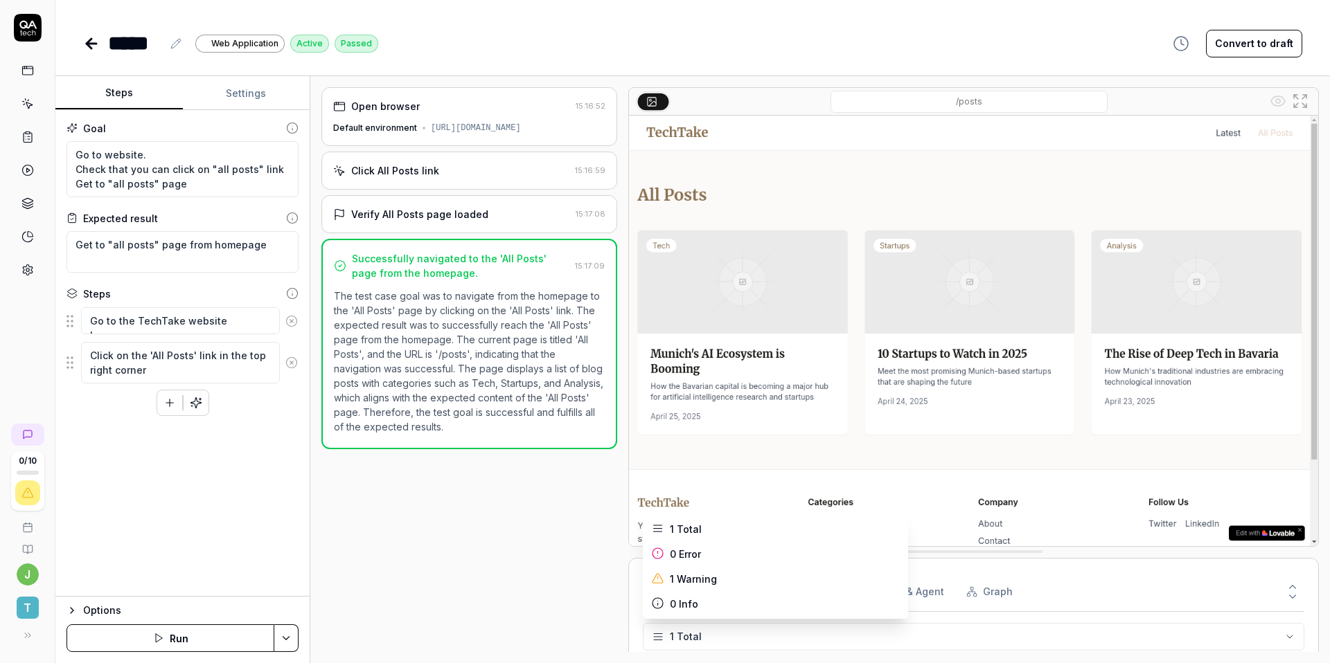
click at [1258, 634] on html "0 / 10 j T ***** Web Application Active Passed Convert to draft Steps Settings …" at bounding box center [665, 331] width 1330 height 663
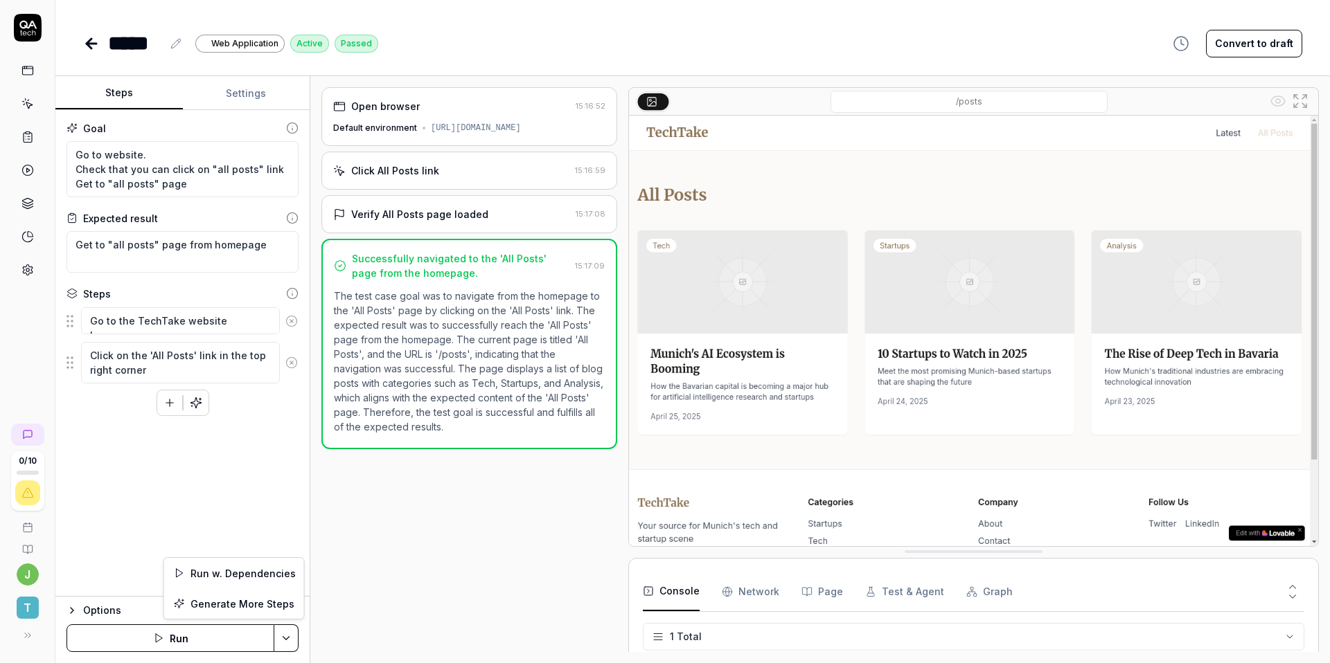
click at [280, 636] on html "0 / 10 j T ***** Web Application Active Passed Convert to draft Steps Settings …" at bounding box center [665, 331] width 1330 height 663
click at [461, 522] on html "0 / 10 j T ***** Web Application Active Passed Convert to draft Steps Settings …" at bounding box center [665, 331] width 1330 height 663
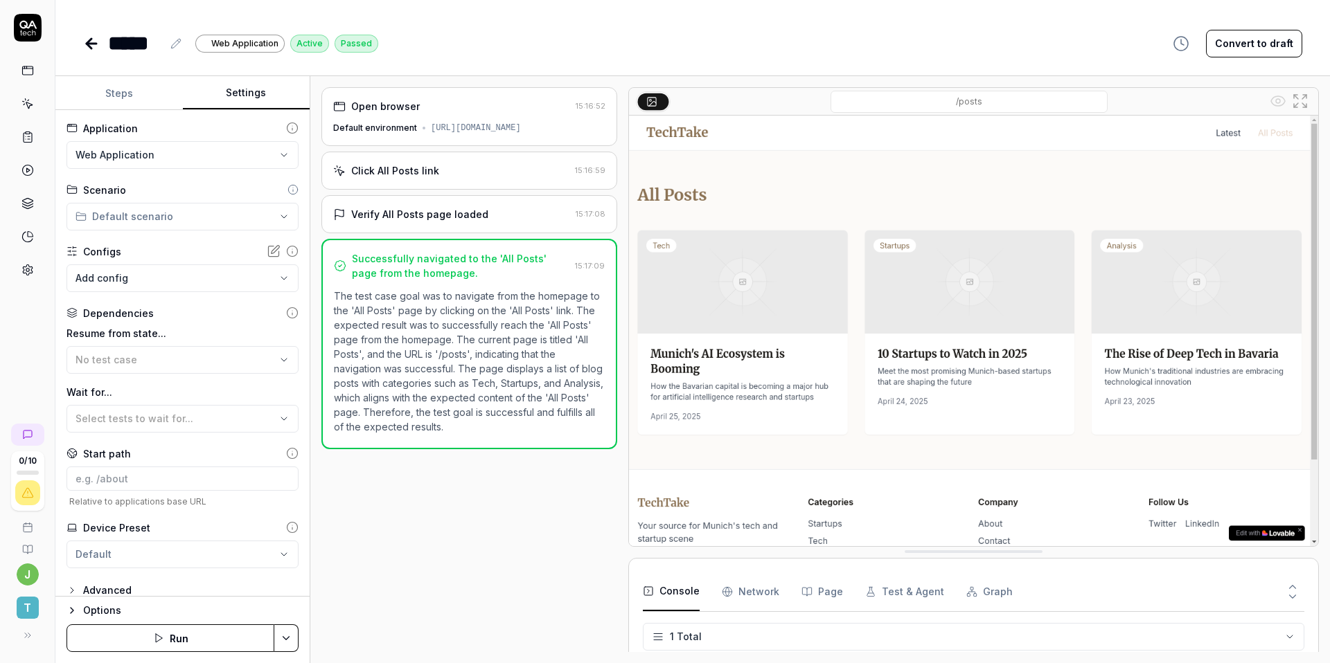
click at [256, 92] on button "Settings" at bounding box center [246, 93] width 127 height 33
click at [127, 89] on button "Steps" at bounding box center [118, 93] width 127 height 33
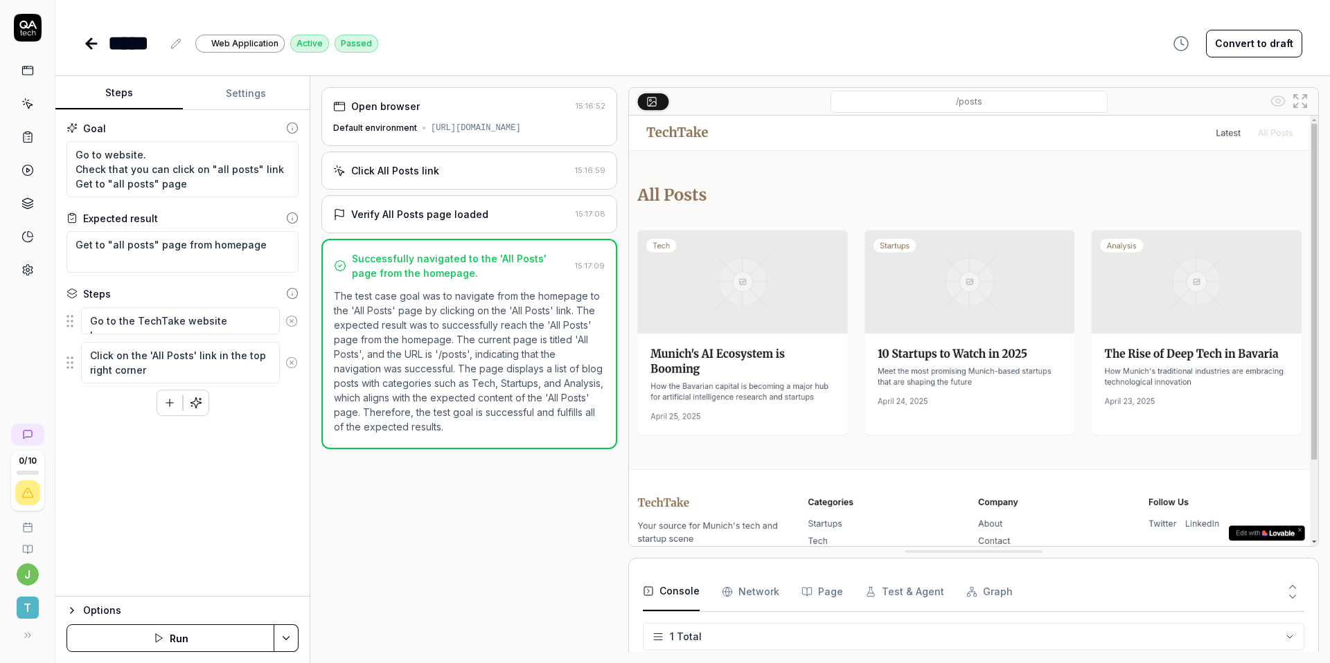
click at [30, 160] on link at bounding box center [27, 170] width 25 height 25
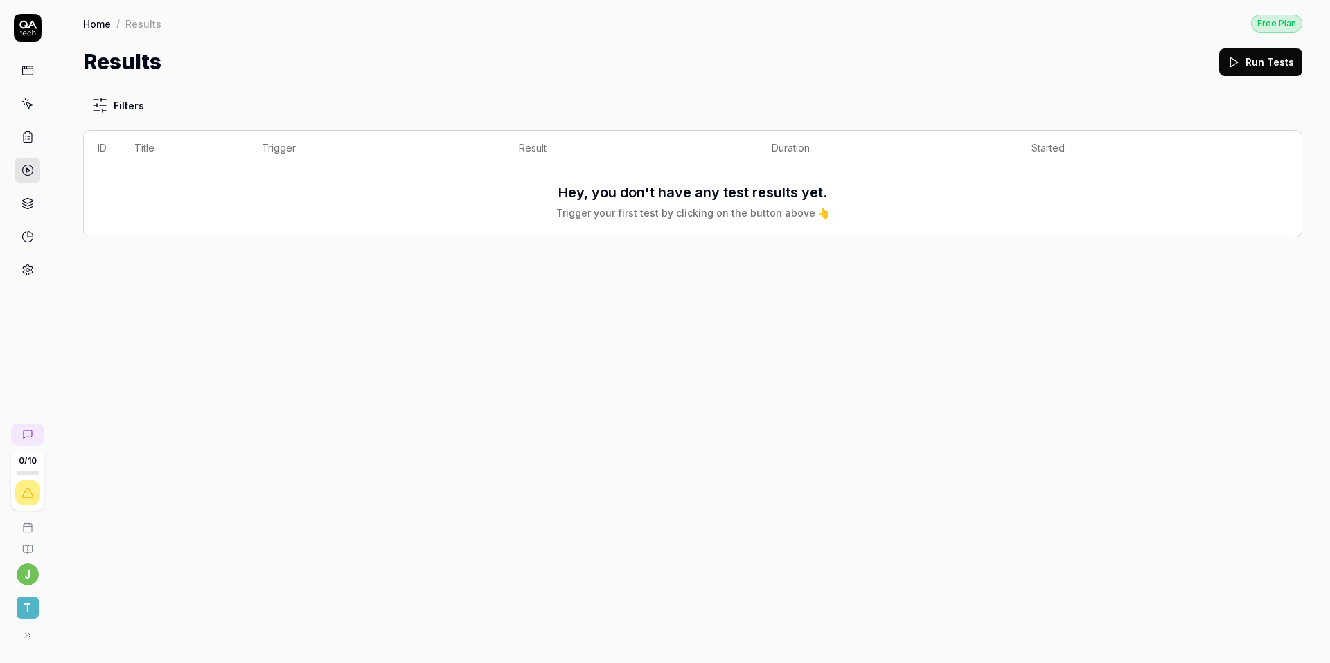
click at [1238, 60] on polygon at bounding box center [1235, 62] width 8 height 10
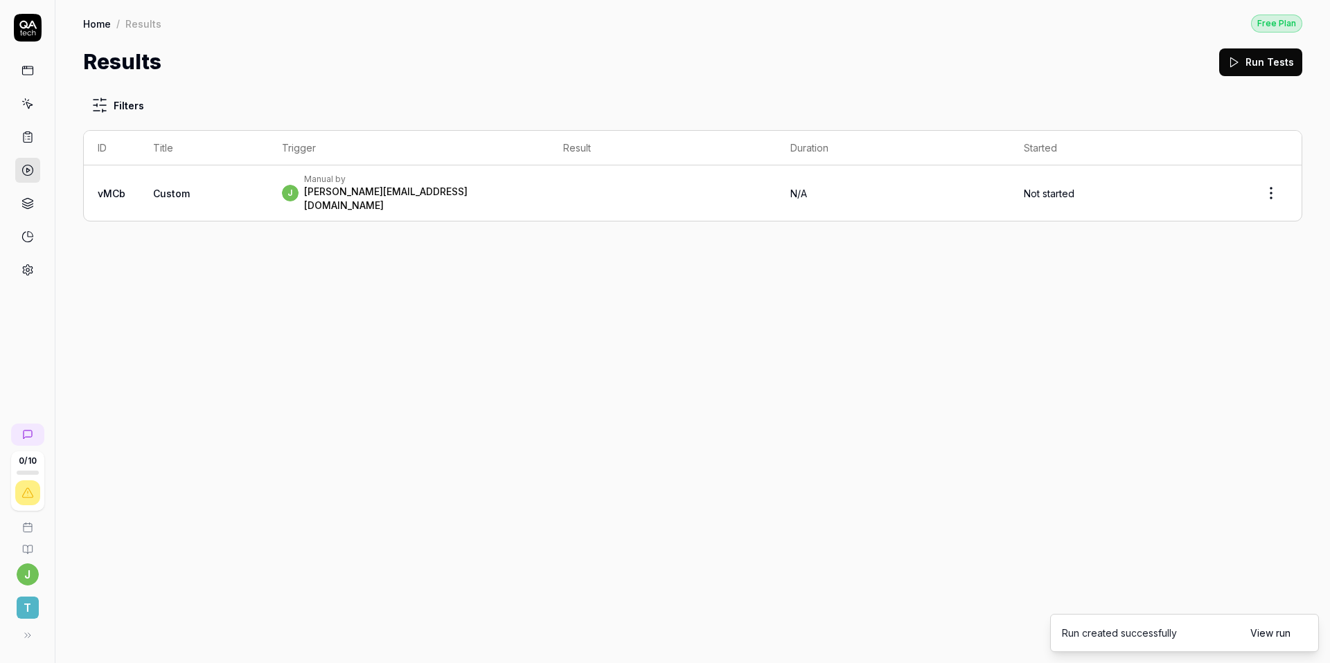
click at [1272, 187] on html "0 / 10 j T Home / Results Free Plan Home / Results Free Plan Results Run Tests …" at bounding box center [665, 331] width 1330 height 663
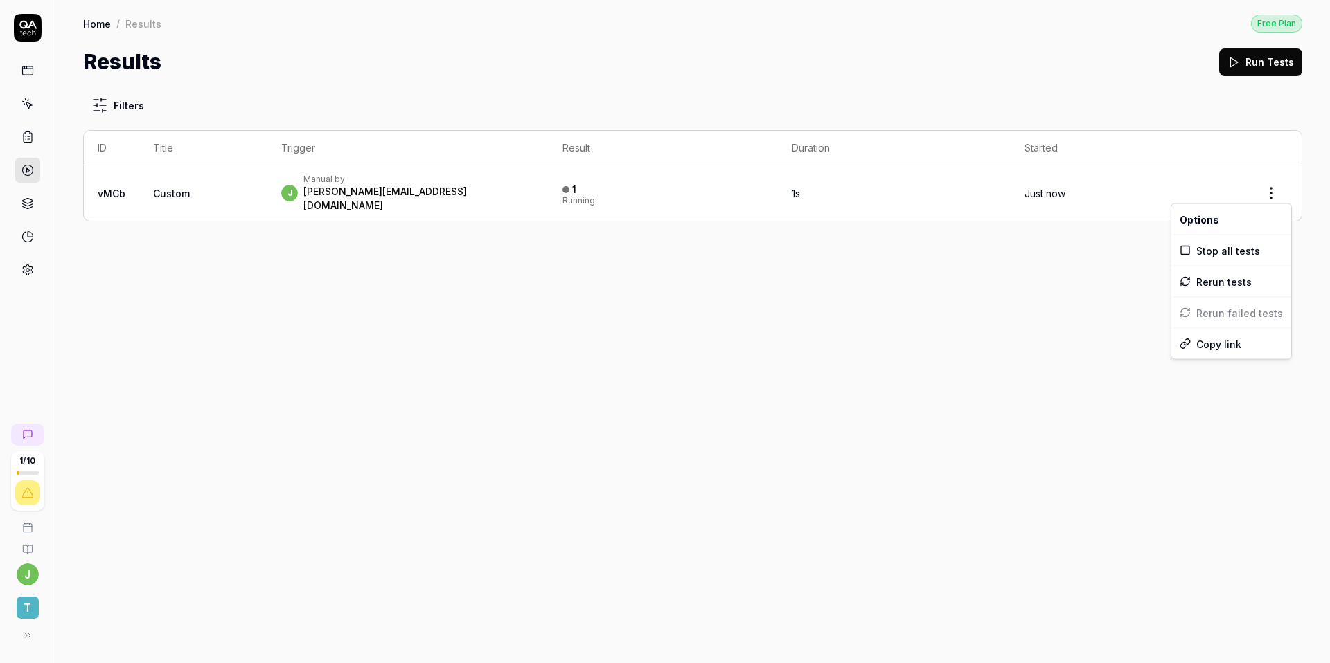
click at [787, 337] on html "1 / 10 j T Home / Results Free Plan Home / Results Free Plan Results Run Tests …" at bounding box center [665, 331] width 1330 height 663
click at [486, 179] on div "j Manual by johannes@techtake.de" at bounding box center [407, 193] width 253 height 39
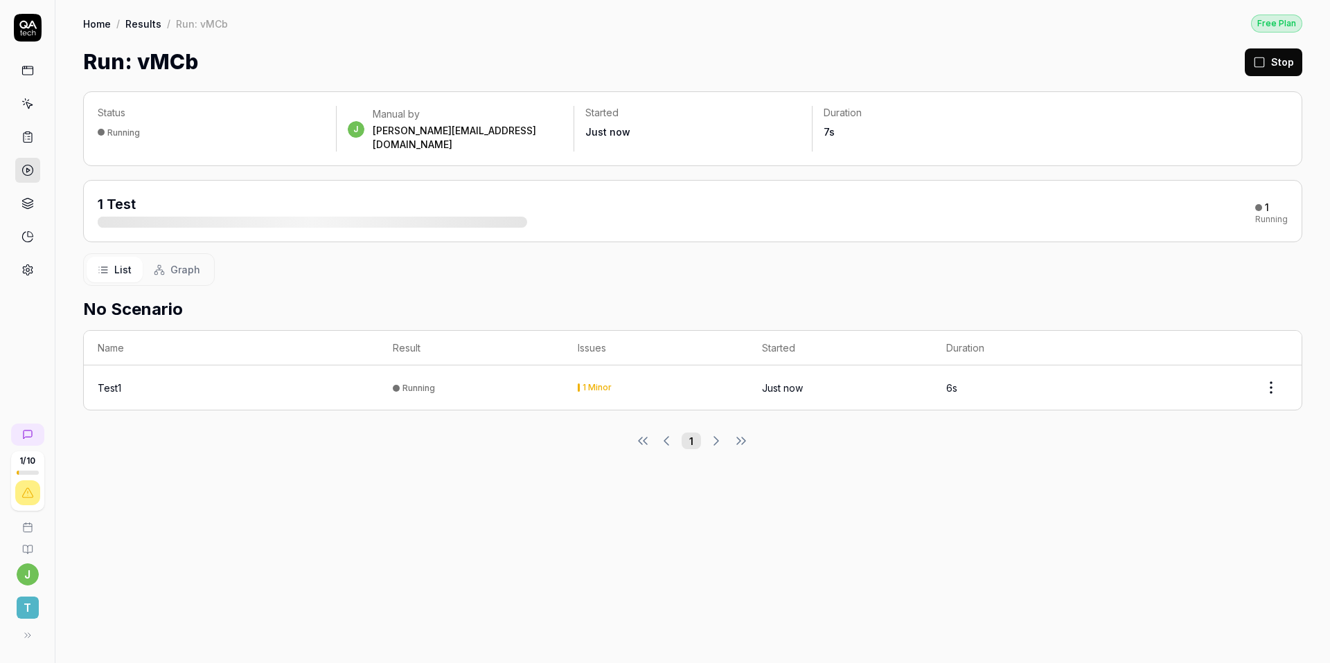
click at [585, 384] on div "1 Minor" at bounding box center [596, 388] width 29 height 8
click at [1265, 371] on html "1 / 10 j T Home / Results / Run: vMCb Free Plan Home / Results / Run: vMCb Free…" at bounding box center [665, 331] width 1330 height 663
click at [983, 481] on html "1 / 10 j T Home / Results / Run: vMCb Free Plan Home / Results / Run: vMCb Free…" at bounding box center [665, 331] width 1330 height 663
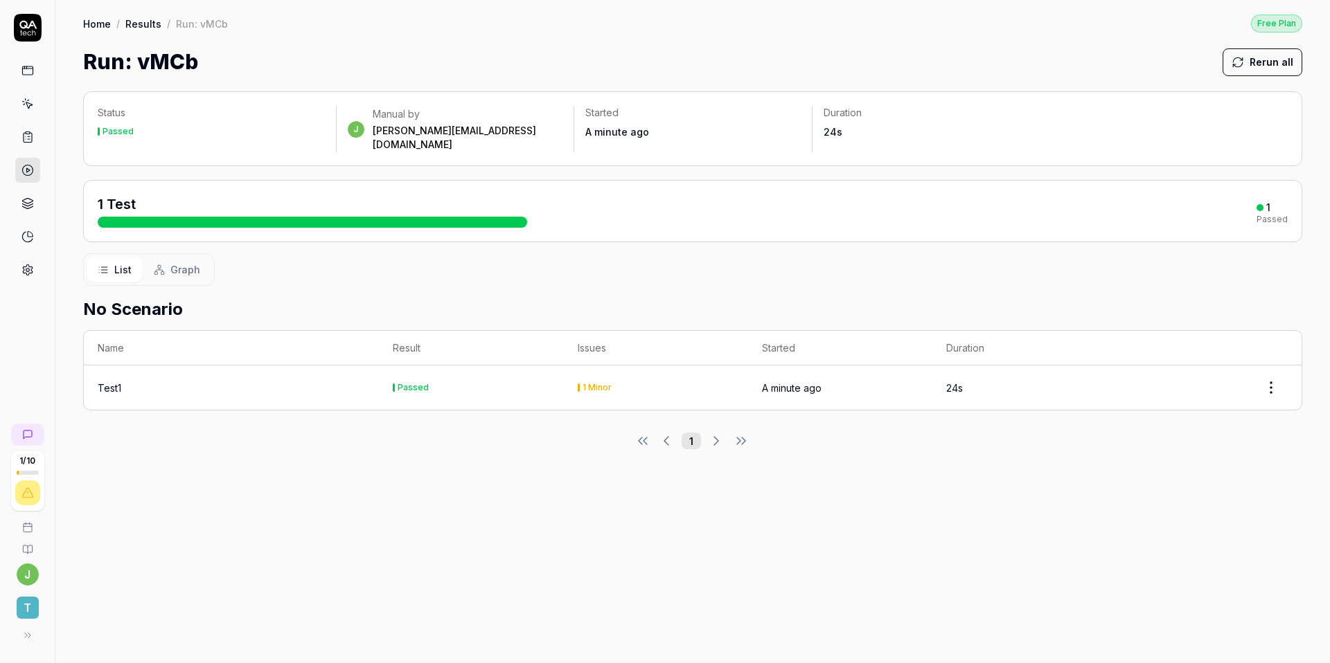
click at [1270, 372] on html "1 / 10 j T Home / Results / Run: vMCb Free Plan Home / Results / Run: vMCb Free…" at bounding box center [665, 331] width 1330 height 663
click at [1010, 516] on html "1 / 10 j T Home / Results / Run: vMCb Free Plan Home / Results / Run: vMCb Free…" at bounding box center [665, 331] width 1330 height 663
click at [598, 384] on div "1 Minor" at bounding box center [596, 388] width 29 height 8
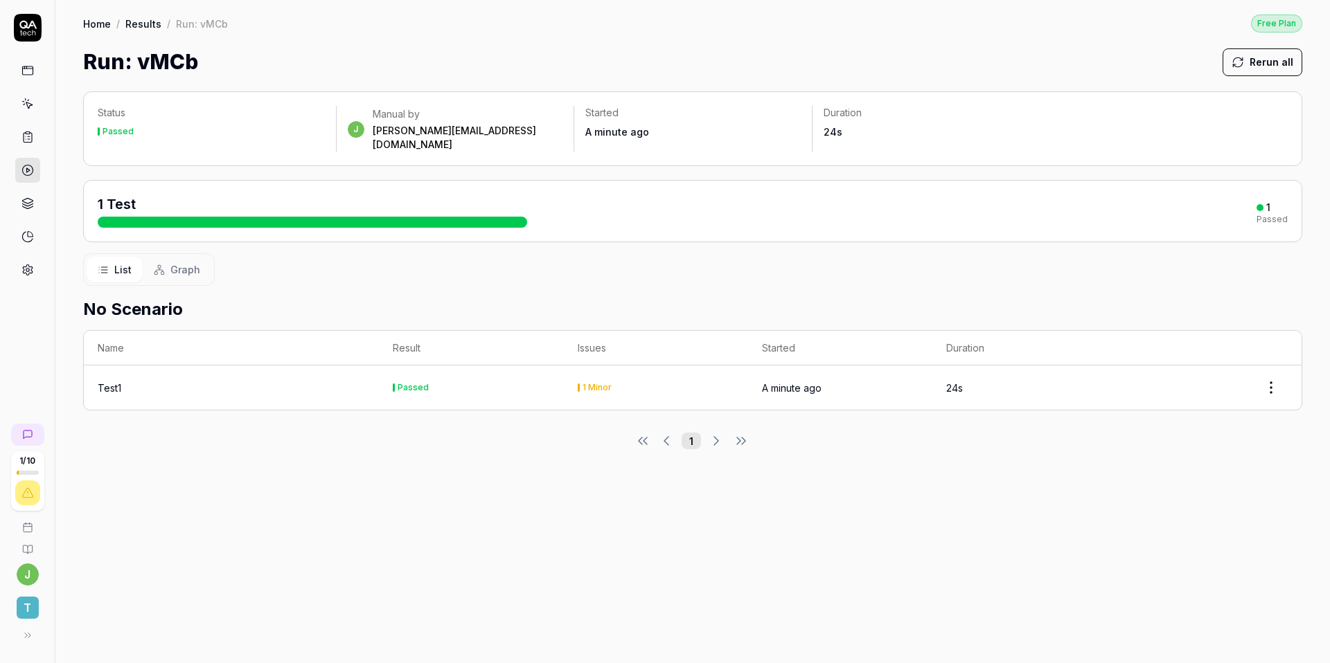
click at [564, 520] on div "Status Passed j Manual by johannes@techtake.de Started A minute ago Duration 24…" at bounding box center [692, 371] width 1274 height 586
click at [581, 384] on div "1 Minor" at bounding box center [656, 388] width 157 height 8
click at [1266, 372] on html "1 / 10 j T Home / Results / Run: vMCb Free Plan Home / Results / Run: vMCb Free…" at bounding box center [665, 331] width 1330 height 663
click at [998, 529] on html "1 / 10 j T Home / Results / Run: vMCb Free Plan Home / Results / Run: vMCb Free…" at bounding box center [665, 331] width 1330 height 663
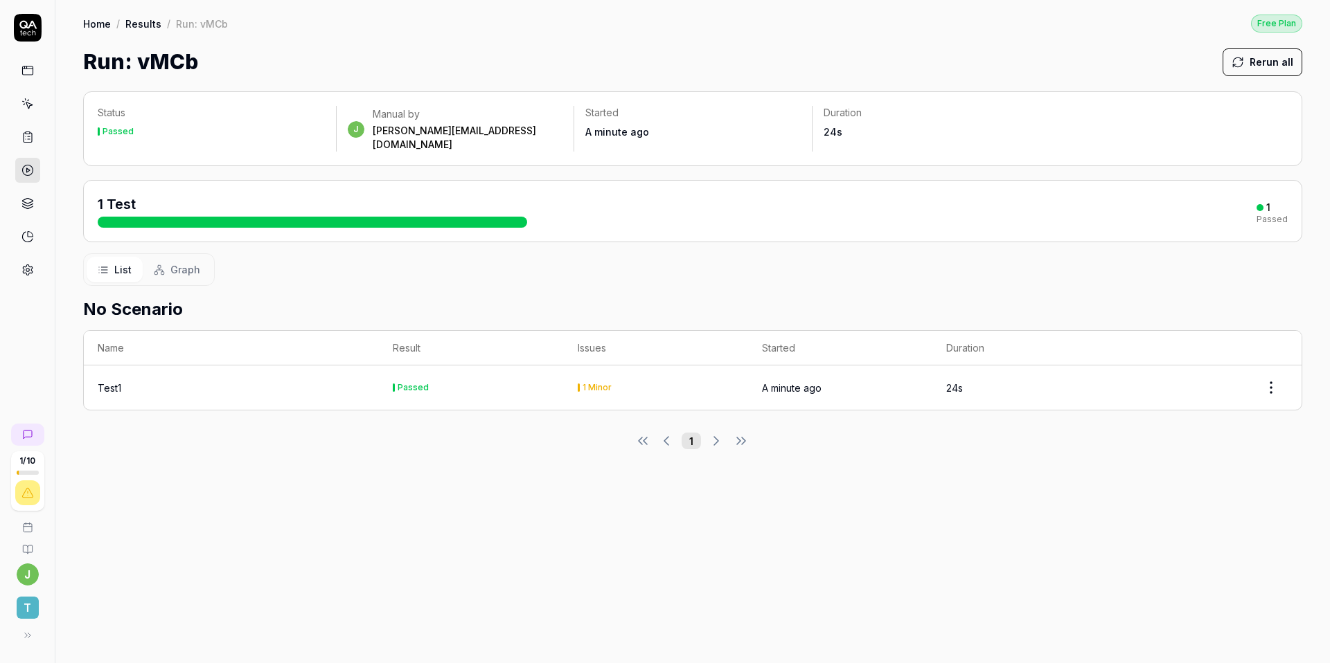
click at [180, 262] on span "Graph" at bounding box center [185, 269] width 30 height 15
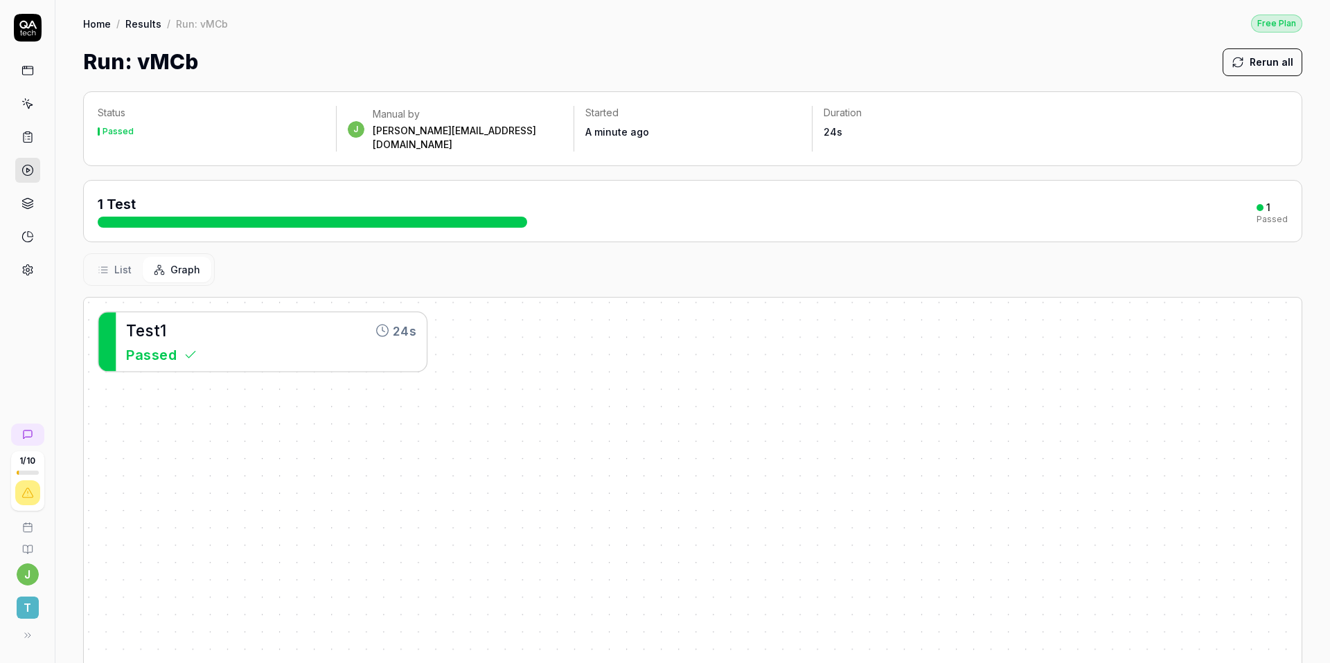
click at [125, 262] on span "List" at bounding box center [122, 269] width 17 height 15
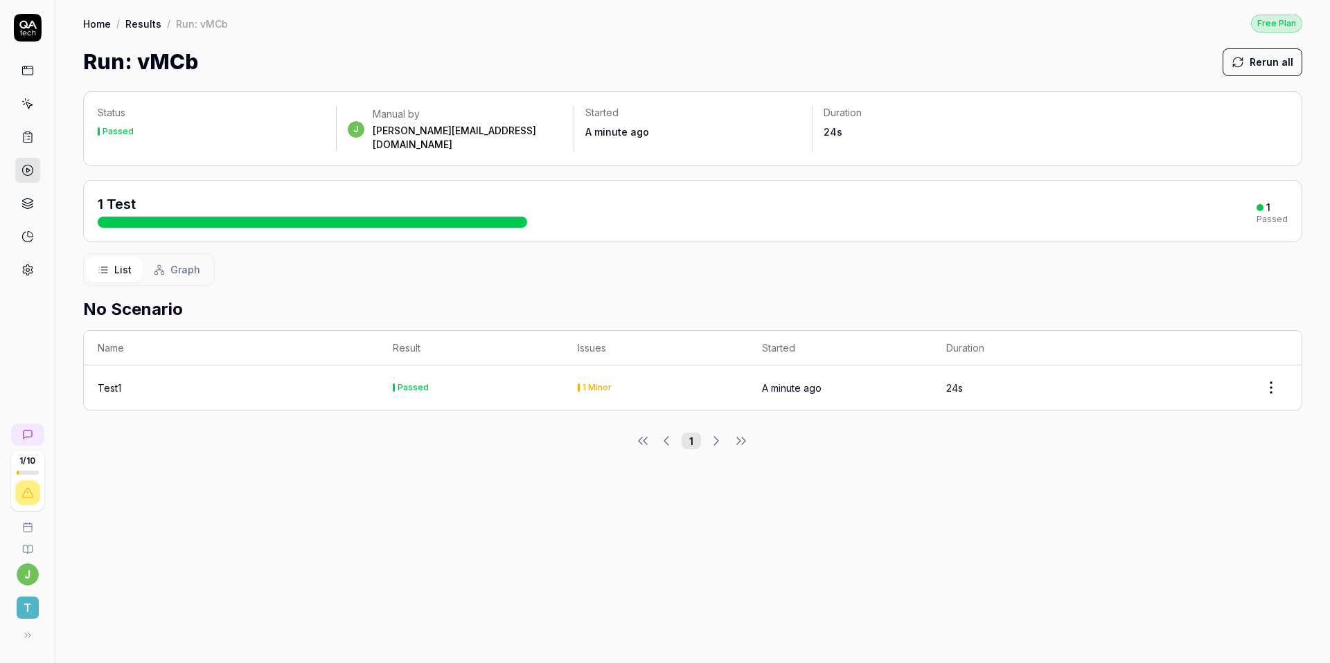
click at [32, 205] on icon at bounding box center [27, 203] width 12 height 12
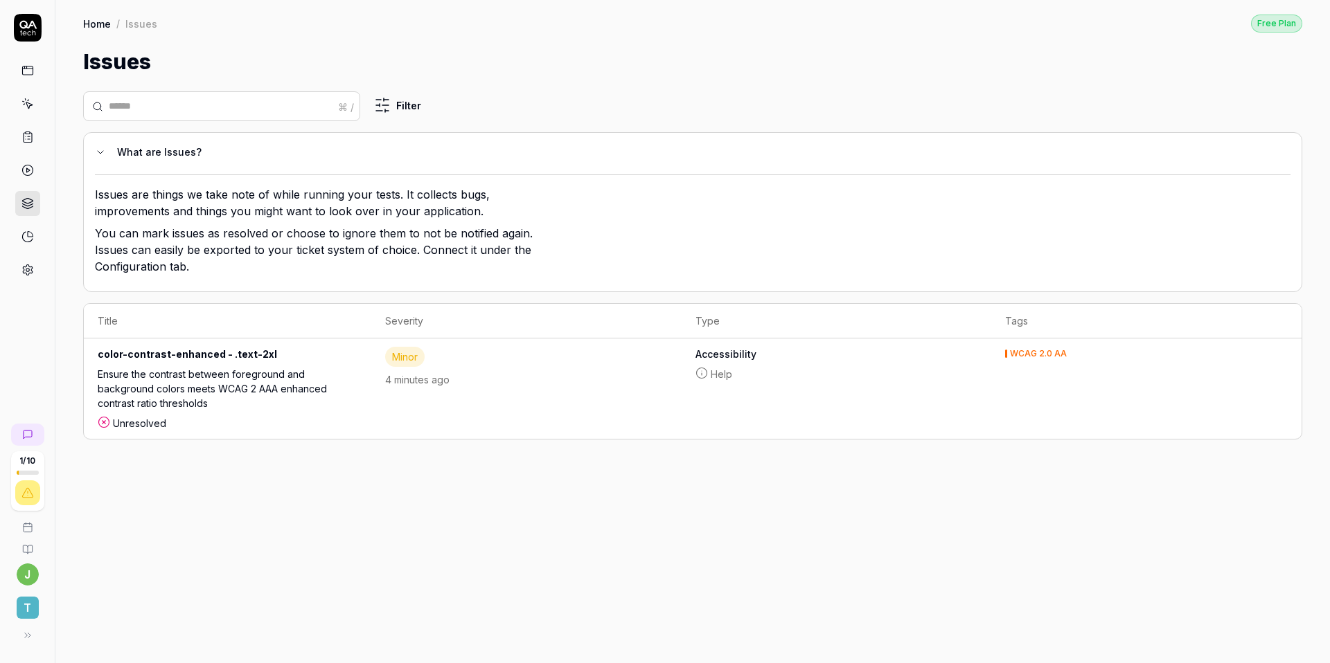
click at [184, 390] on div "Ensure the contrast between foreground and background colors meets WCAG 2 AAA e…" at bounding box center [228, 391] width 260 height 49
click at [28, 168] on icon at bounding box center [27, 170] width 12 height 12
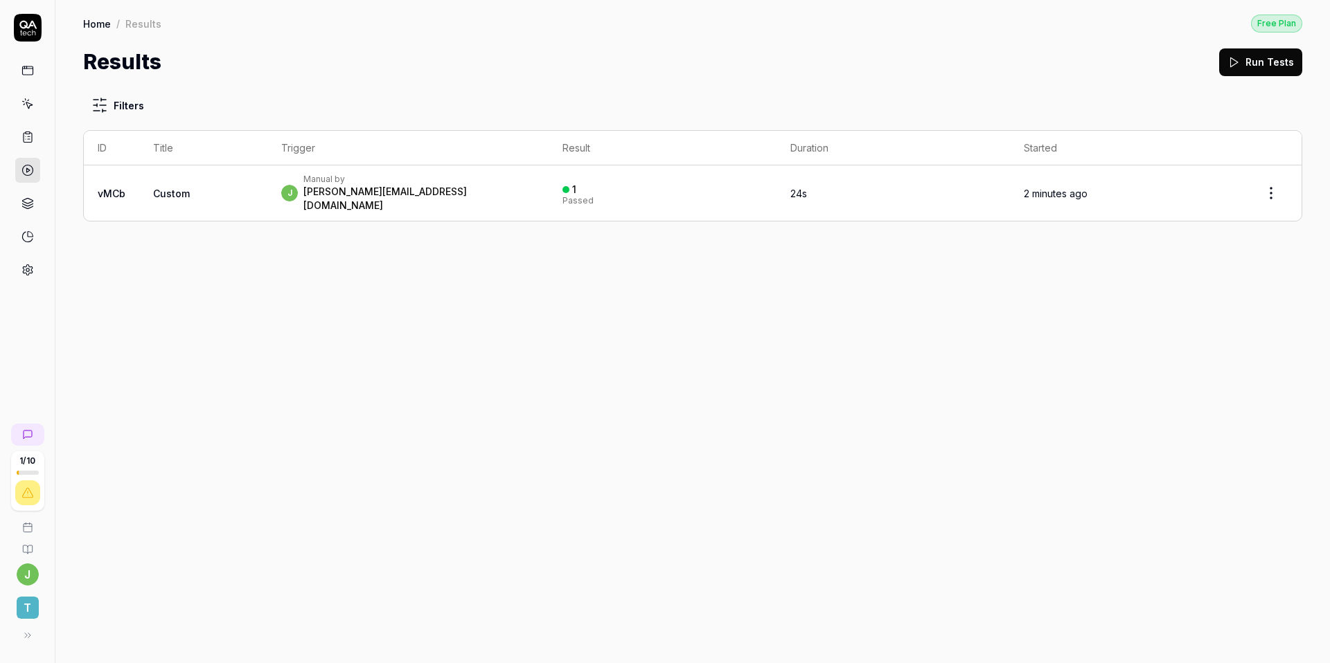
click at [19, 244] on link at bounding box center [27, 236] width 25 height 25
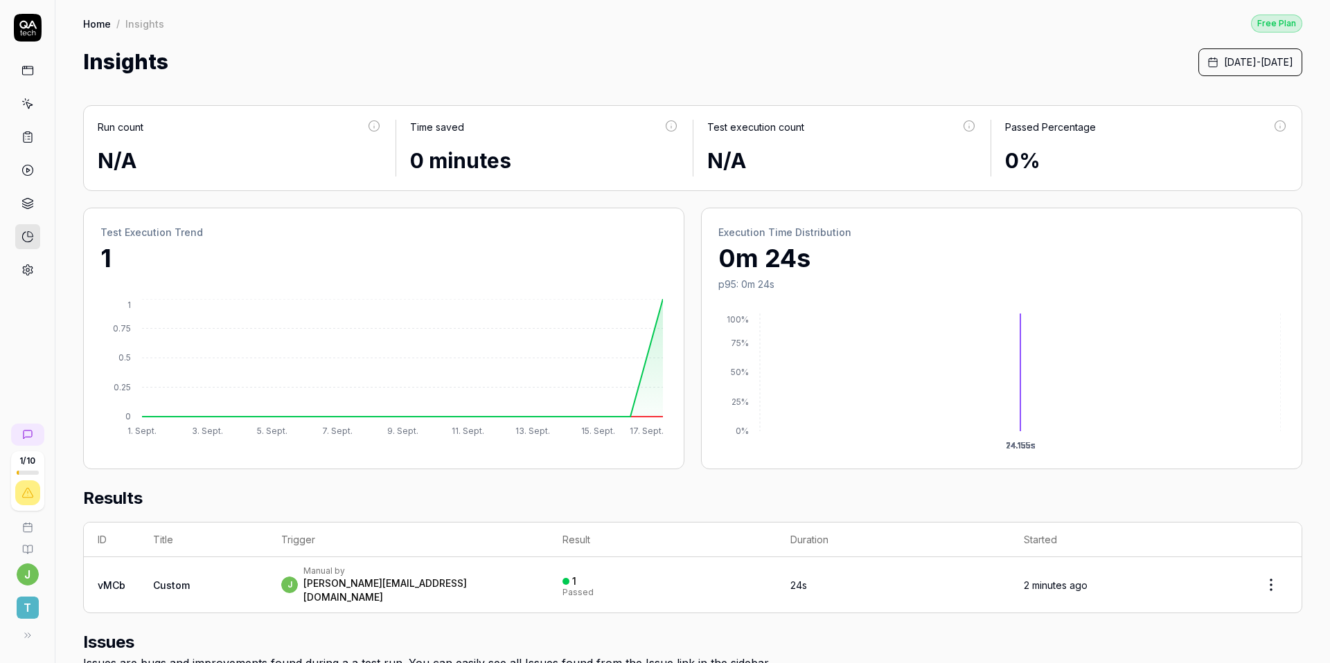
click at [35, 169] on link at bounding box center [27, 170] width 25 height 25
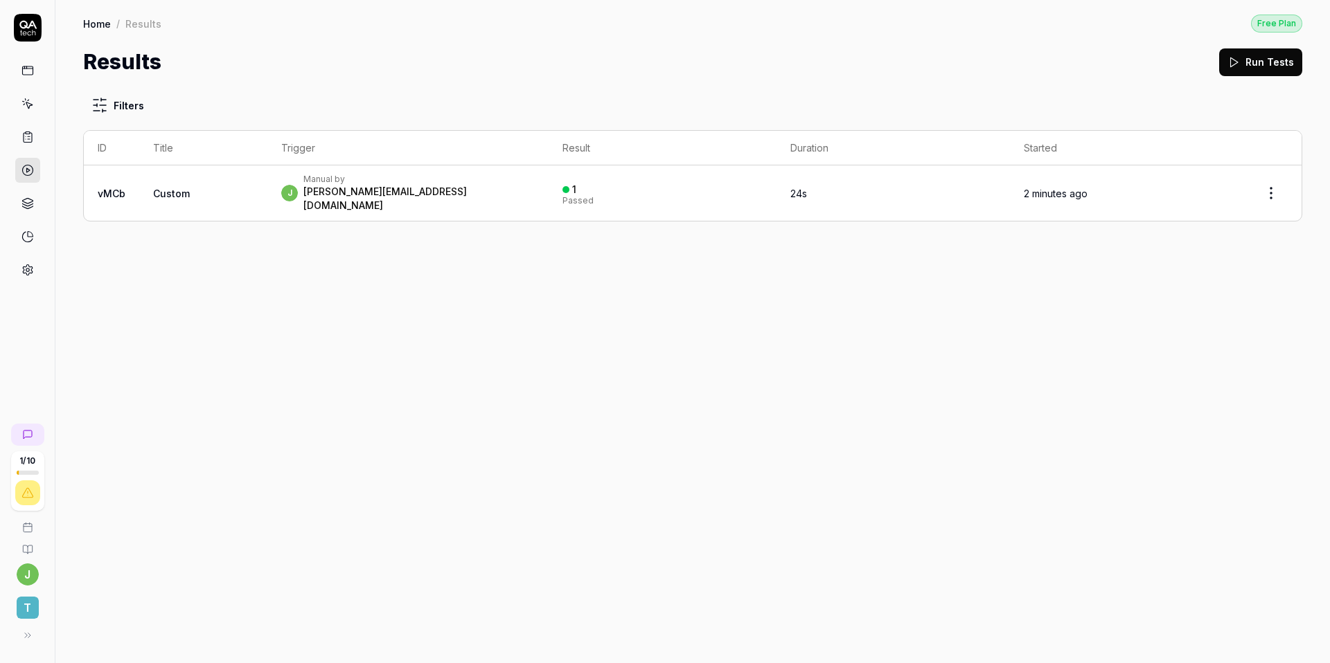
click at [26, 136] on icon at bounding box center [26, 136] width 0 height 0
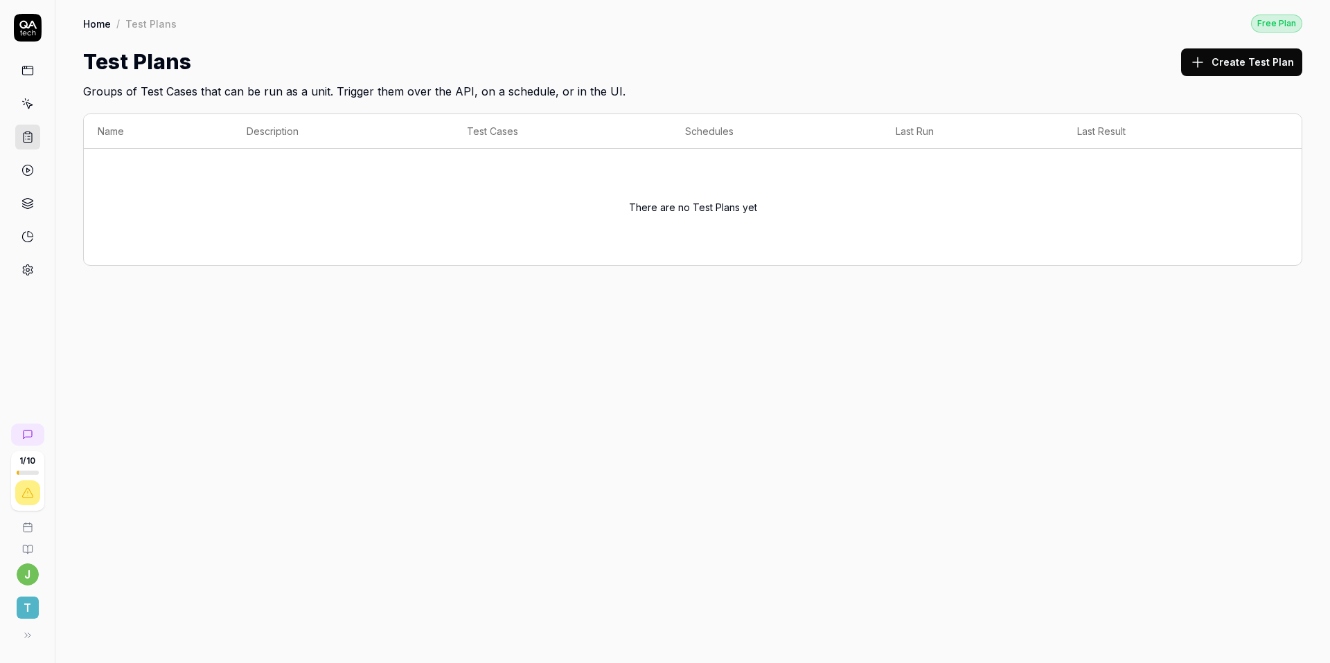
click at [15, 95] on link at bounding box center [27, 103] width 25 height 25
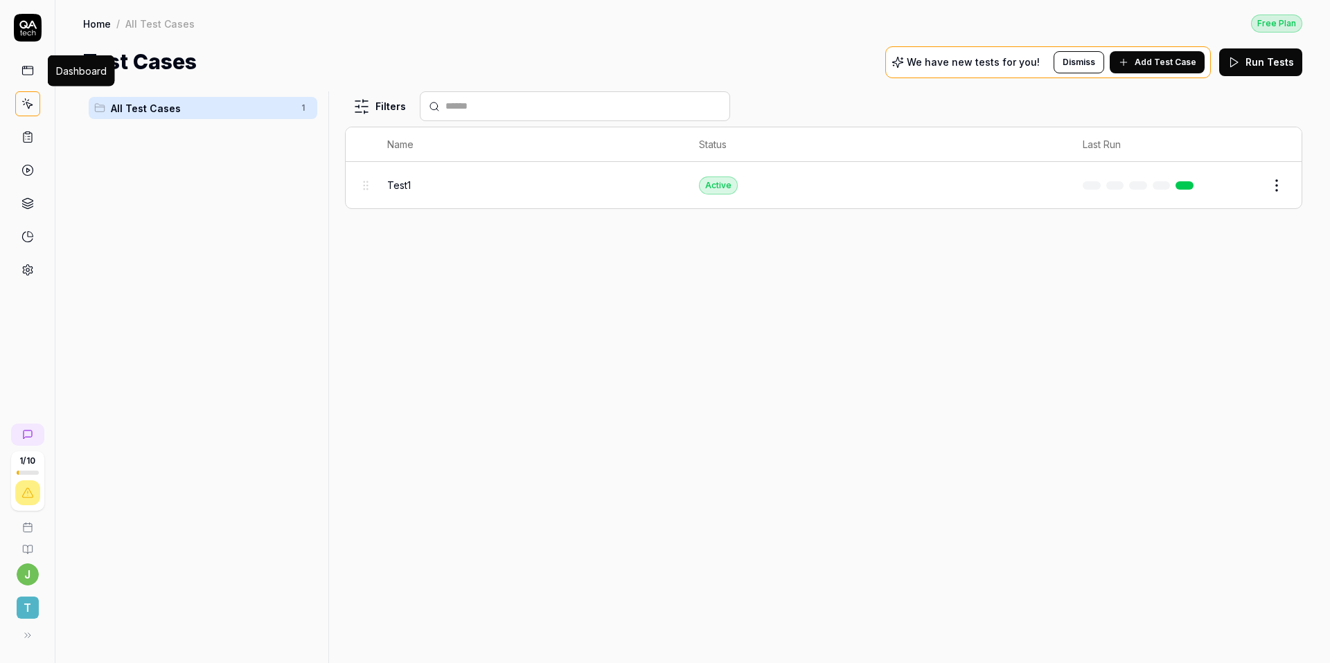
click at [30, 73] on icon at bounding box center [27, 70] width 12 height 12
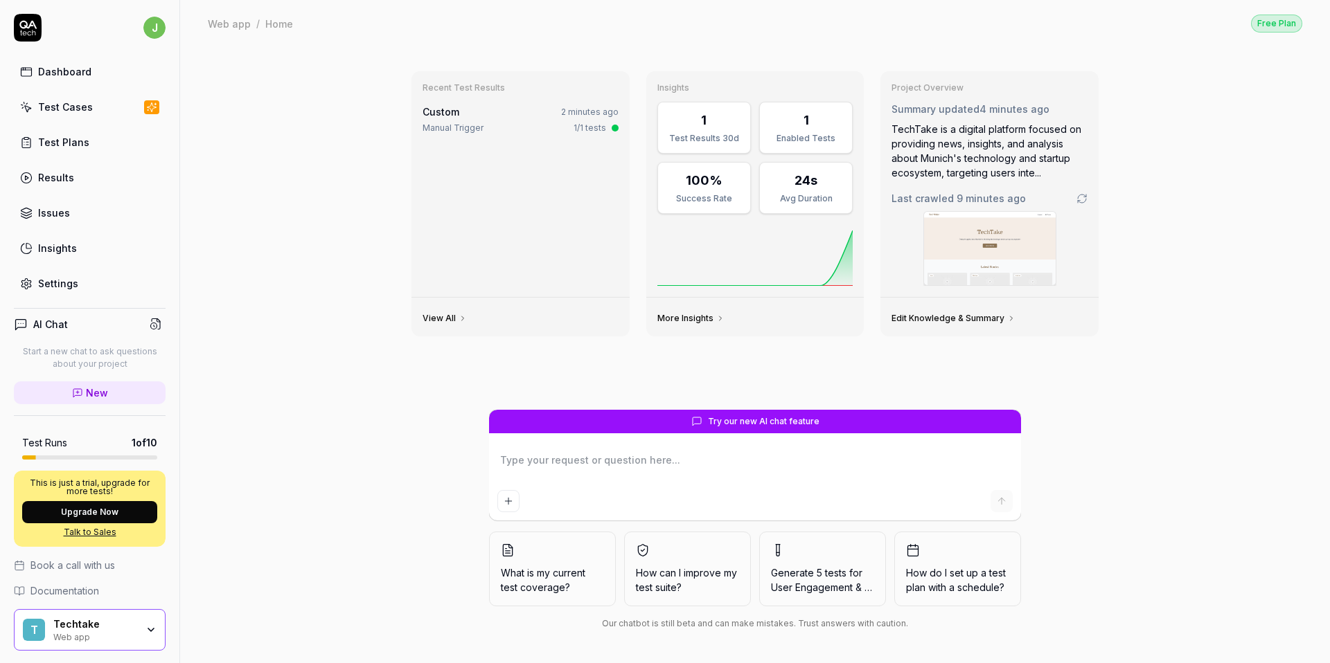
click at [253, 419] on div "Recent Test Results Custom 2 minutes ago Manual Trigger 1/1 tests View All Insi…" at bounding box center [755, 354] width 1150 height 617
click at [86, 105] on div "Test Cases" at bounding box center [65, 107] width 55 height 15
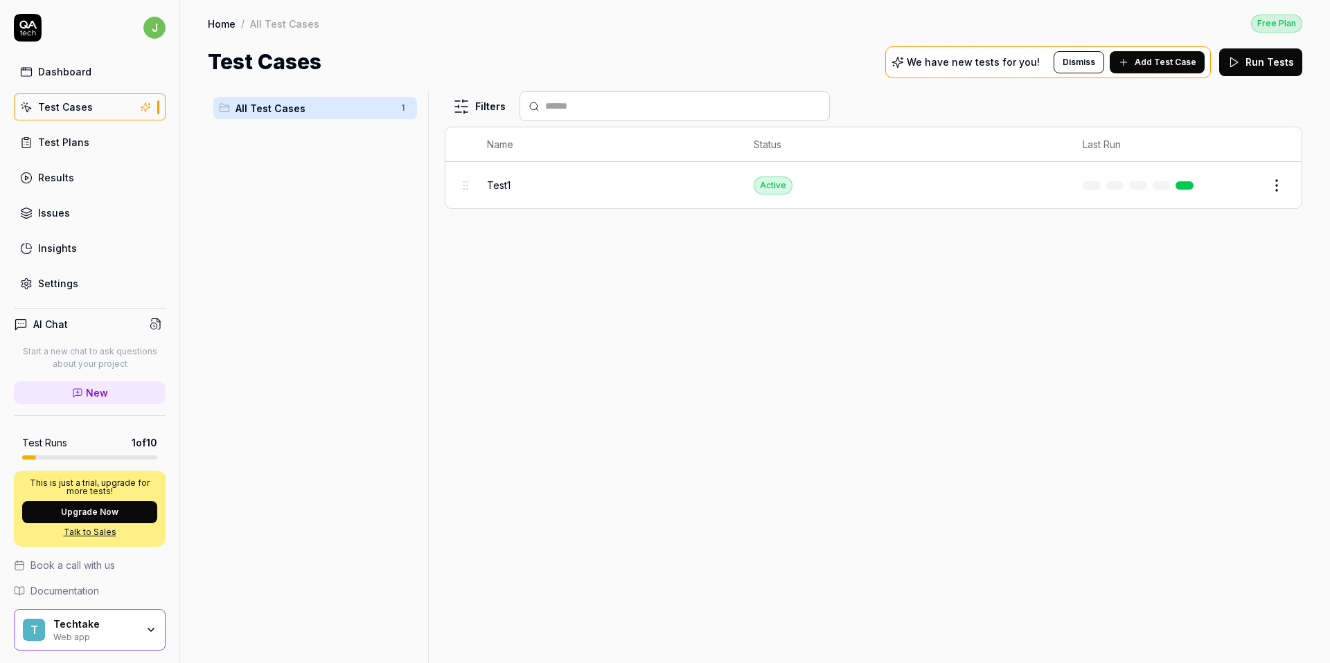
click at [79, 141] on div "Test Plans" at bounding box center [63, 142] width 51 height 15
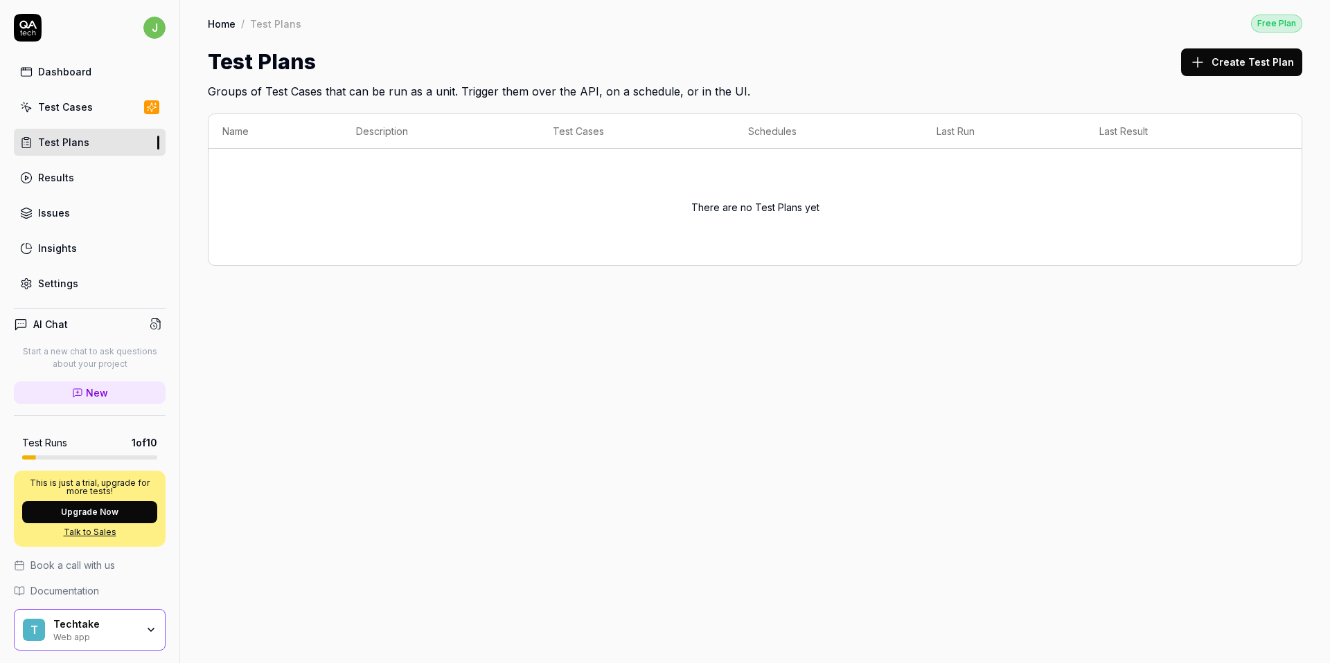
click at [436, 93] on h2 "Groups of Test Cases that can be run as a unit. Trigger them over the API, on a…" at bounding box center [755, 89] width 1094 height 22
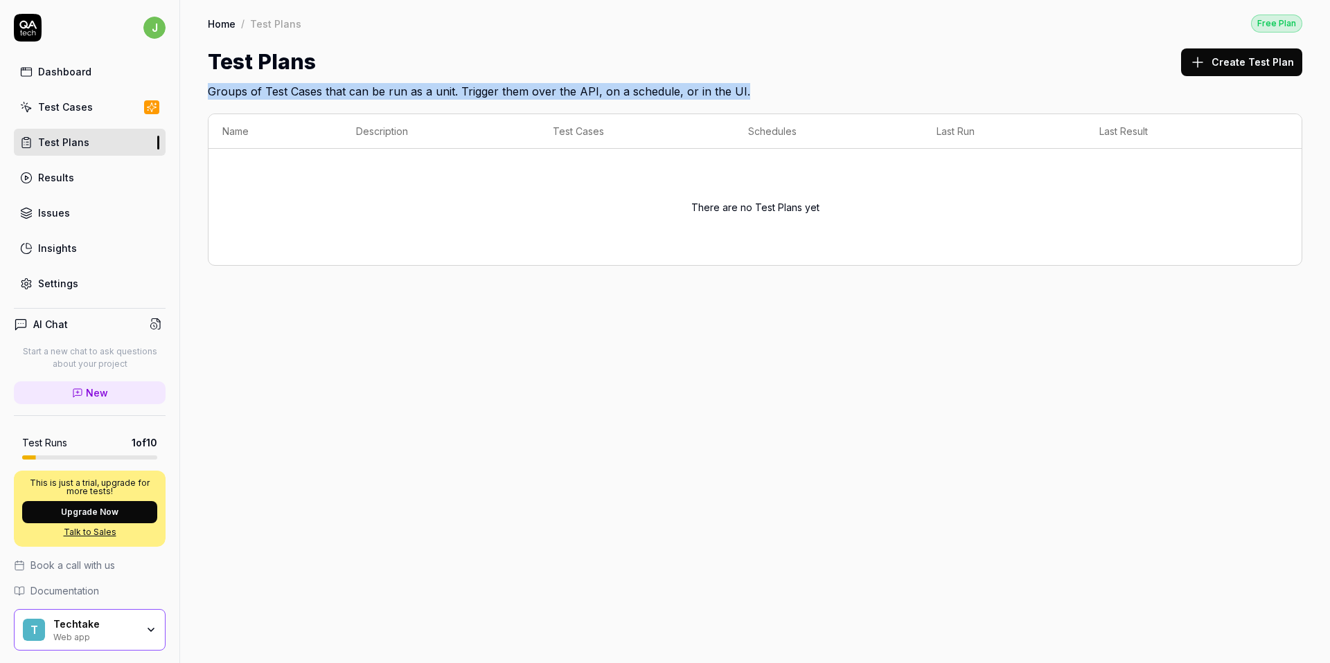
click at [436, 93] on h2 "Groups of Test Cases that can be run as a unit. Trigger them over the API, on a…" at bounding box center [755, 89] width 1094 height 22
click at [393, 90] on h2 "Groups of Test Cases that can be run as a unit. Trigger them over the API, on a…" at bounding box center [755, 89] width 1094 height 22
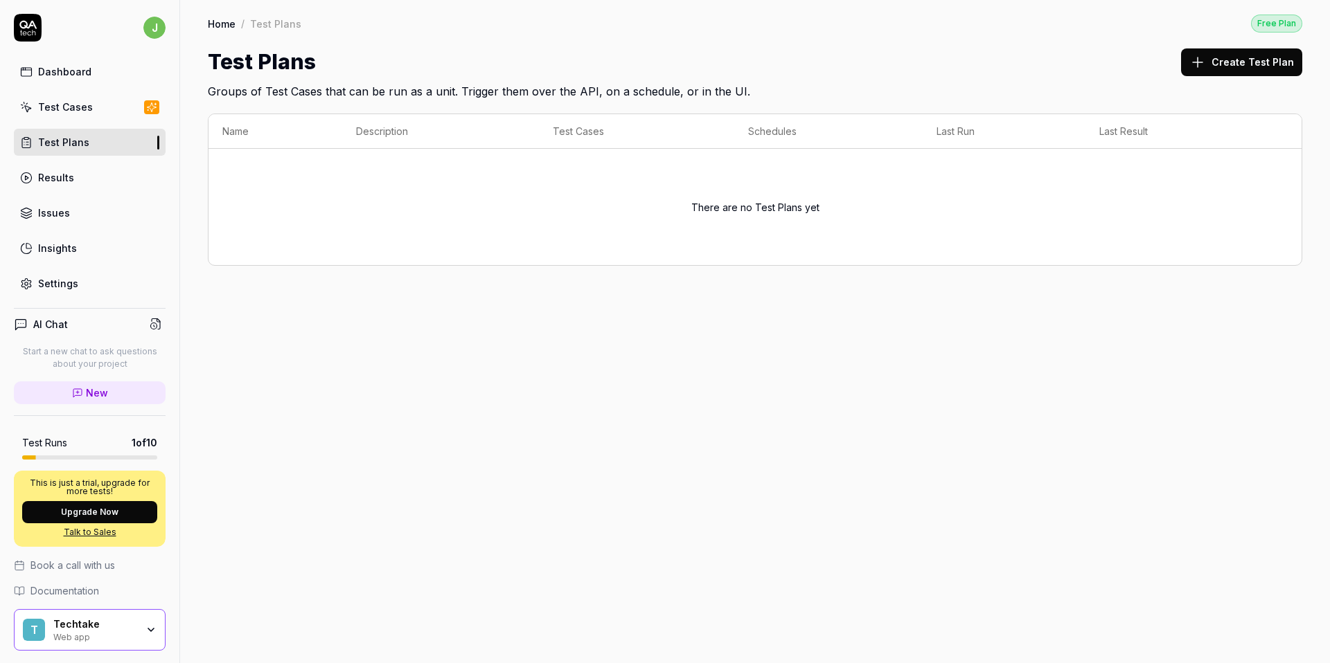
click at [492, 90] on h2 "Groups of Test Cases that can be run as a unit. Trigger them over the API, on a…" at bounding box center [755, 89] width 1094 height 22
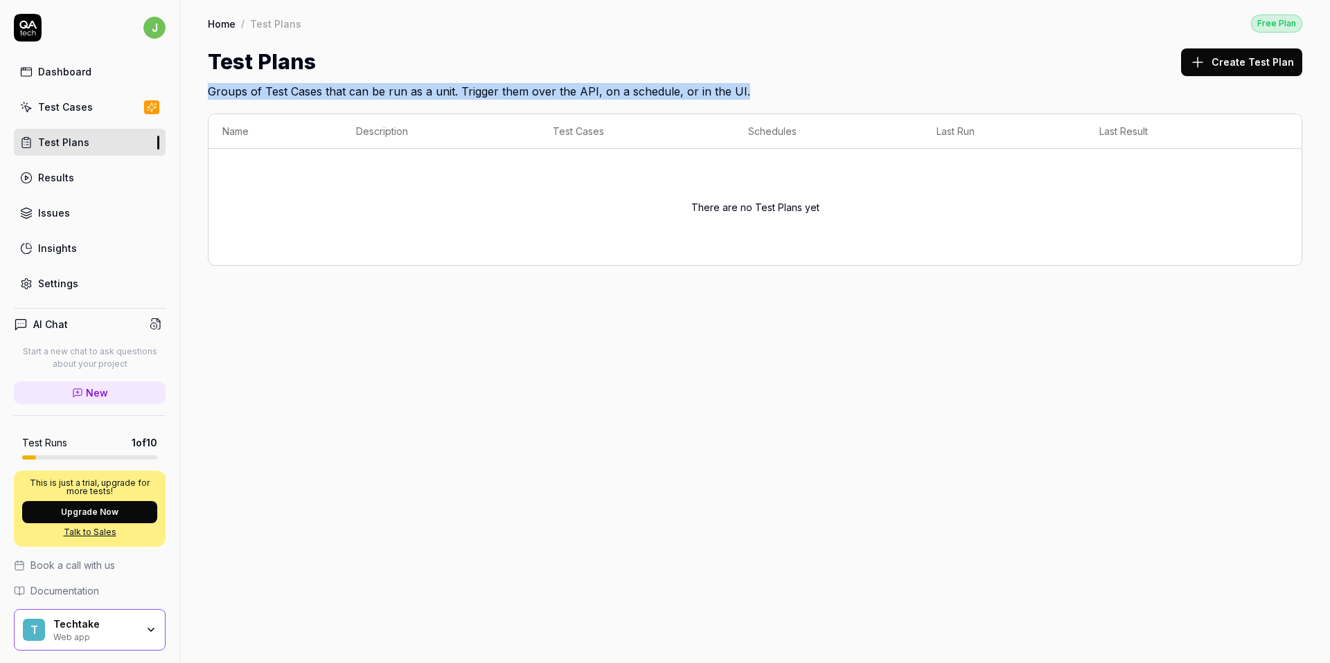
click at [492, 90] on h2 "Groups of Test Cases that can be run as a unit. Trigger them over the API, on a…" at bounding box center [755, 89] width 1094 height 22
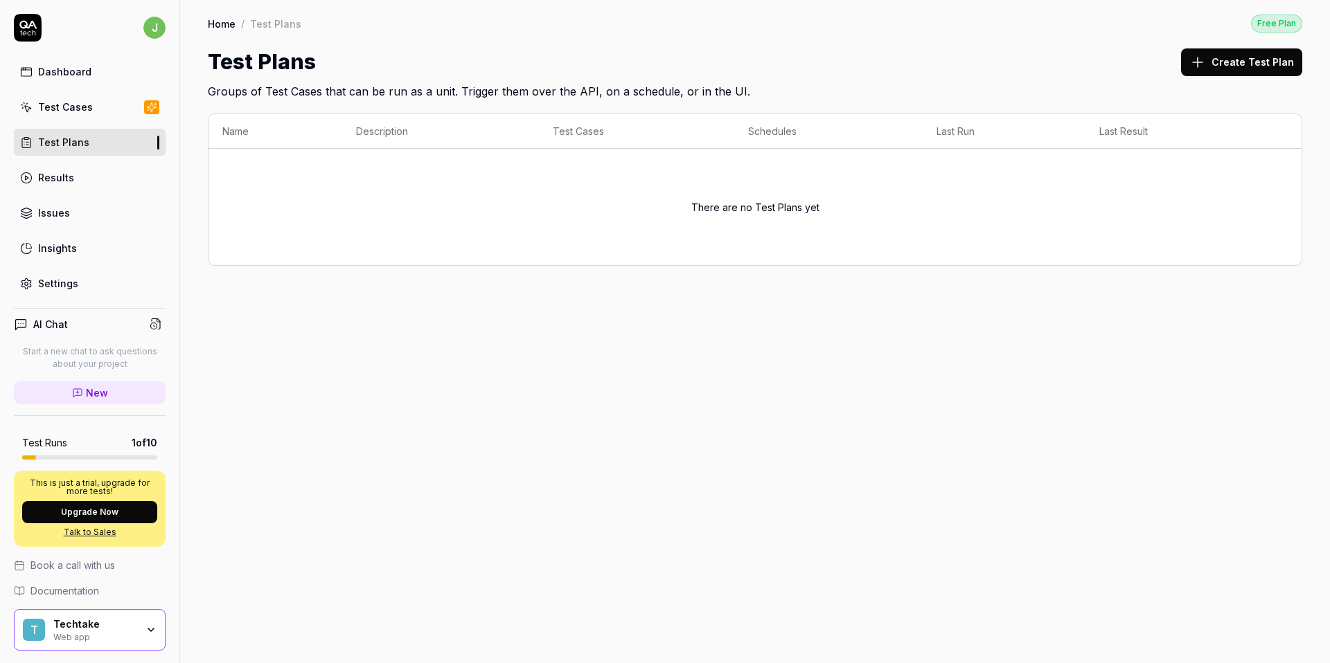
click at [555, 64] on div "Test Plans Create Test Plan" at bounding box center [755, 61] width 1094 height 31
click at [41, 166] on link "Results" at bounding box center [90, 177] width 152 height 27
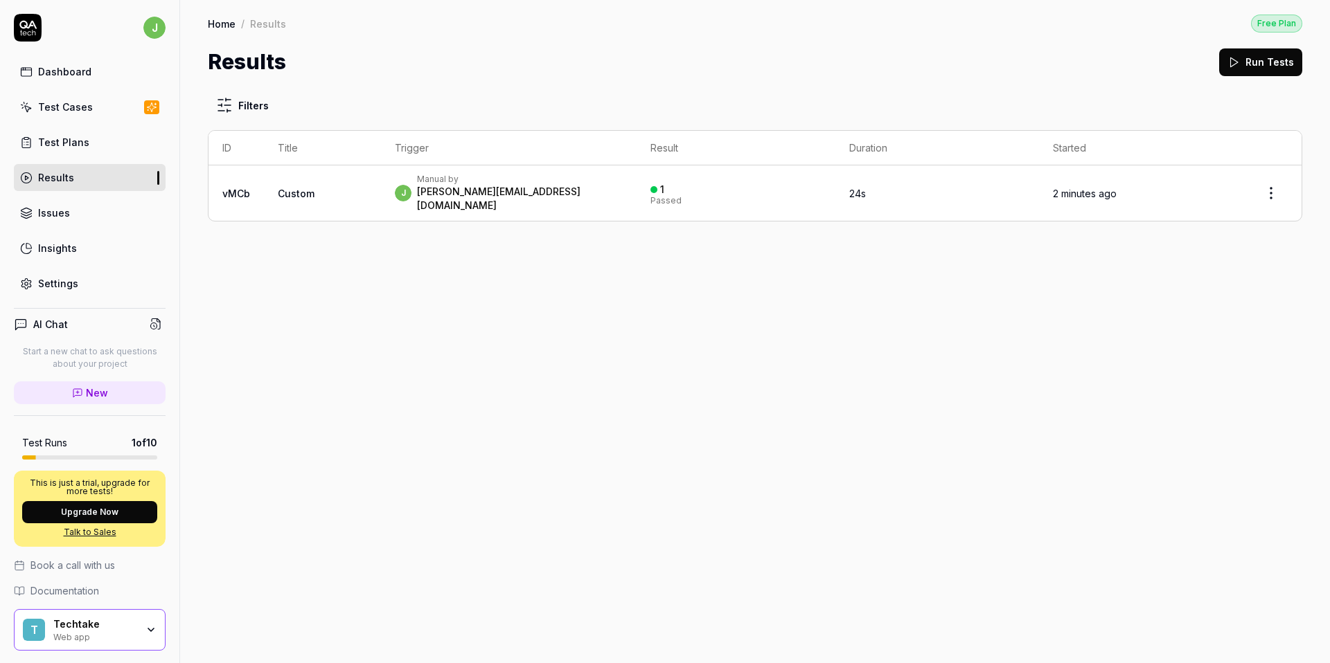
click at [59, 215] on div "Issues" at bounding box center [54, 213] width 32 height 15
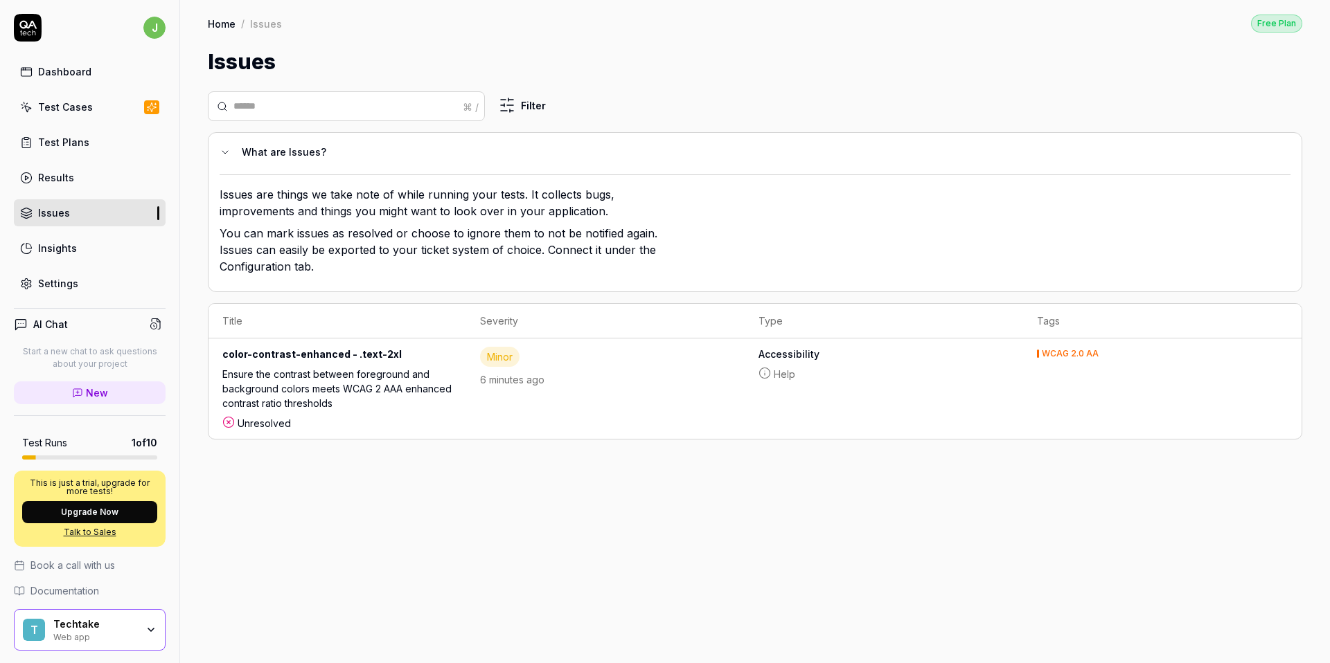
click at [71, 253] on div "Insights" at bounding box center [57, 248] width 39 height 15
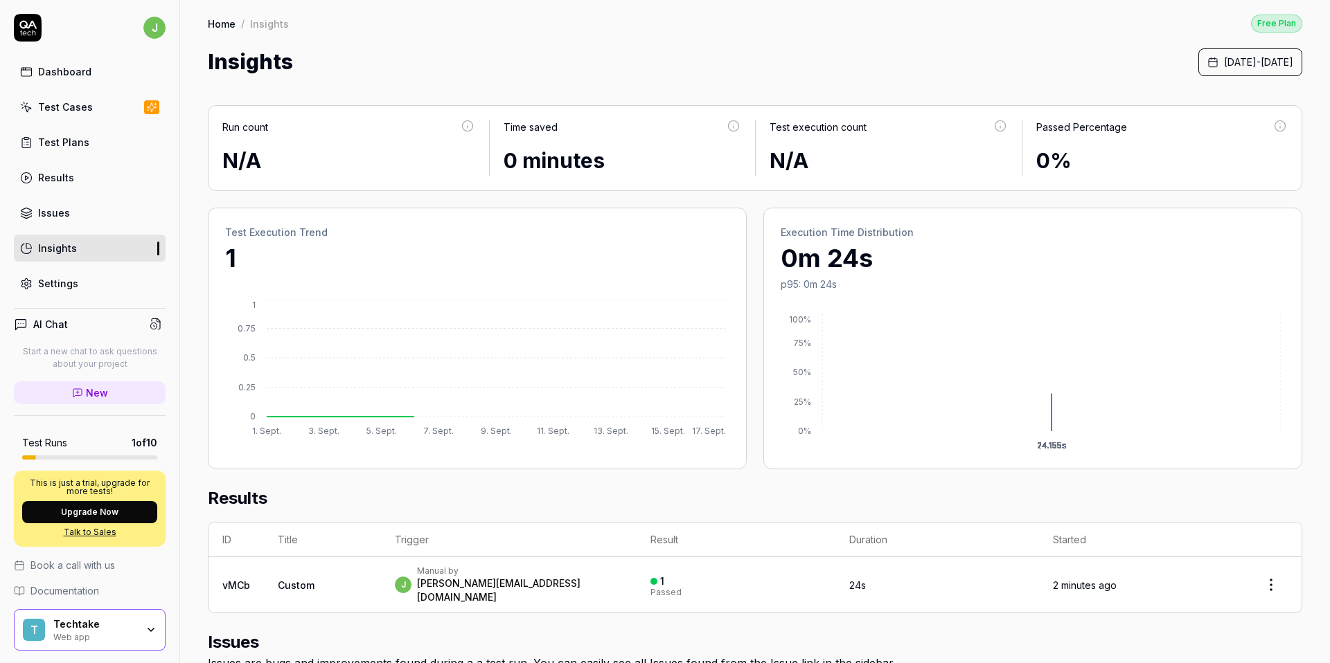
click at [67, 275] on link "Settings" at bounding box center [90, 283] width 152 height 27
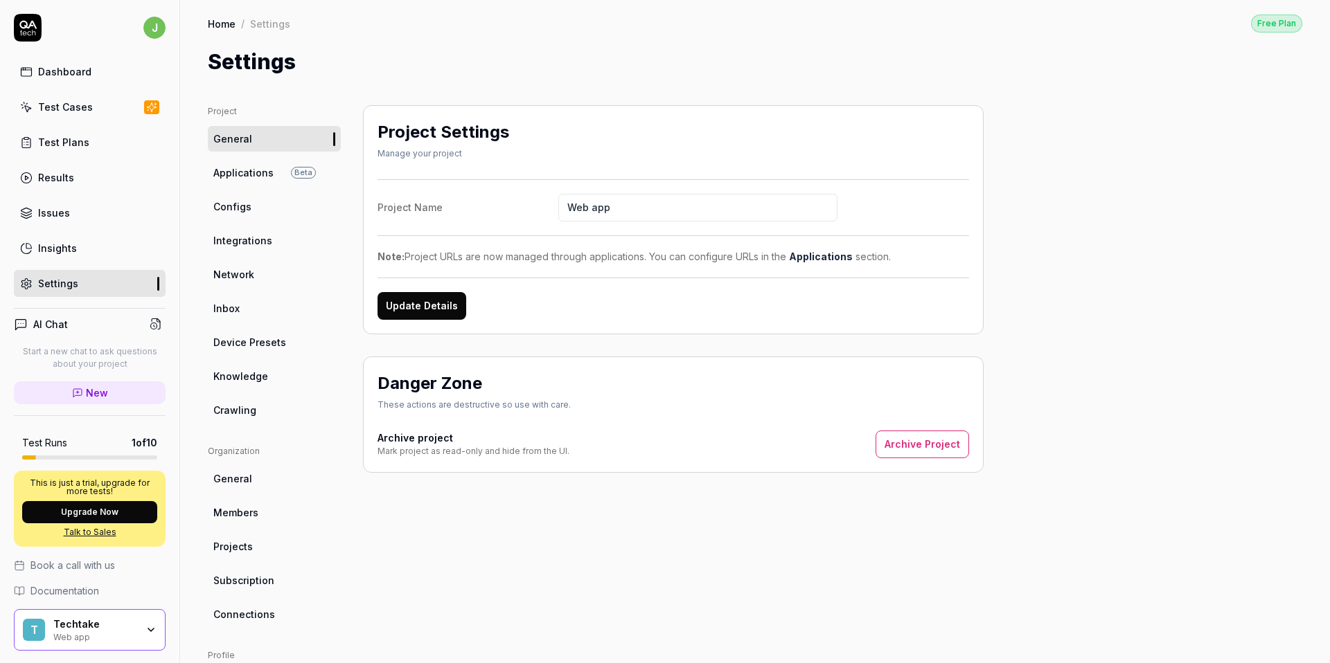
click at [70, 236] on link "Insights" at bounding box center [90, 248] width 152 height 27
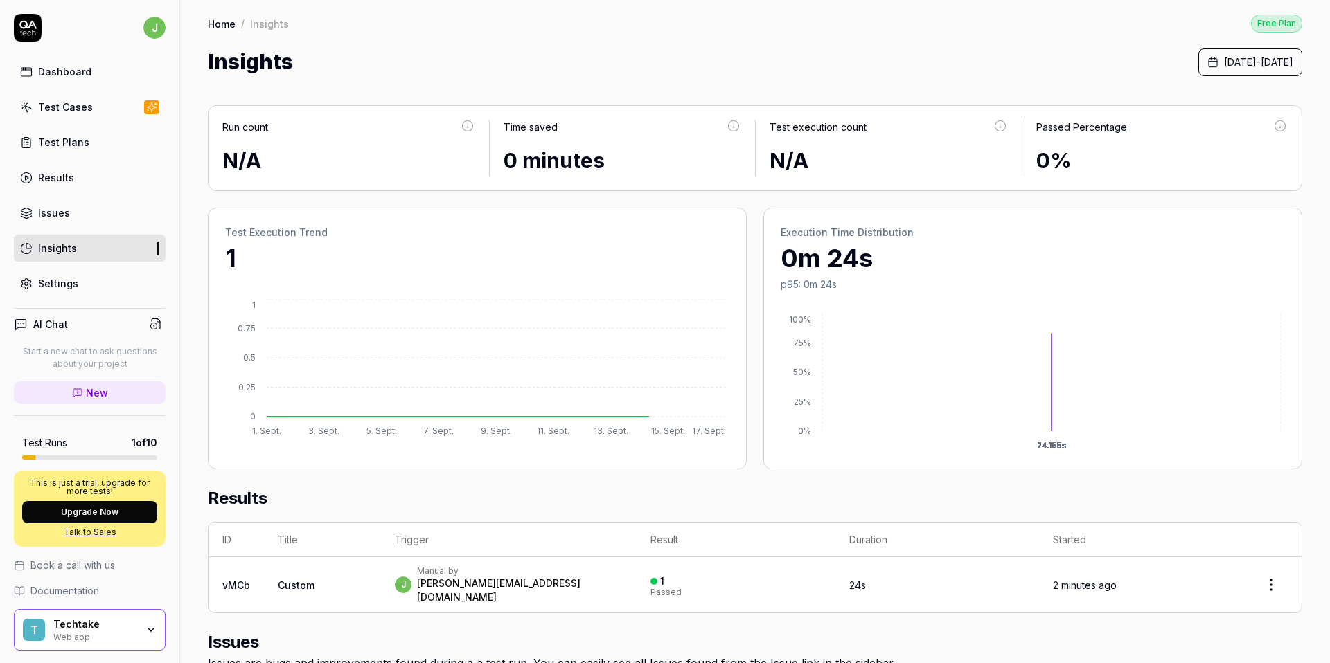
click at [822, 256] on p "0m 24s" at bounding box center [1033, 258] width 504 height 37
click at [848, 259] on p "0m 24s" at bounding box center [1033, 258] width 504 height 37
click at [64, 76] on div "Dashboard" at bounding box center [64, 71] width 53 height 15
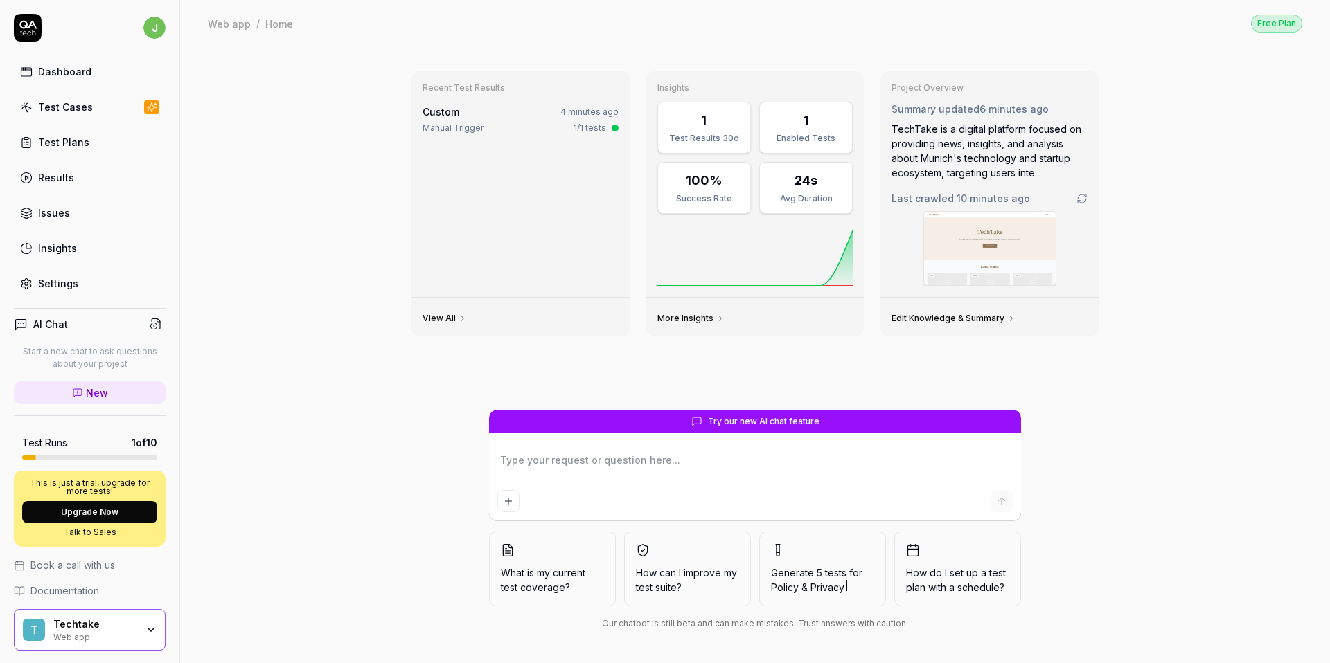
click at [73, 140] on div "Test Plans" at bounding box center [63, 142] width 51 height 15
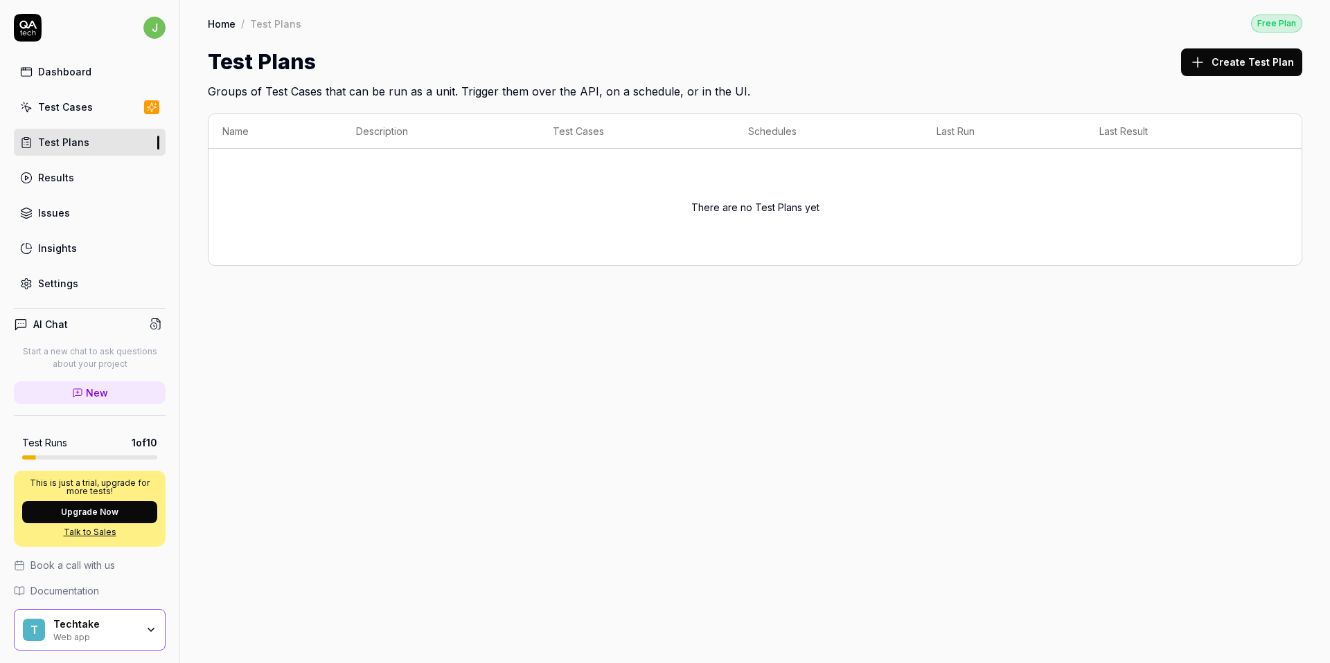
click at [64, 171] on div "Results" at bounding box center [56, 177] width 36 height 15
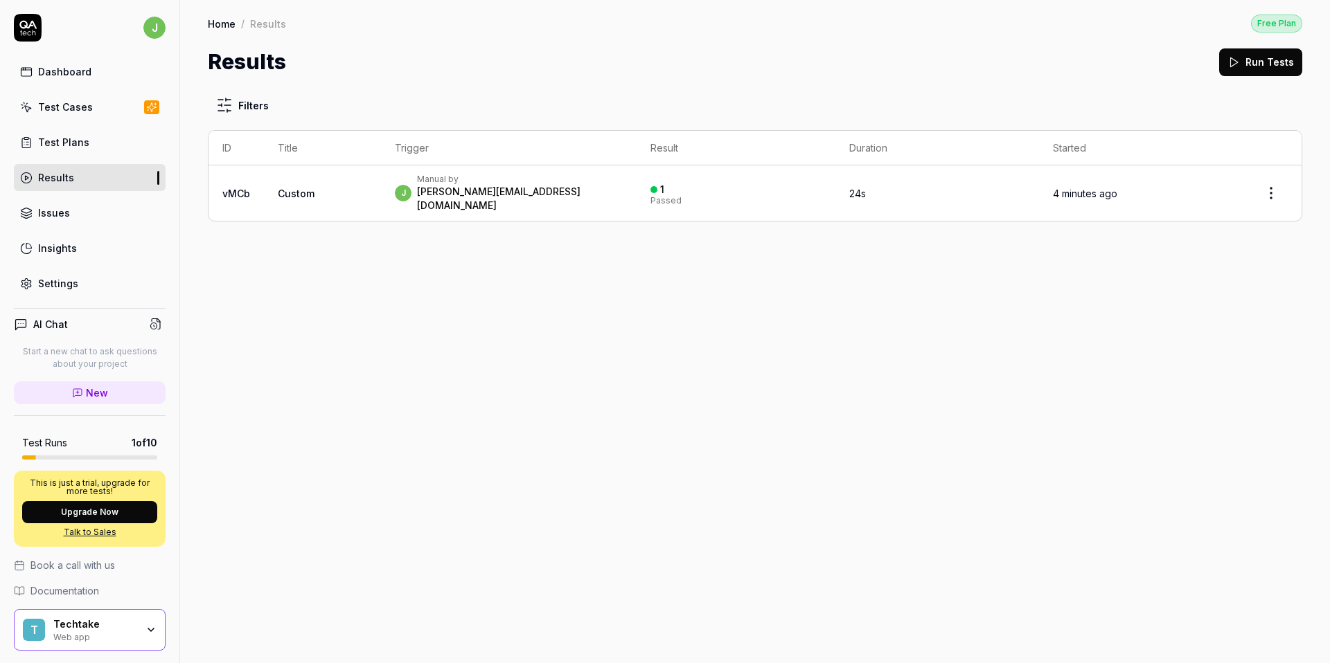
click at [67, 206] on div "Issues" at bounding box center [54, 213] width 32 height 15
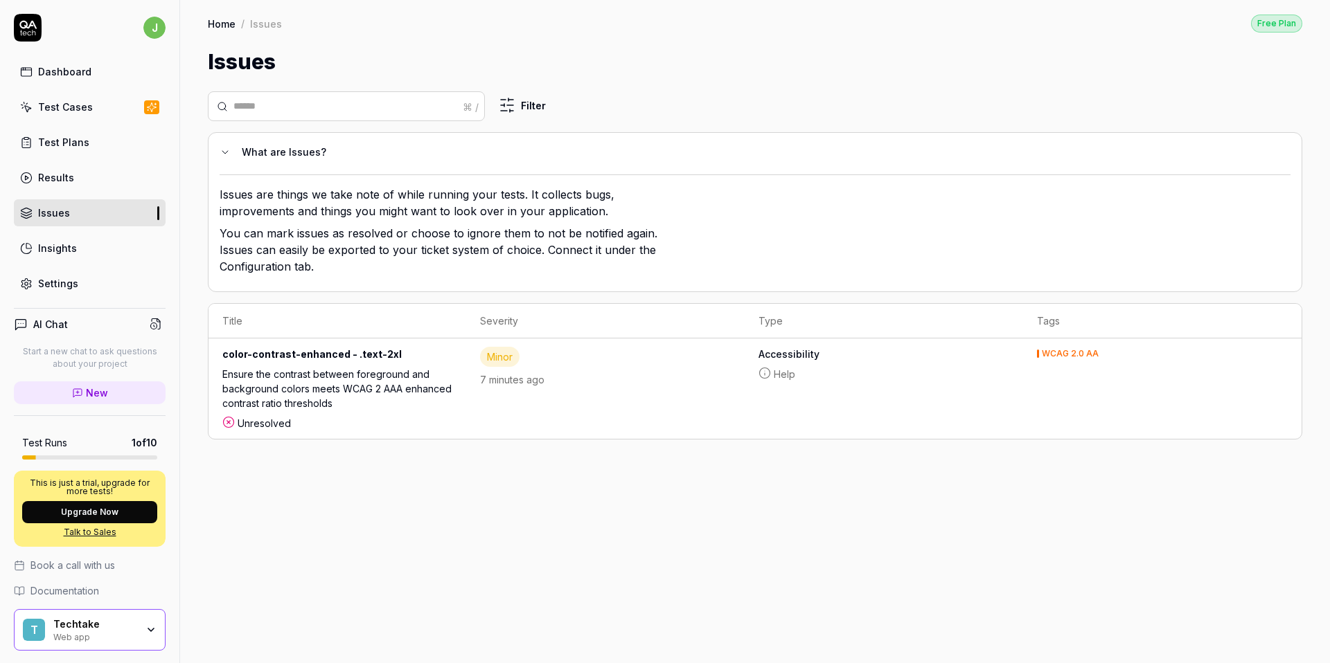
click at [82, 69] on div "Dashboard" at bounding box center [64, 71] width 53 height 15
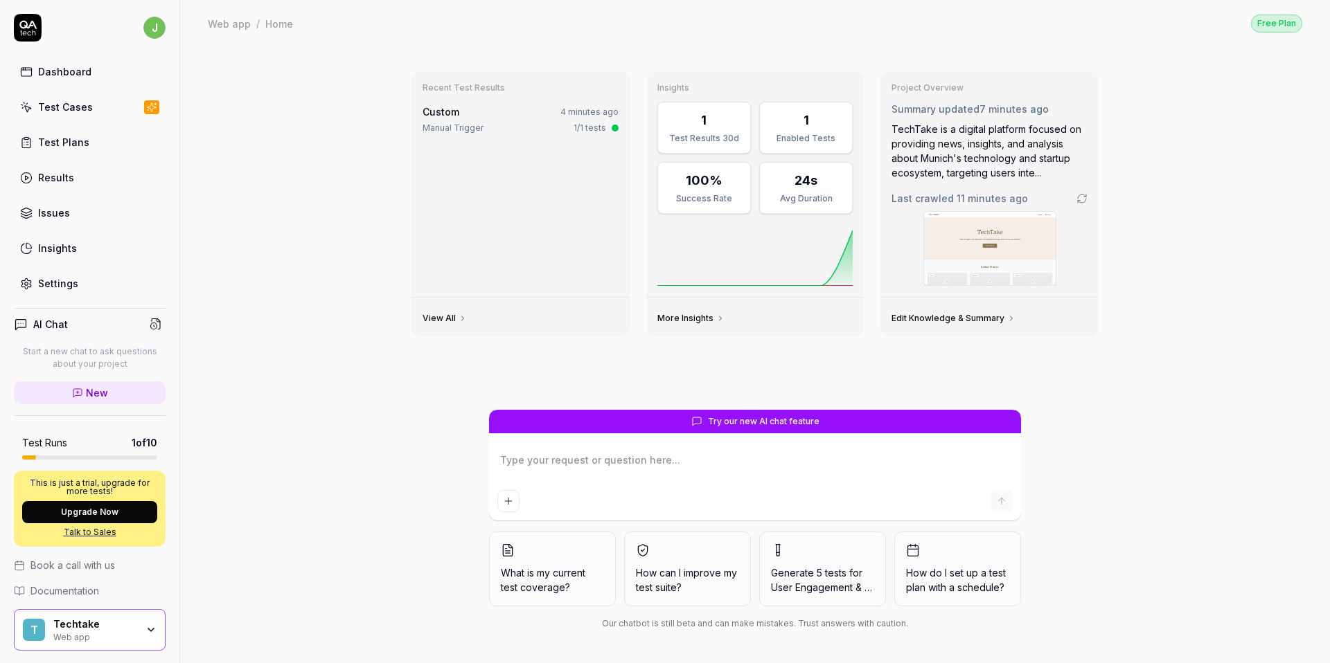
click at [63, 152] on link "Test Plans" at bounding box center [90, 142] width 152 height 27
click at [58, 180] on div "Results" at bounding box center [56, 177] width 36 height 15
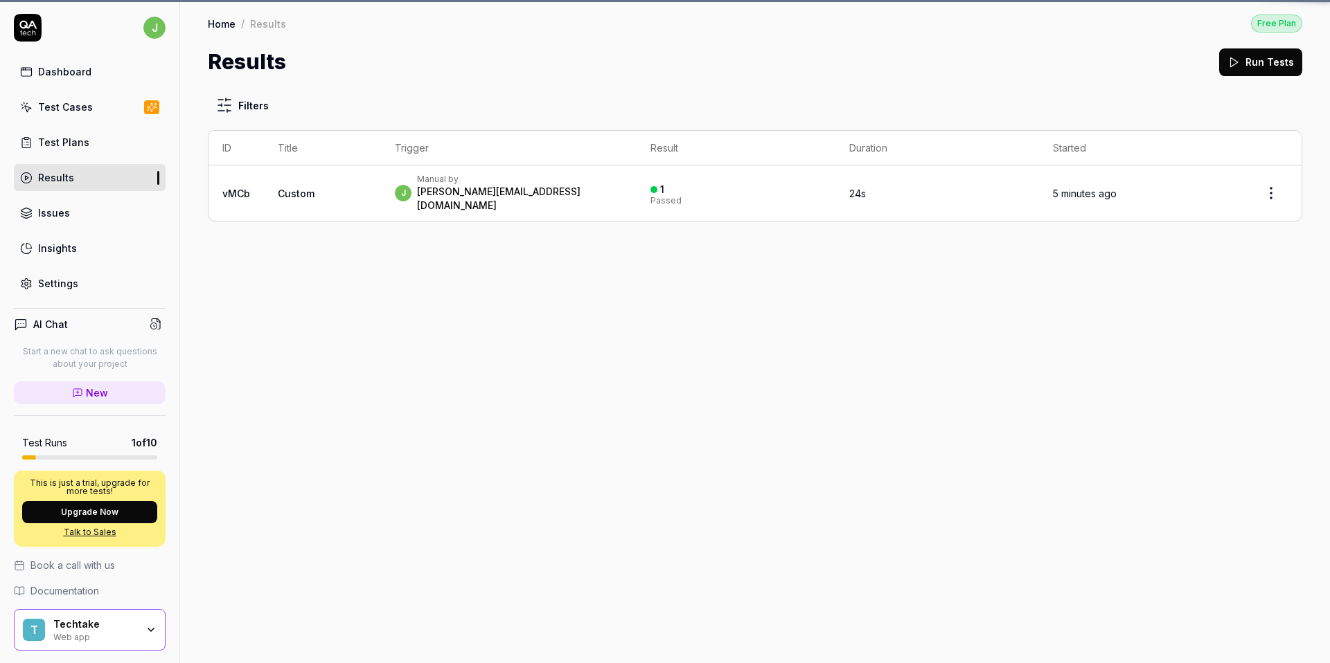
click at [67, 216] on div "Issues" at bounding box center [54, 213] width 32 height 15
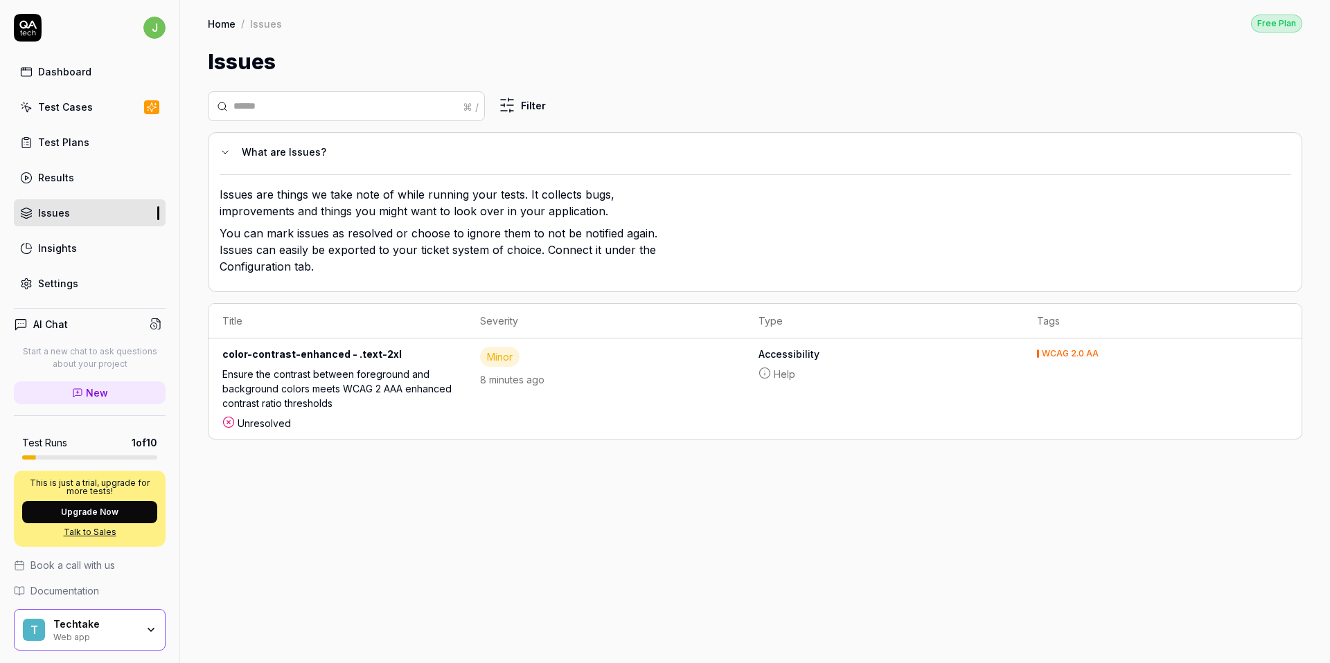
click at [74, 257] on link "Insights" at bounding box center [90, 248] width 152 height 27
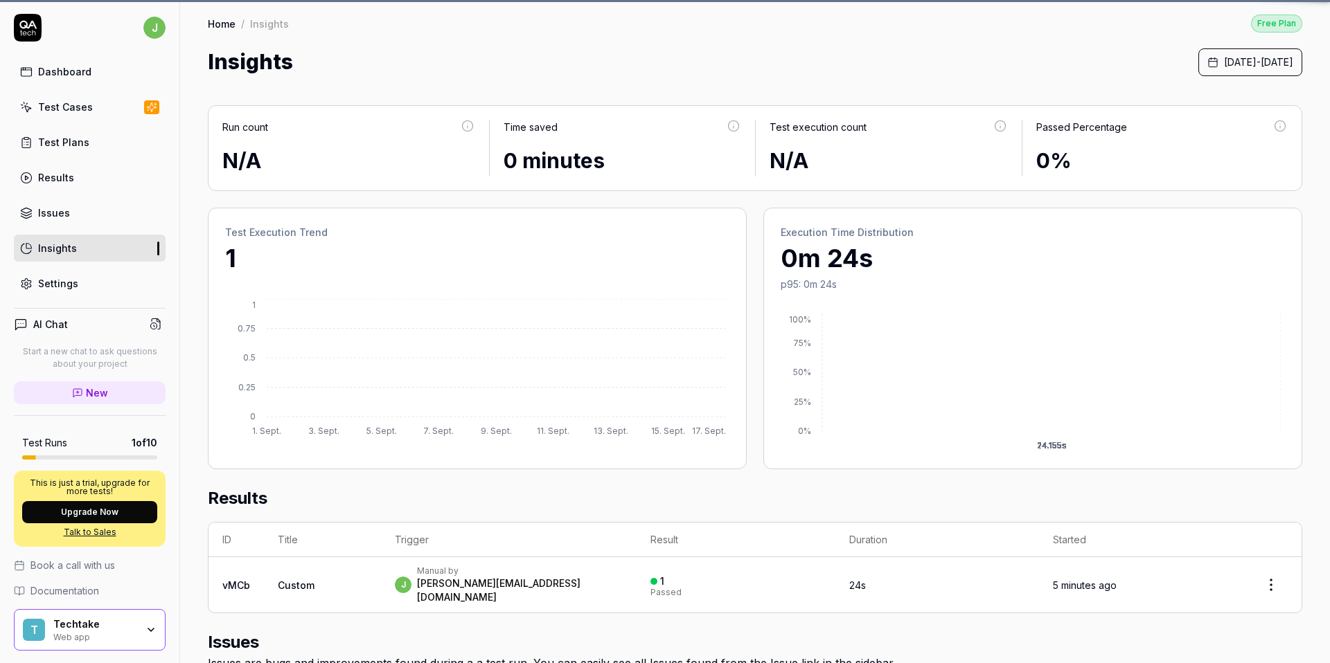
click at [71, 288] on div "Settings" at bounding box center [58, 283] width 40 height 15
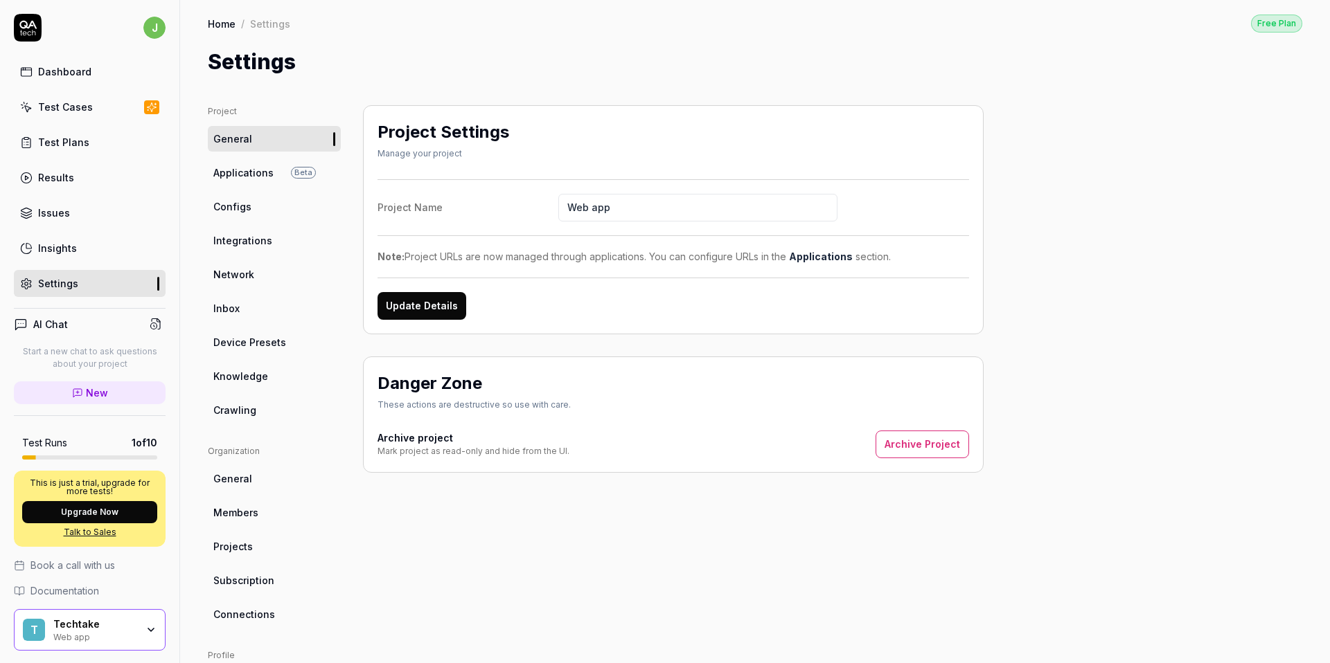
click at [48, 70] on div "Dashboard" at bounding box center [64, 71] width 53 height 15
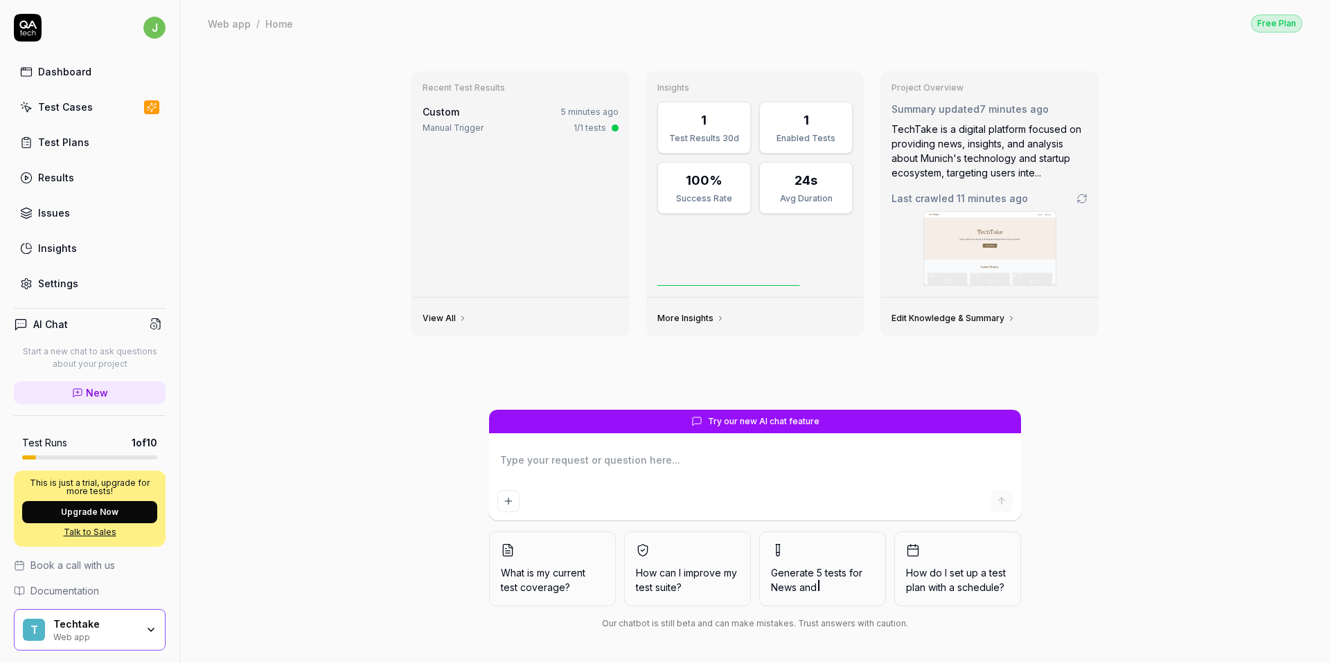
click at [75, 63] on link "Dashboard" at bounding box center [90, 71] width 152 height 27
click at [71, 98] on link "Test Cases" at bounding box center [90, 106] width 152 height 27
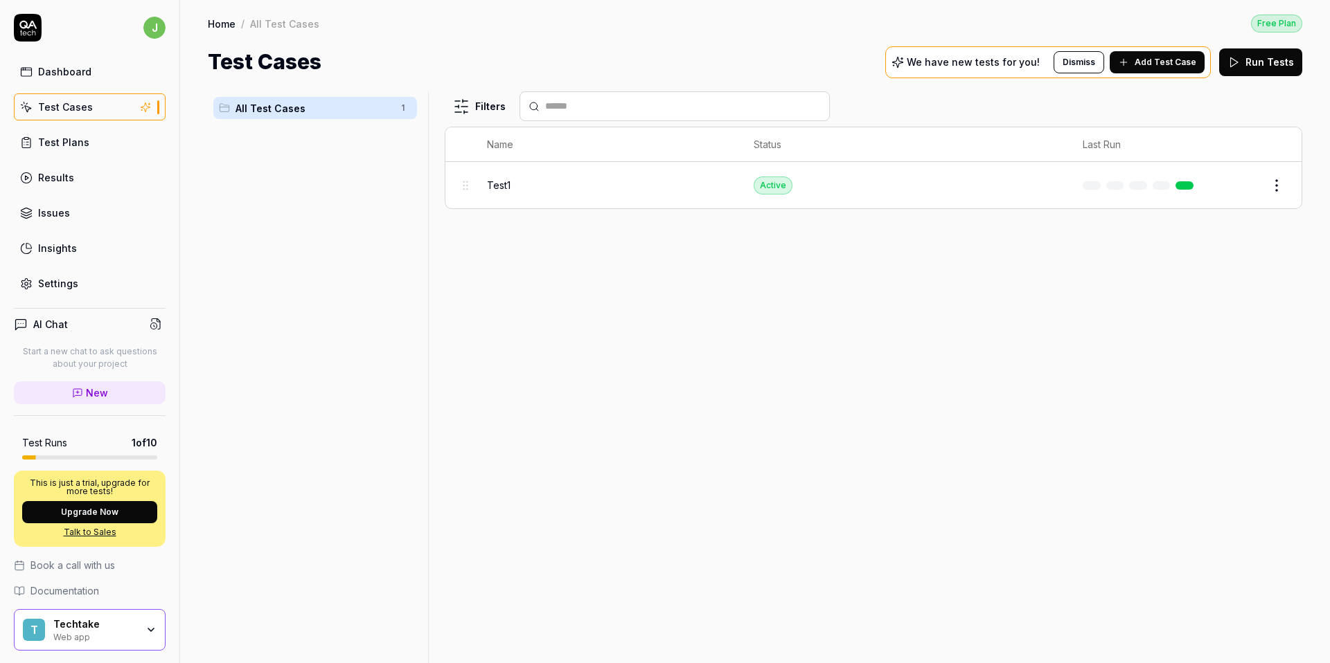
click at [1144, 62] on span "Add Test Case" at bounding box center [1165, 62] width 62 height 12
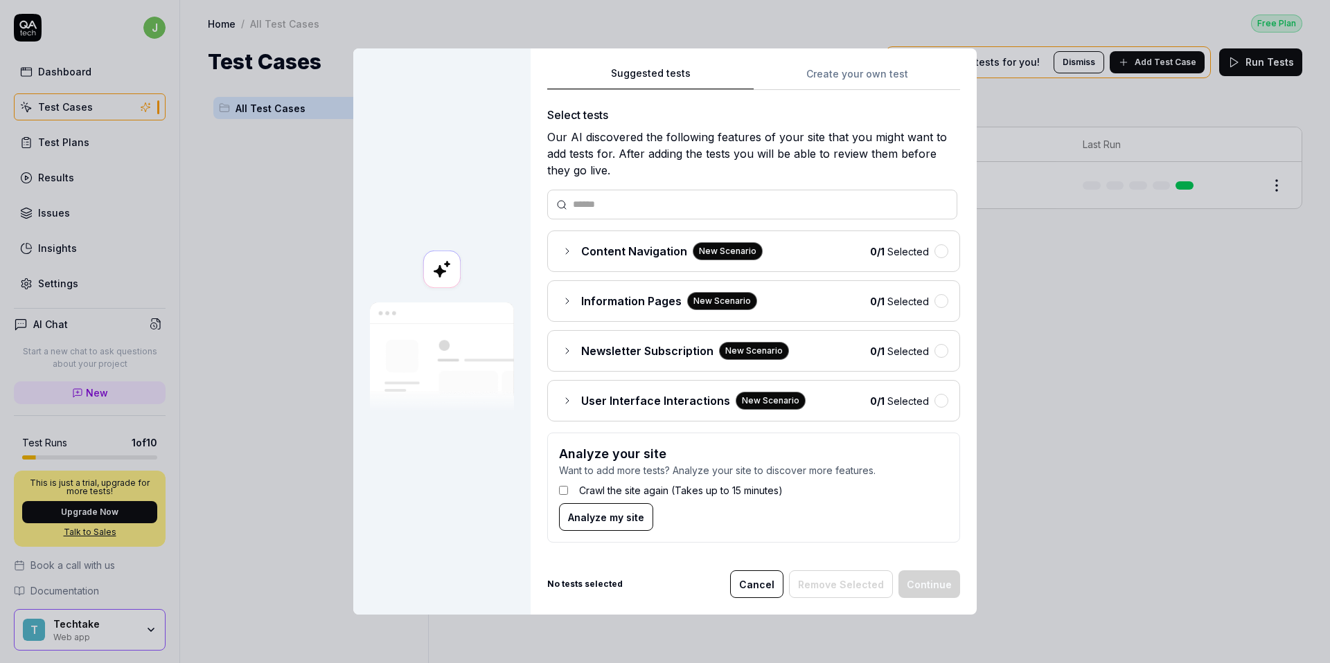
click at [846, 85] on div "Suggested tests Create your own test Select tests Our AI discovered the followi…" at bounding box center [753, 310] width 413 height 490
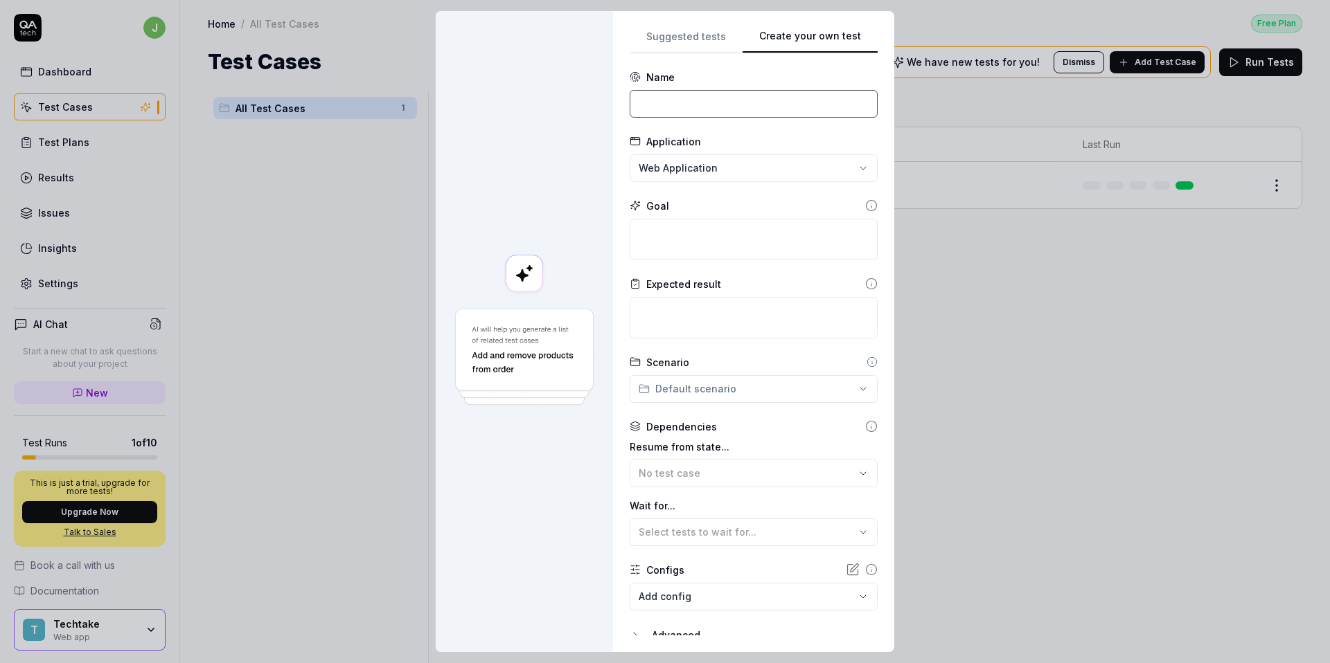
click at [710, 114] on input at bounding box center [754, 104] width 248 height 28
click at [703, 237] on textarea at bounding box center [754, 240] width 248 height 42
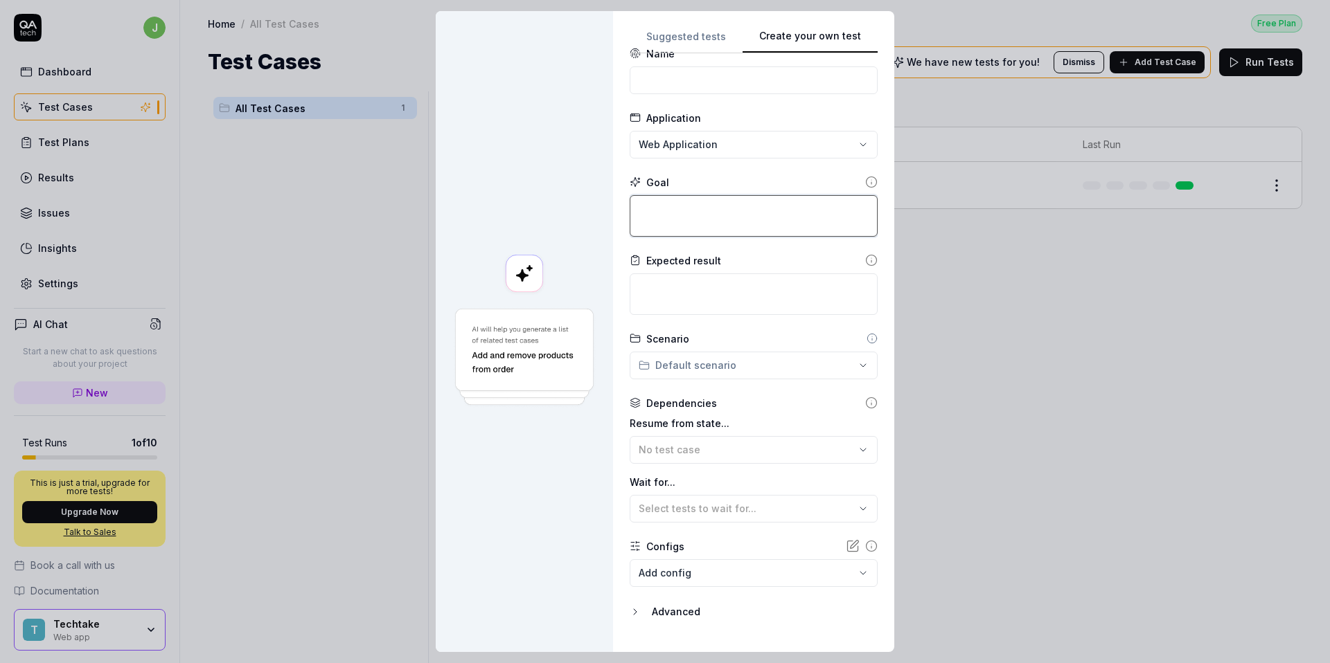
scroll to position [52, 0]
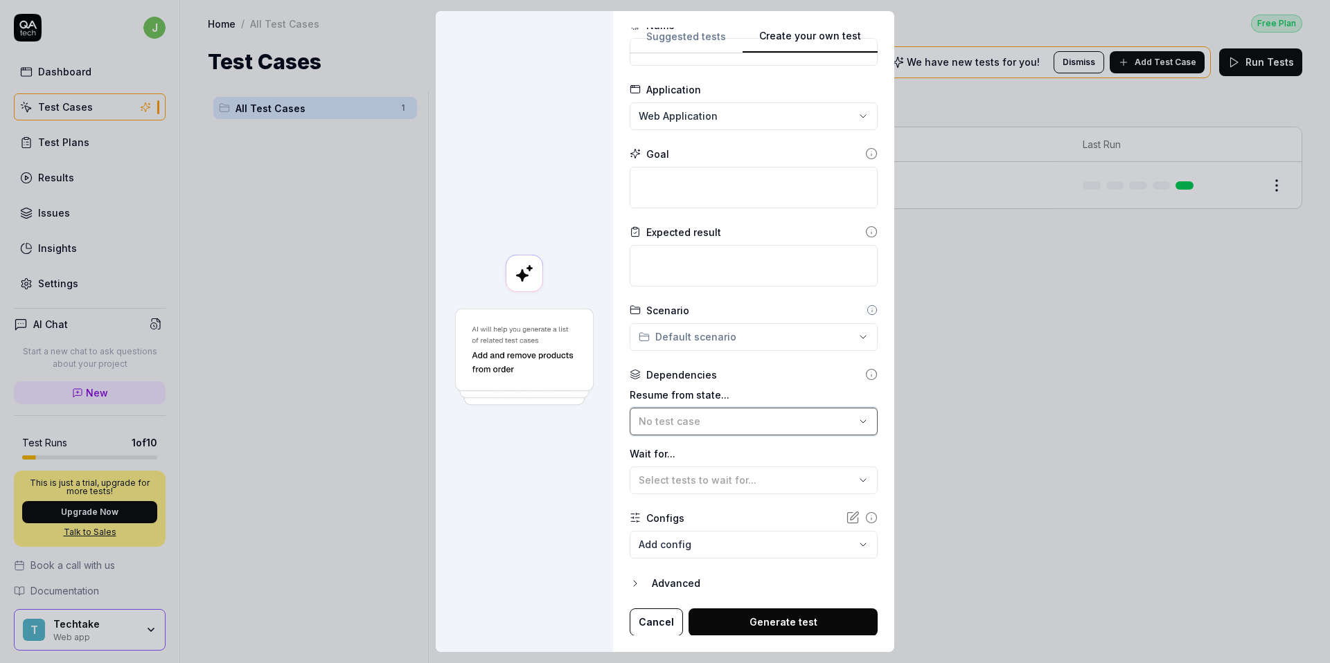
click at [677, 432] on button "No test case" at bounding box center [754, 422] width 248 height 28
click at [677, 427] on div "No test case" at bounding box center [747, 421] width 216 height 15
click at [678, 586] on div "Advanced" at bounding box center [765, 584] width 226 height 17
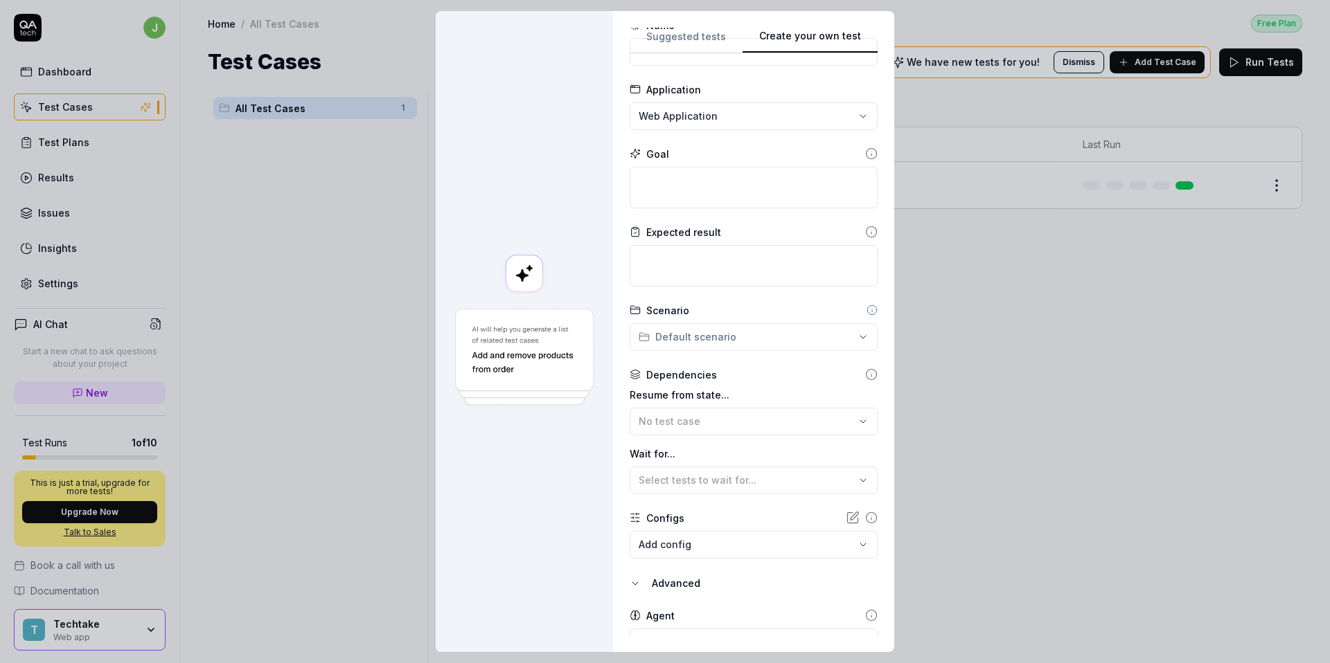
scroll to position [116, 0]
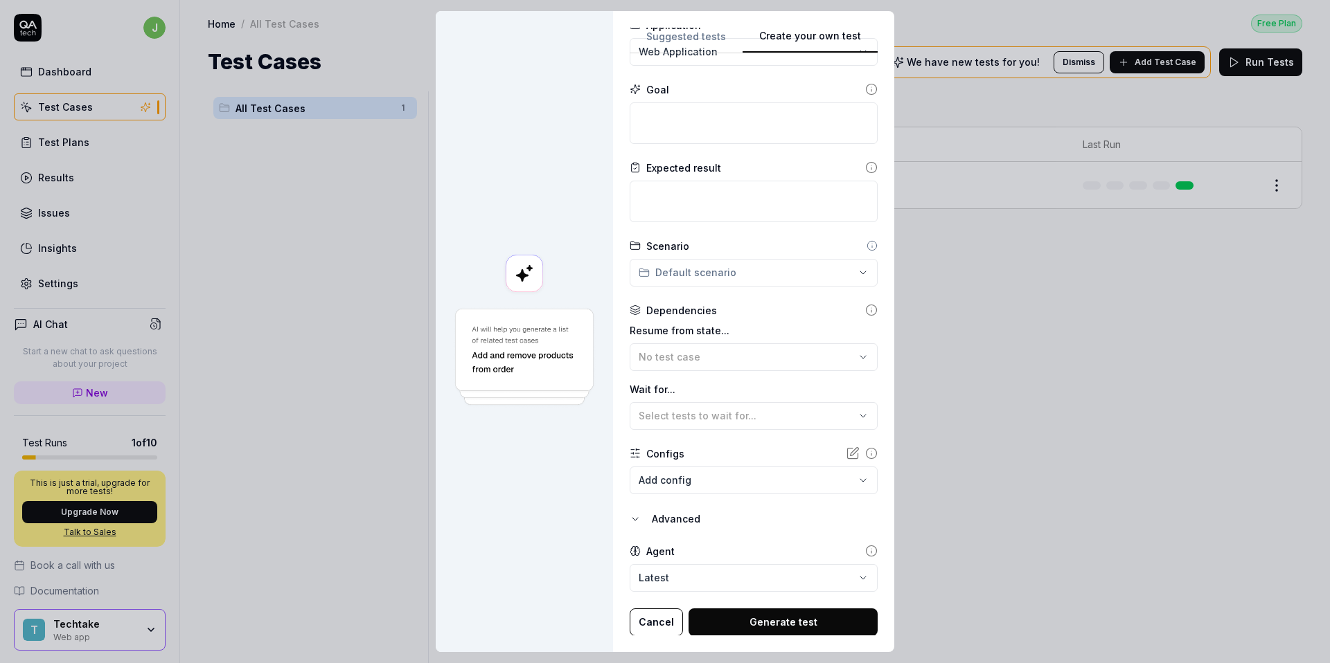
click at [671, 573] on body "**********" at bounding box center [665, 331] width 1330 height 663
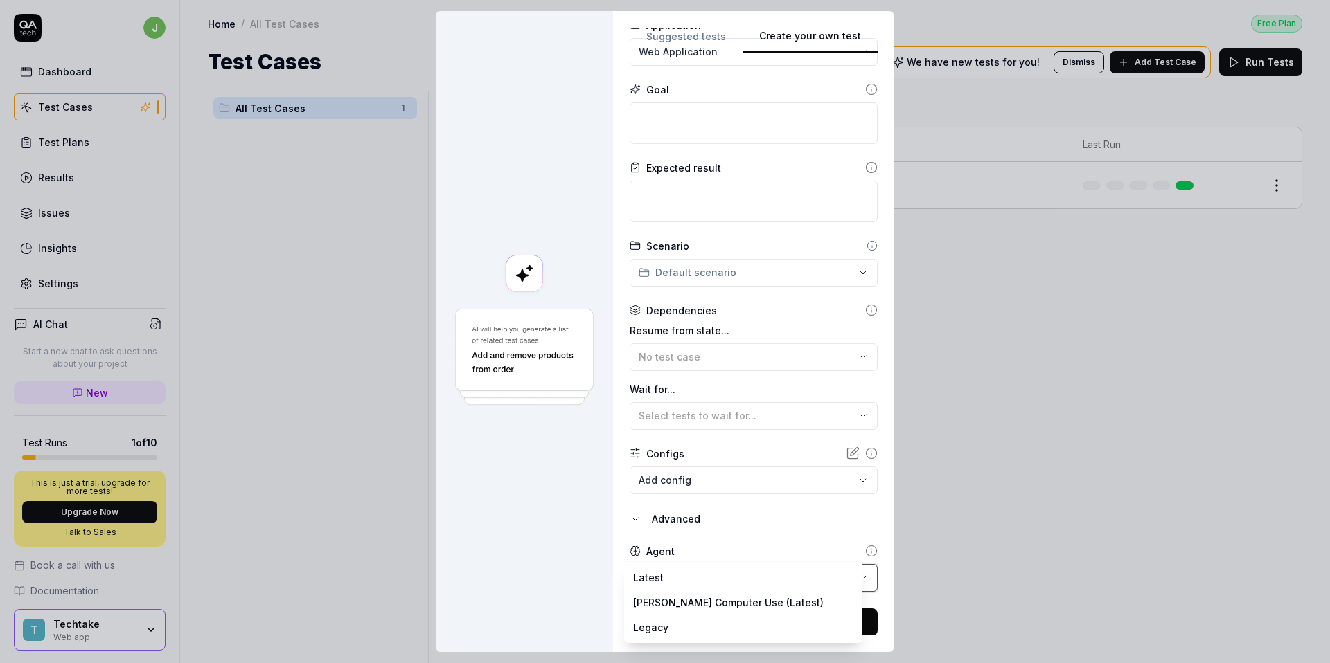
click at [649, 550] on div "**********" at bounding box center [665, 331] width 1330 height 663
click at [677, 578] on body "**********" at bounding box center [665, 331] width 1330 height 663
click at [666, 549] on div "**********" at bounding box center [665, 331] width 1330 height 663
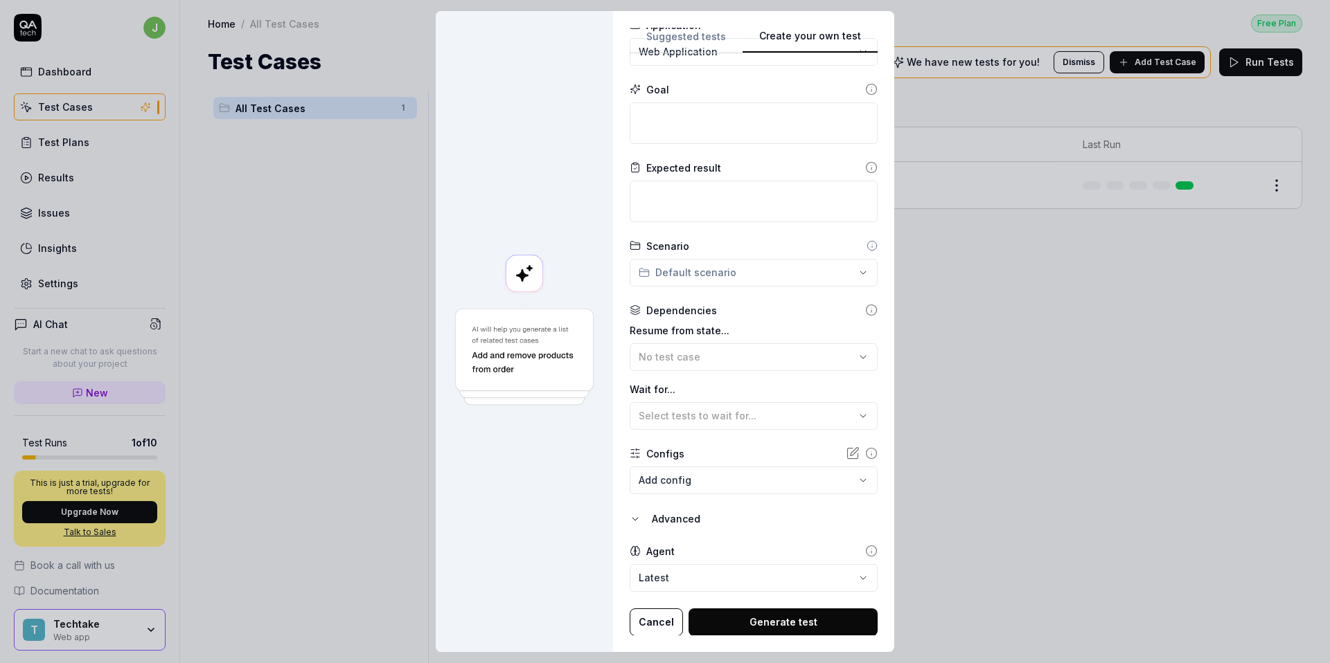
click at [865, 553] on icon at bounding box center [871, 551] width 12 height 12
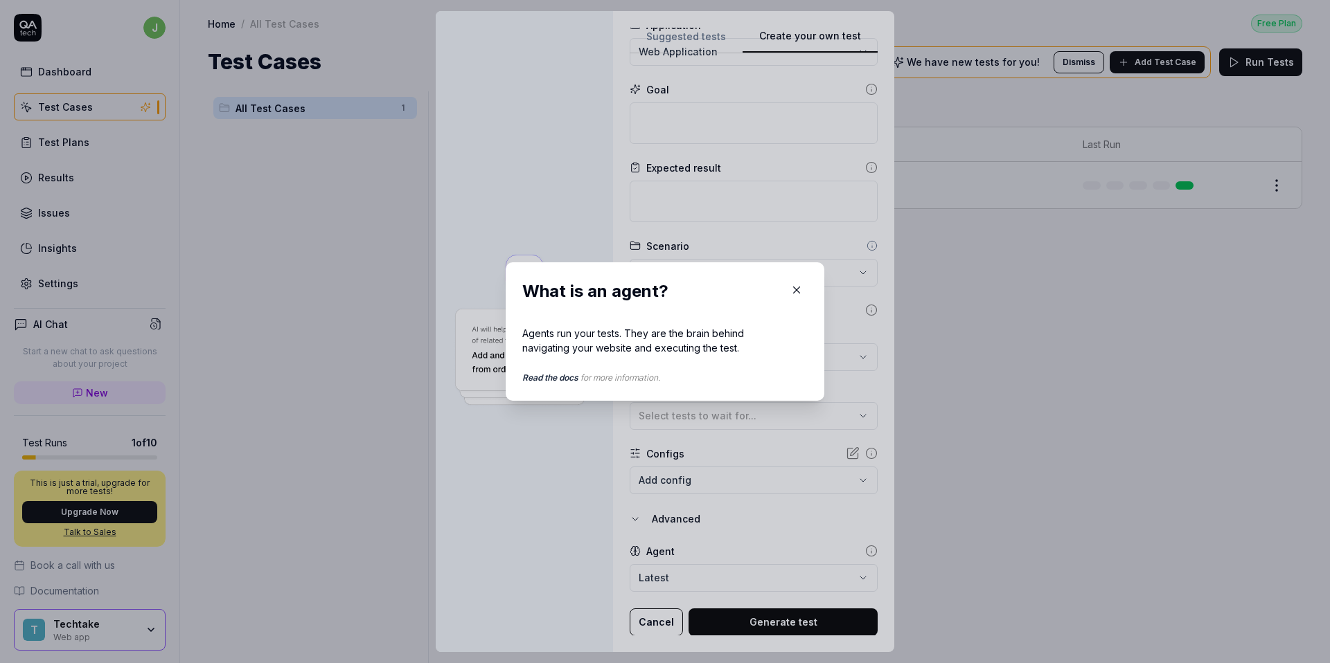
click at [799, 288] on button "button" at bounding box center [796, 290] width 22 height 22
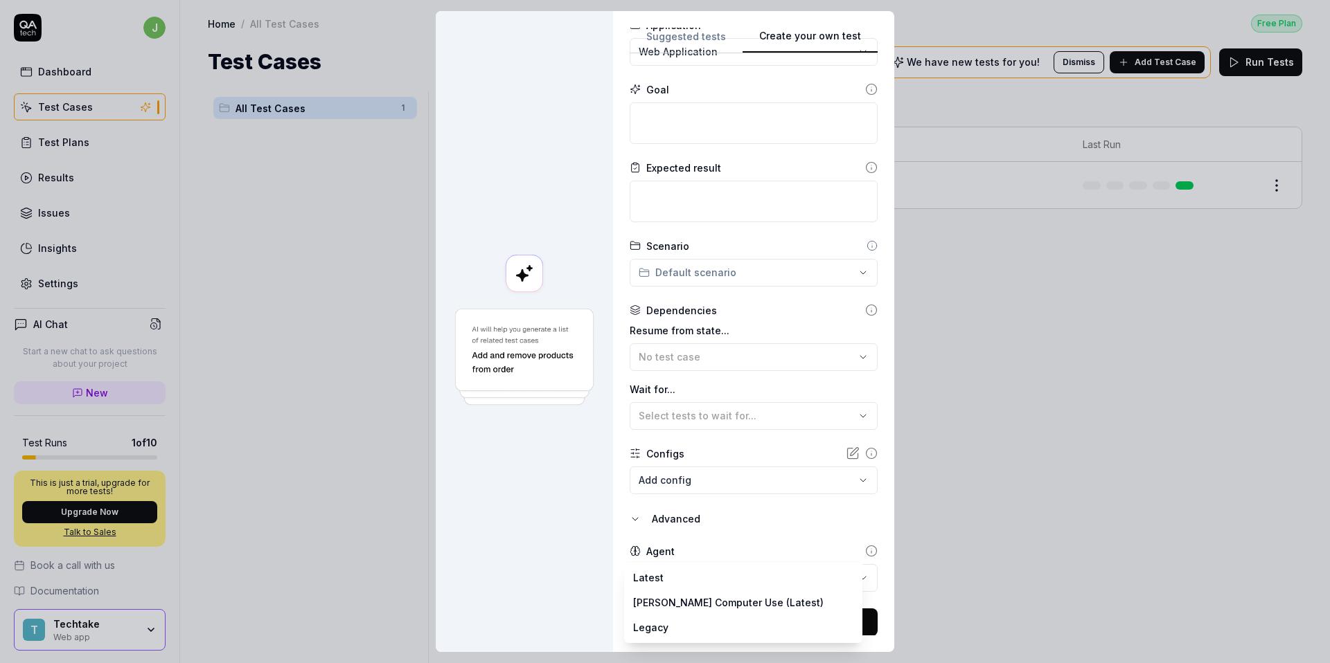
click at [682, 581] on body "**********" at bounding box center [665, 331] width 1330 height 663
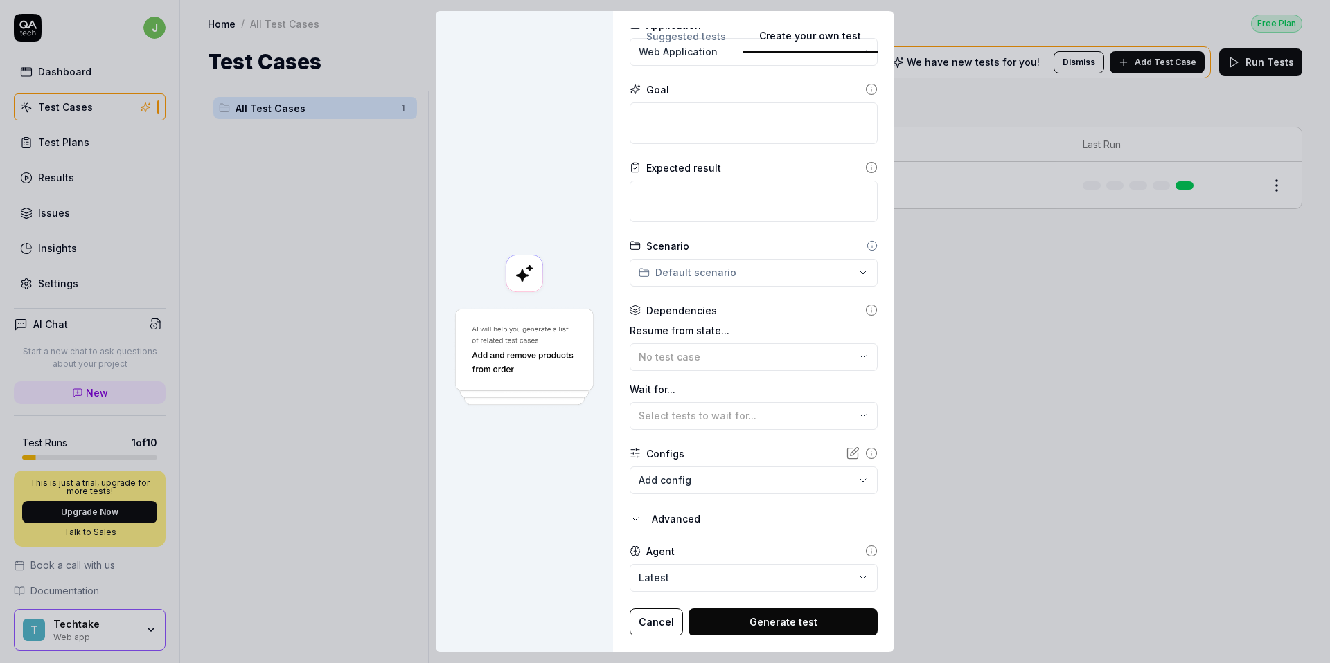
click at [865, 549] on icon at bounding box center [871, 551] width 12 height 12
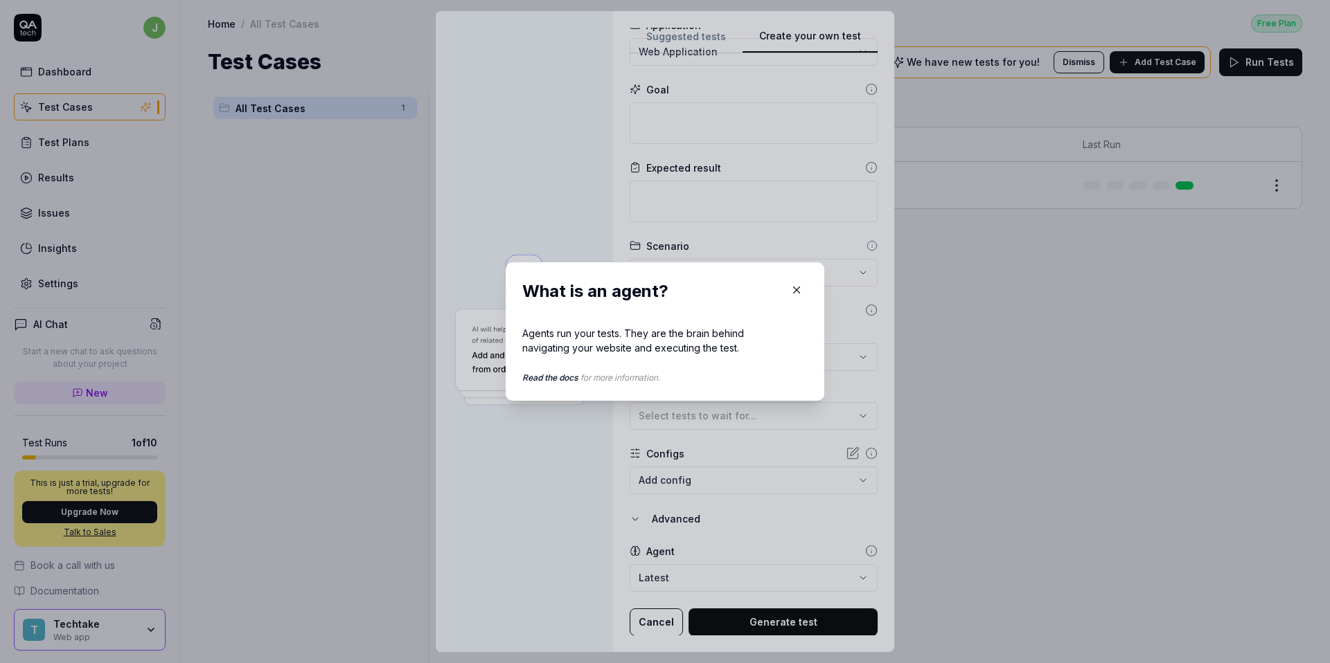
click at [796, 290] on icon "button" at bounding box center [796, 290] width 12 height 12
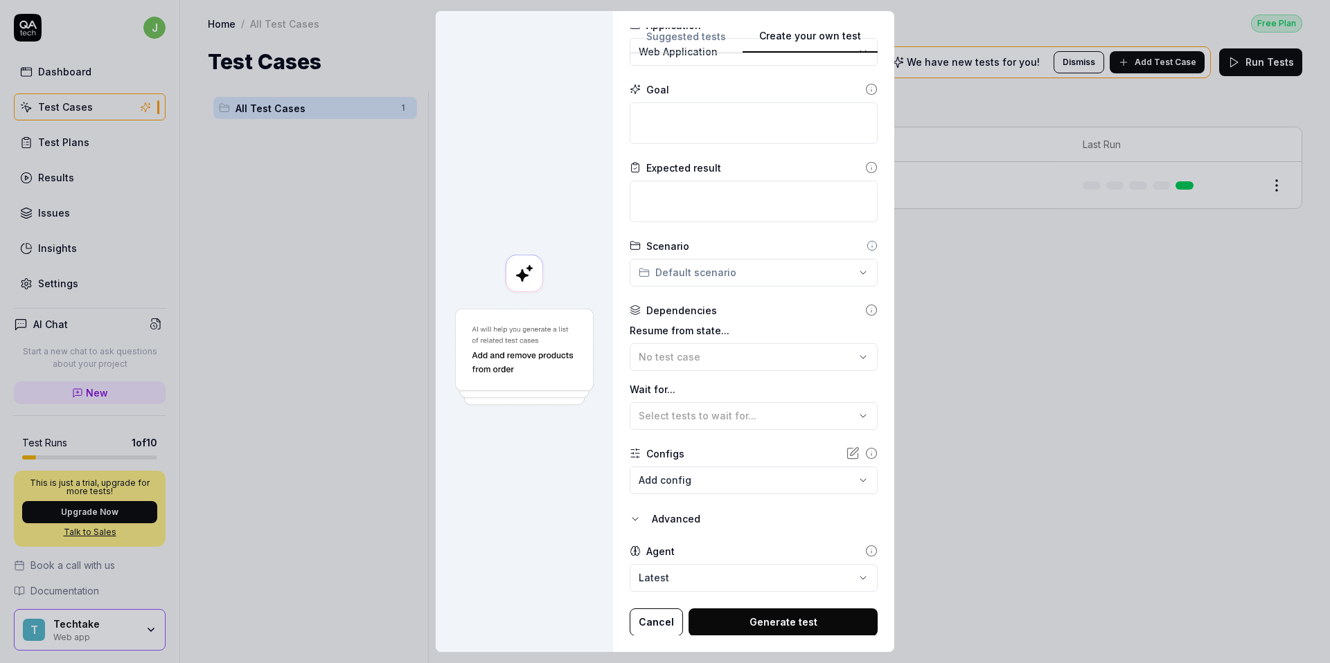
click at [833, 576] on body "**********" at bounding box center [665, 331] width 1330 height 663
click at [674, 591] on body "**********" at bounding box center [665, 331] width 1330 height 663
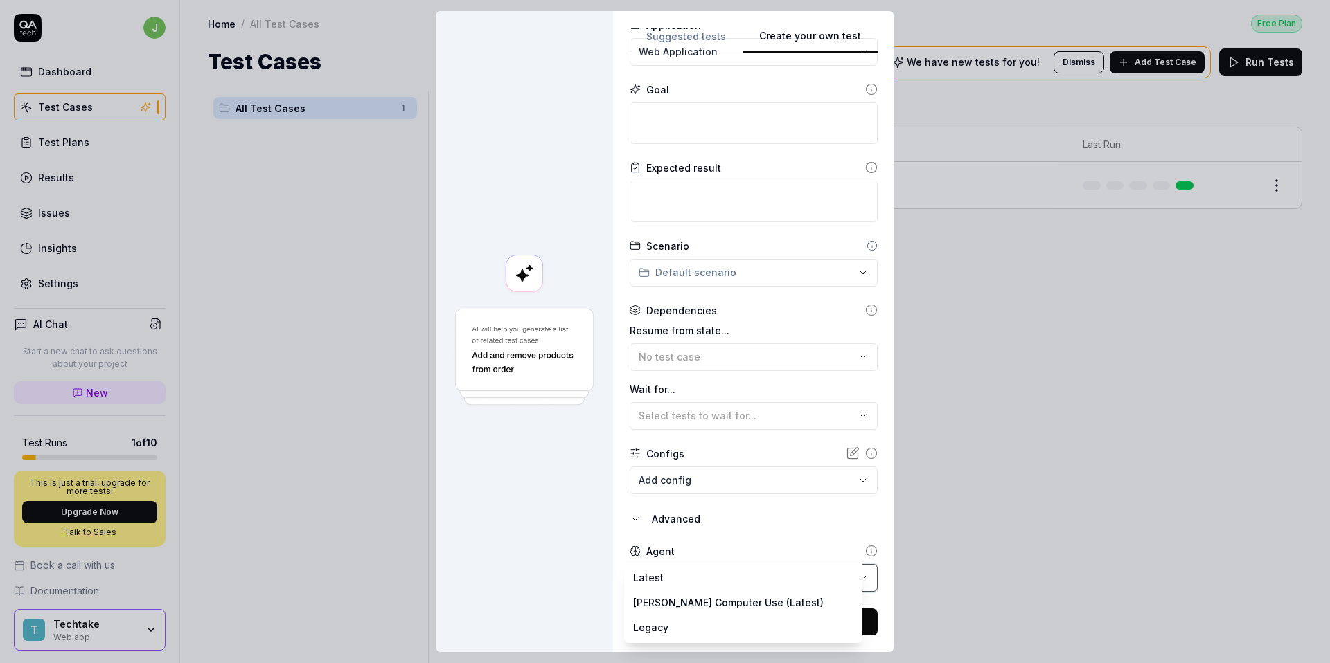
click at [537, 553] on div "**********" at bounding box center [665, 331] width 1330 height 663
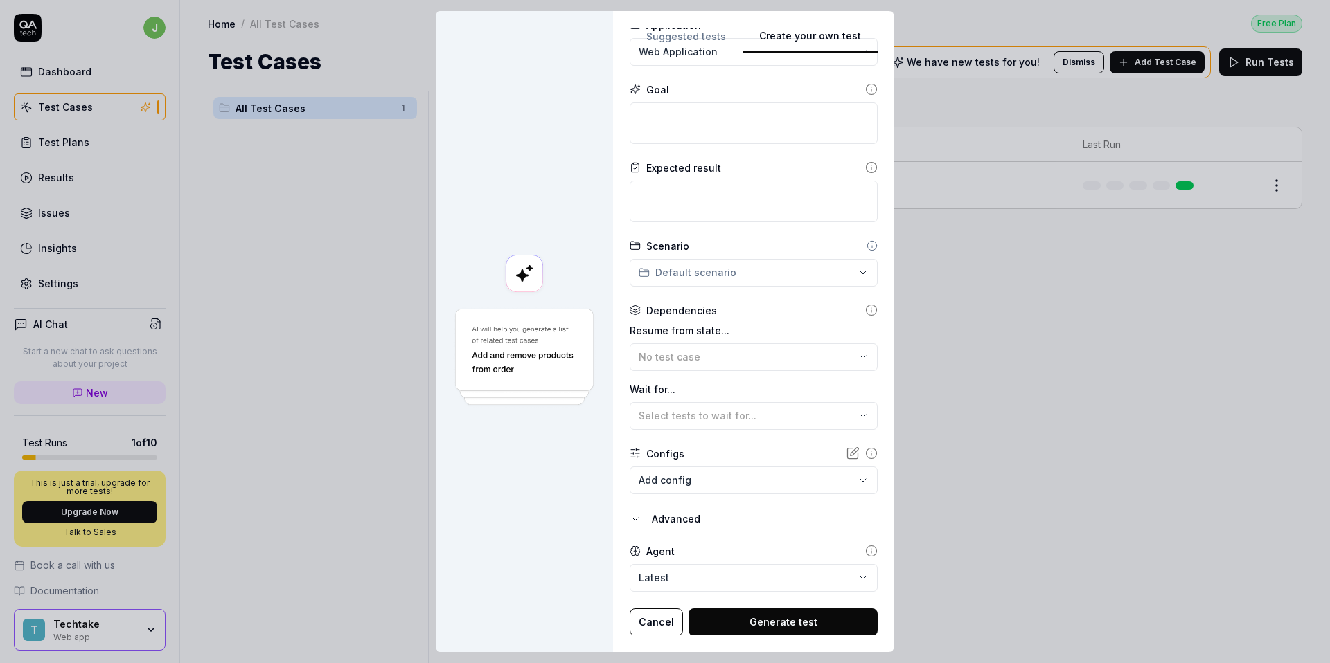
click at [633, 622] on button "Cancel" at bounding box center [656, 623] width 53 height 28
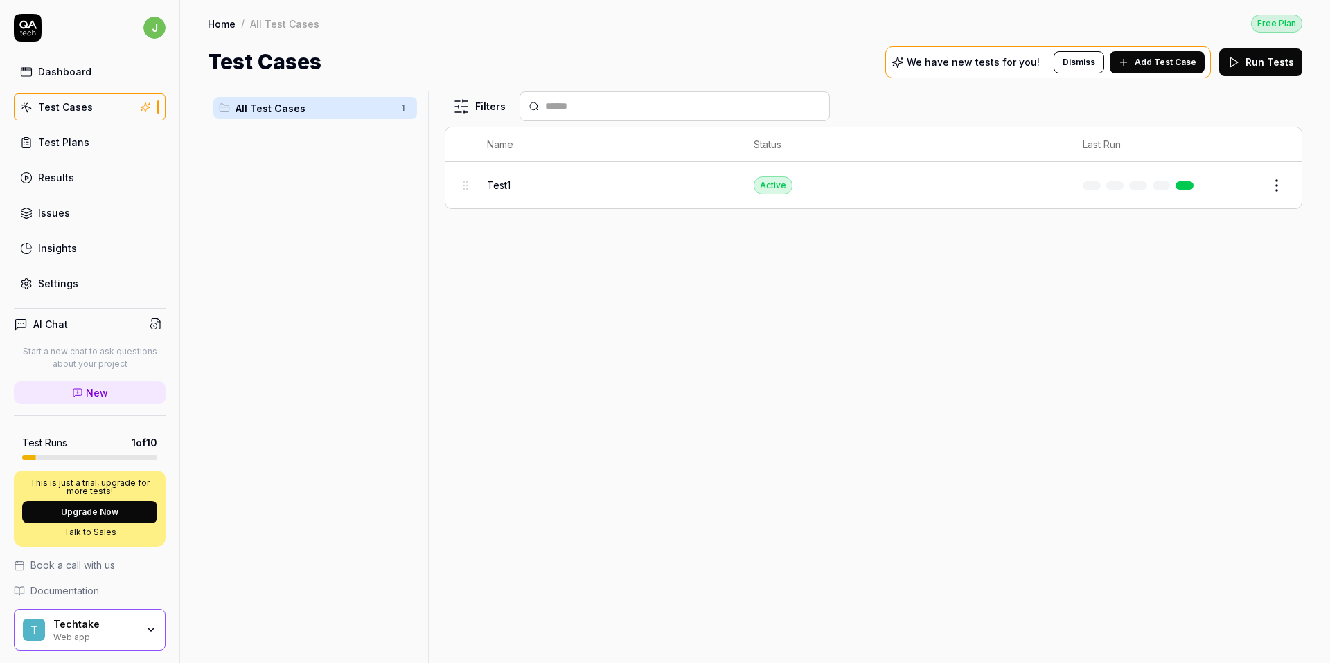
click at [64, 596] on span "Documentation" at bounding box center [64, 591] width 69 height 15
click at [589, 401] on div "Filters Name Status Last Run Test1 Active Edit" at bounding box center [873, 377] width 857 height 572
click at [1154, 73] on div "We have new tests for you! Dismiss Add Test Case" at bounding box center [1048, 62] width 326 height 32
click at [1150, 63] on span "Add Test Case" at bounding box center [1165, 62] width 62 height 12
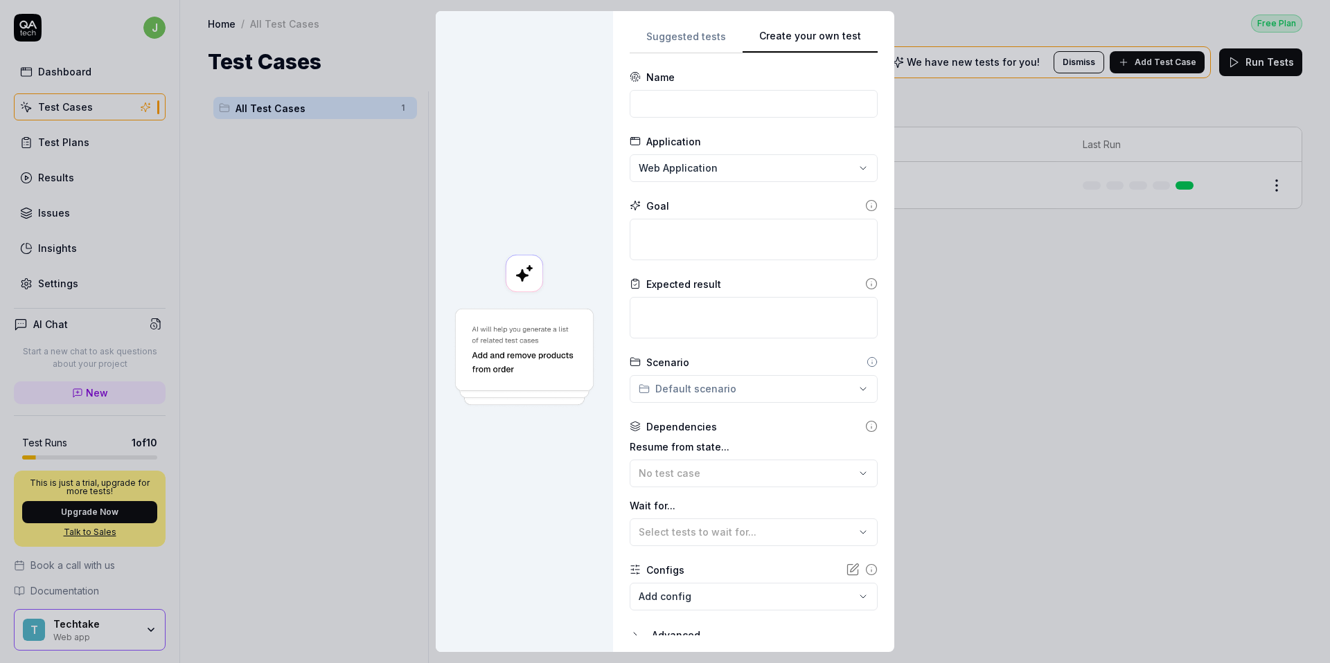
scroll to position [0, 0]
click at [699, 95] on input at bounding box center [754, 104] width 248 height 28
click at [665, 236] on textarea at bounding box center [754, 240] width 248 height 42
click at [670, 251] on textarea "Go to aboutyou.com" at bounding box center [754, 240] width 248 height 42
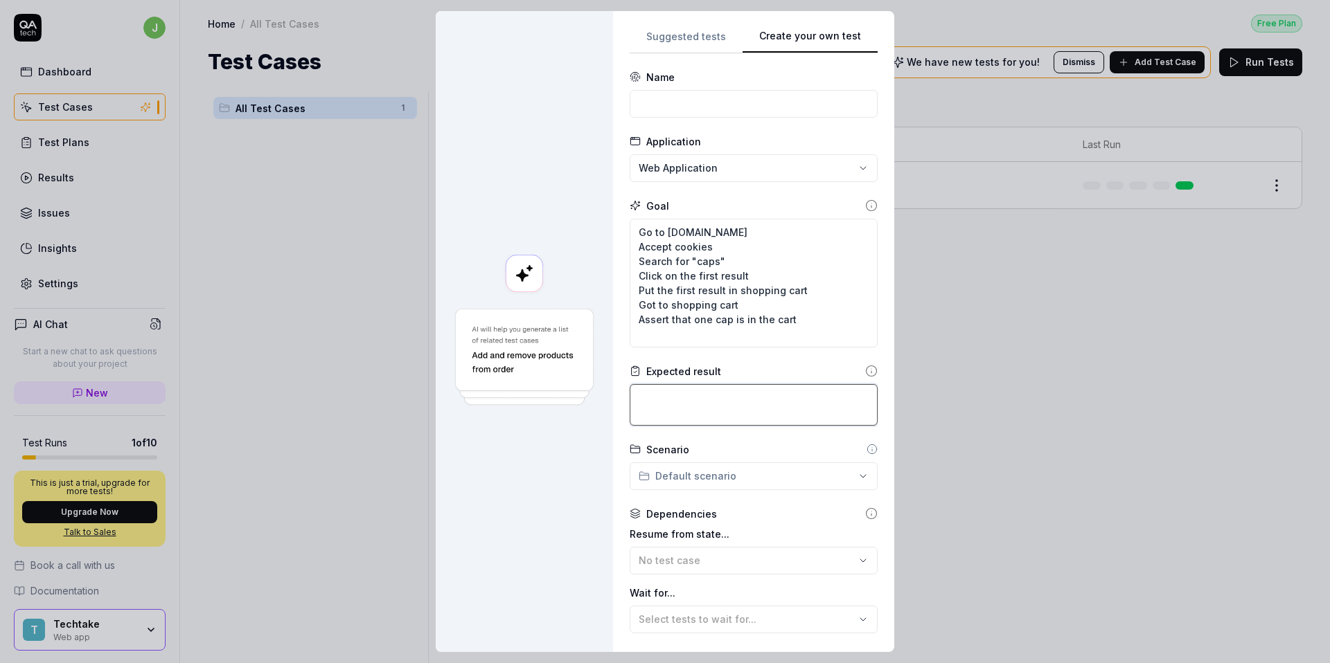
click at [710, 390] on textarea at bounding box center [754, 405] width 248 height 42
click at [684, 399] on textarea "Assetz" at bounding box center [754, 405] width 248 height 42
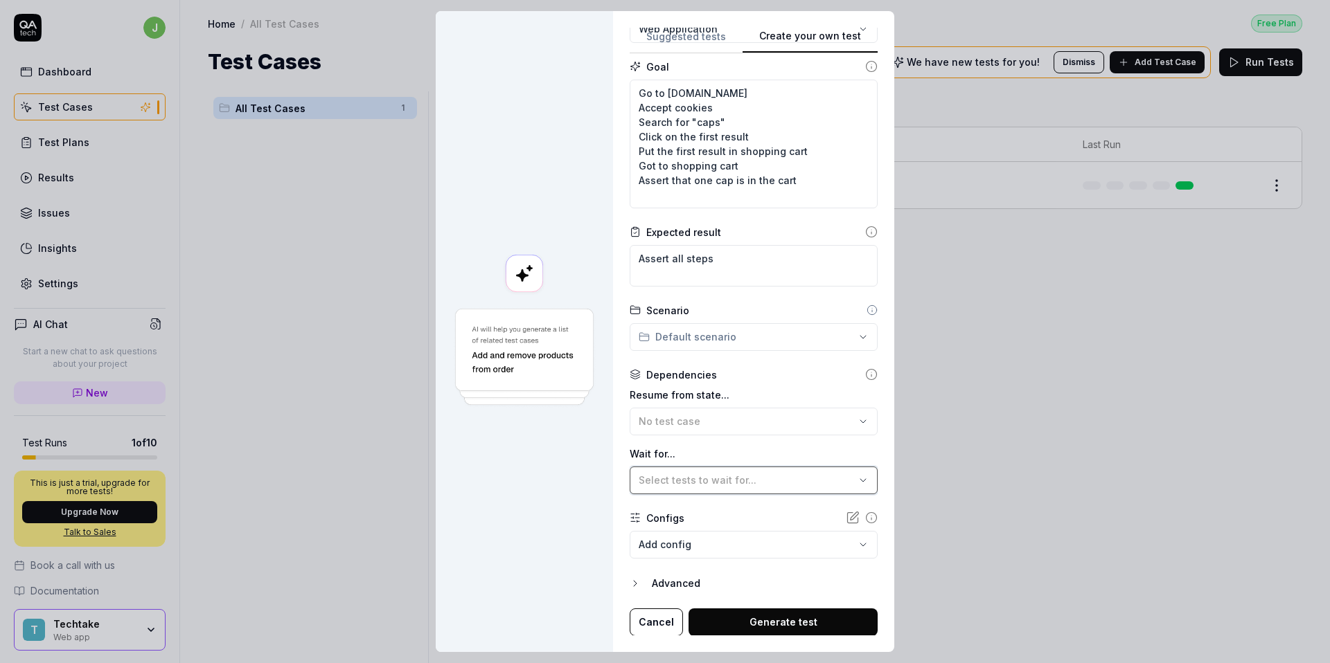
click at [738, 482] on span "Select tests to wait for..." at bounding box center [698, 480] width 118 height 12
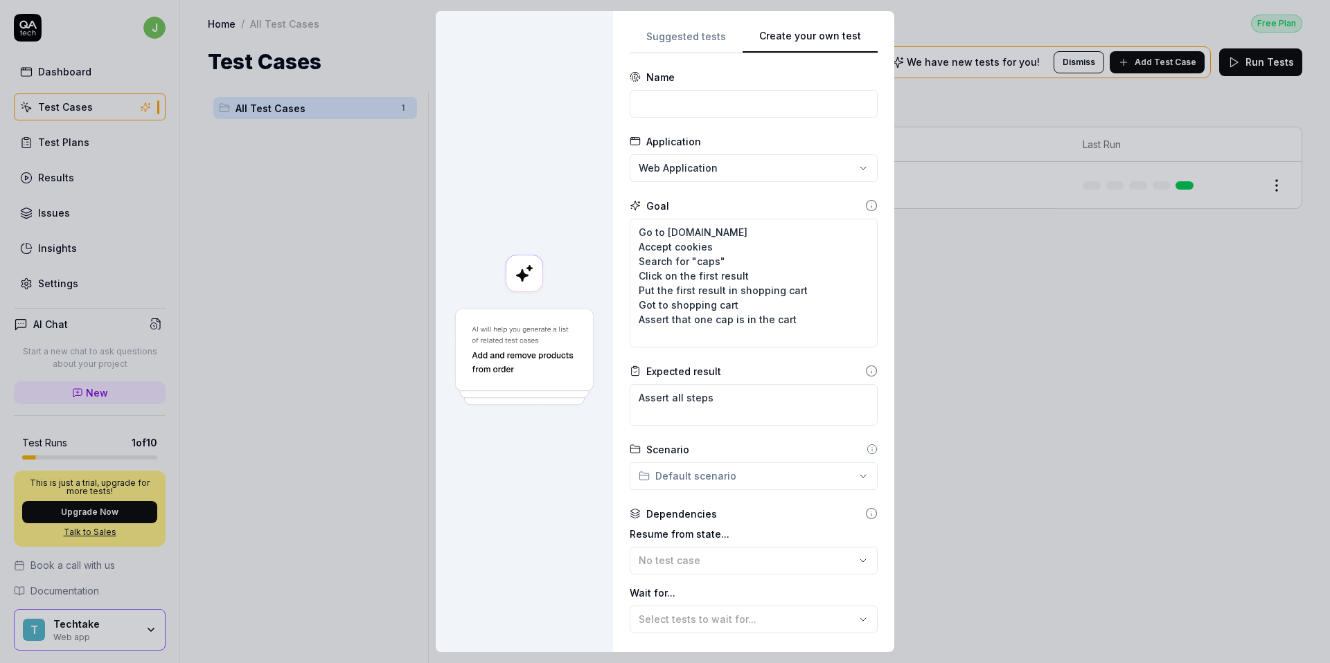
click at [677, 120] on form "**********" at bounding box center [754, 423] width 248 height 706
click at [678, 112] on input at bounding box center [754, 104] width 248 height 28
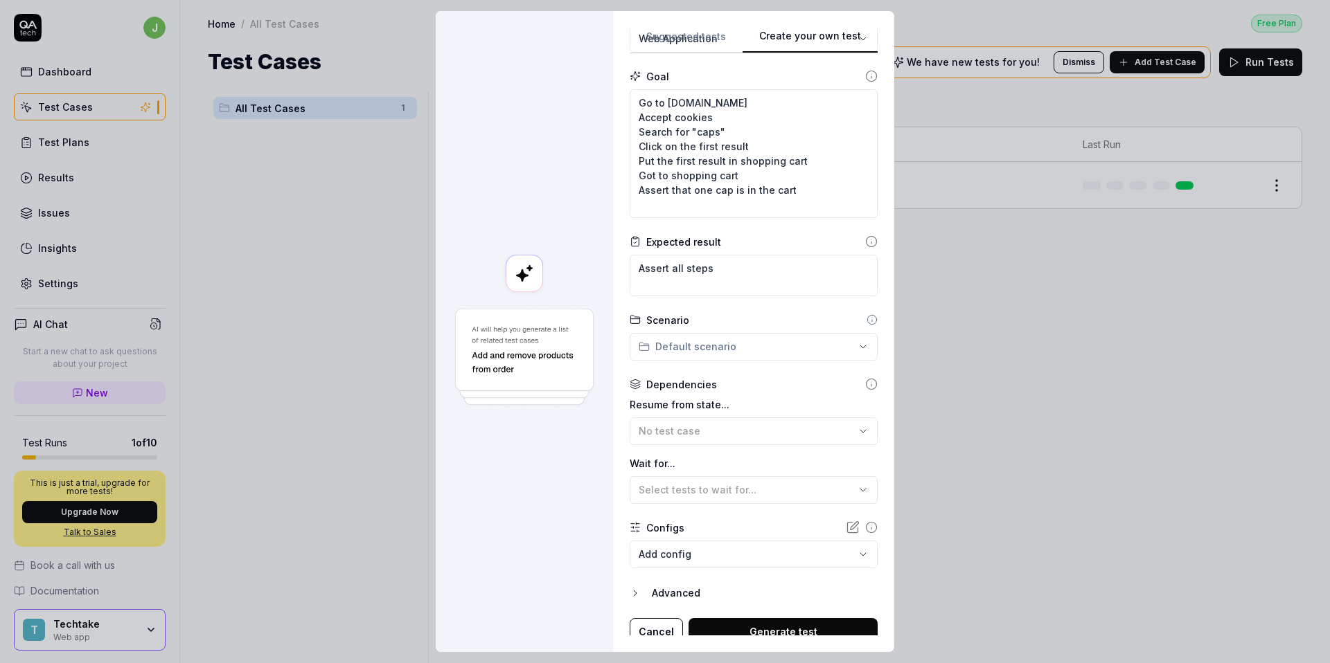
scroll to position [139, 0]
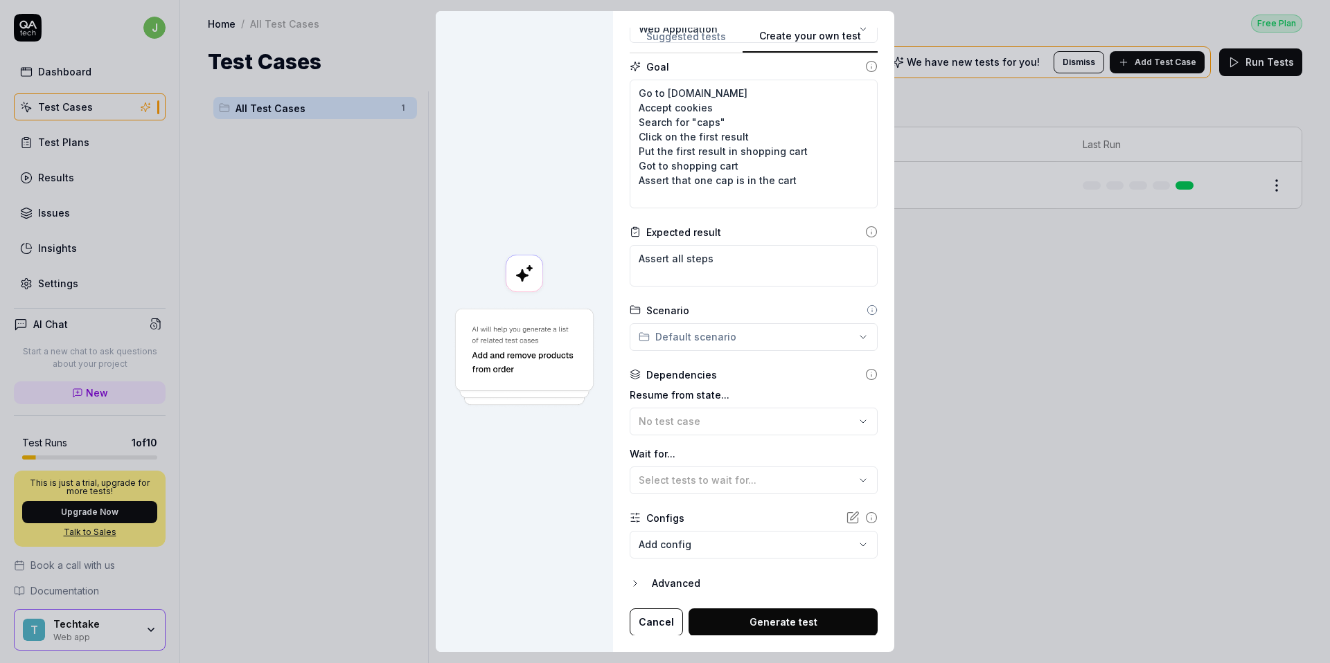
click at [763, 616] on button "Generate test" at bounding box center [782, 623] width 189 height 28
